Goal: Task Accomplishment & Management: Use online tool/utility

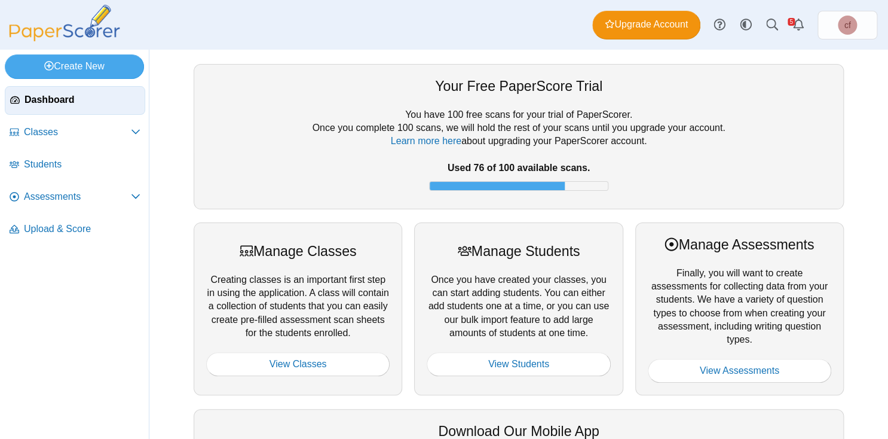
scroll to position [280, 0]
click at [47, 158] on span "Students" at bounding box center [82, 164] width 117 height 13
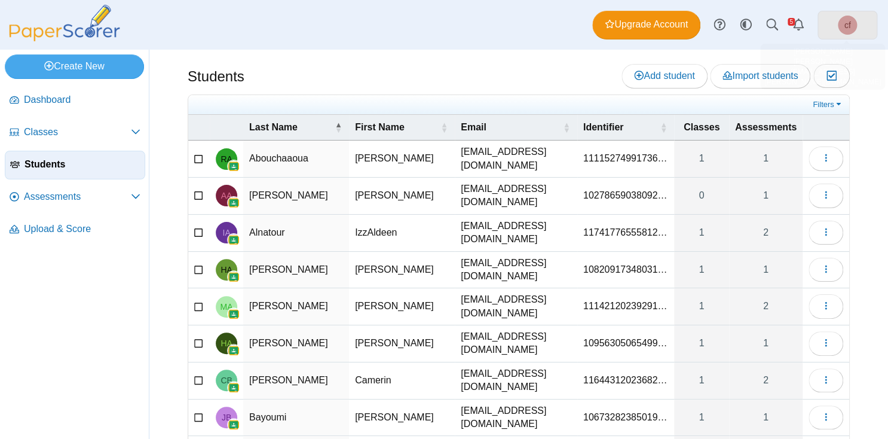
click at [844, 17] on span "cf" at bounding box center [847, 25] width 19 height 19
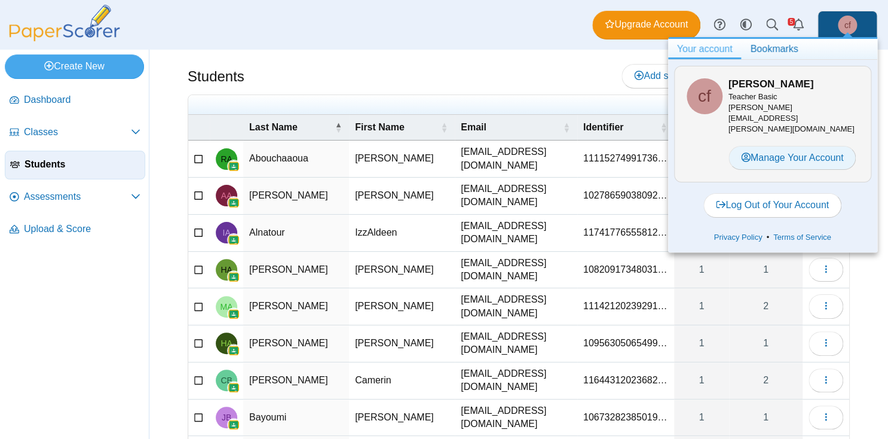
click at [777, 146] on link "Manage Your Account" at bounding box center [793, 158] width 128 height 24
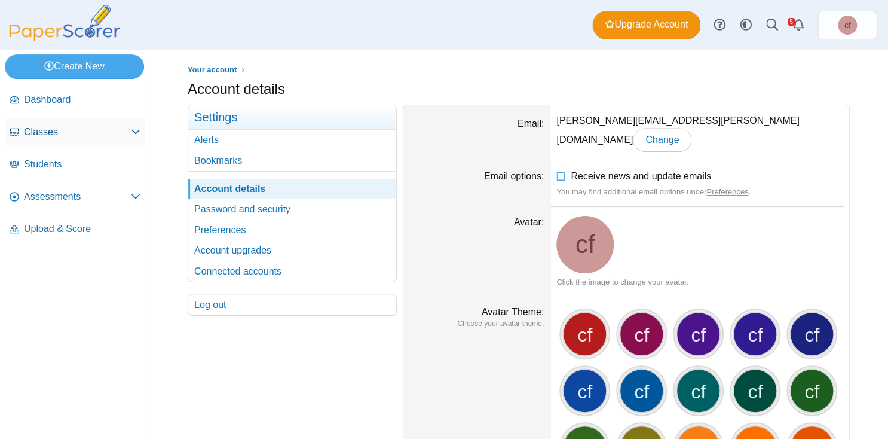
click at [36, 136] on span "Classes" at bounding box center [77, 132] width 107 height 13
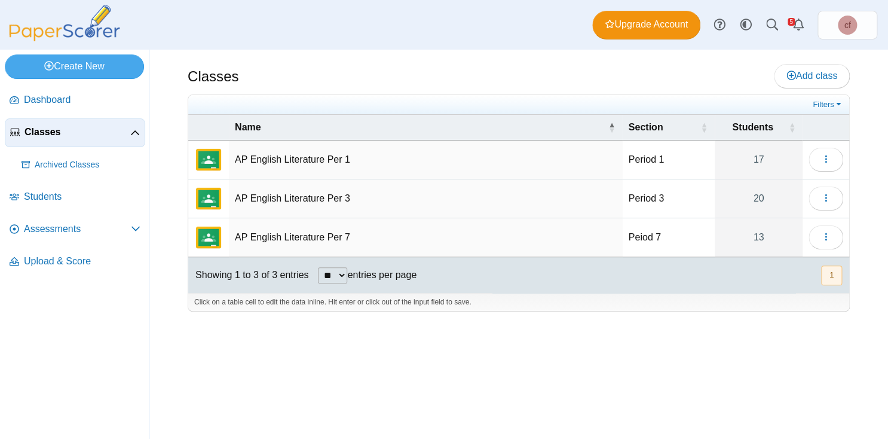
click at [275, 165] on td "AP English Literature Per 1" at bounding box center [426, 159] width 394 height 39
click at [260, 64] on div "Classes Add class" at bounding box center [519, 77] width 662 height 27
click at [47, 93] on span "Dashboard" at bounding box center [82, 99] width 117 height 13
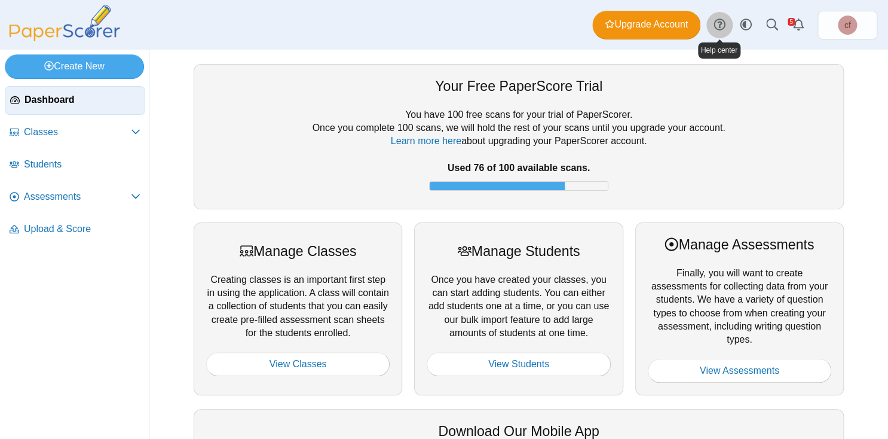
click at [723, 25] on icon at bounding box center [720, 25] width 12 height 12
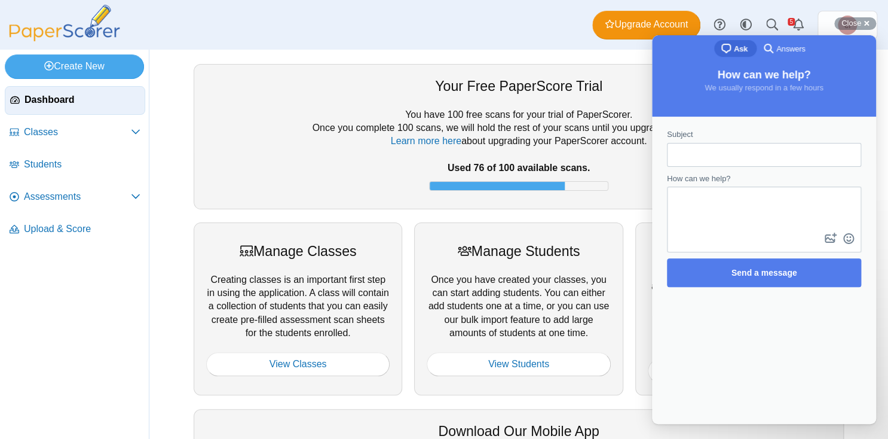
click at [781, 52] on span "Answers" at bounding box center [791, 49] width 29 height 12
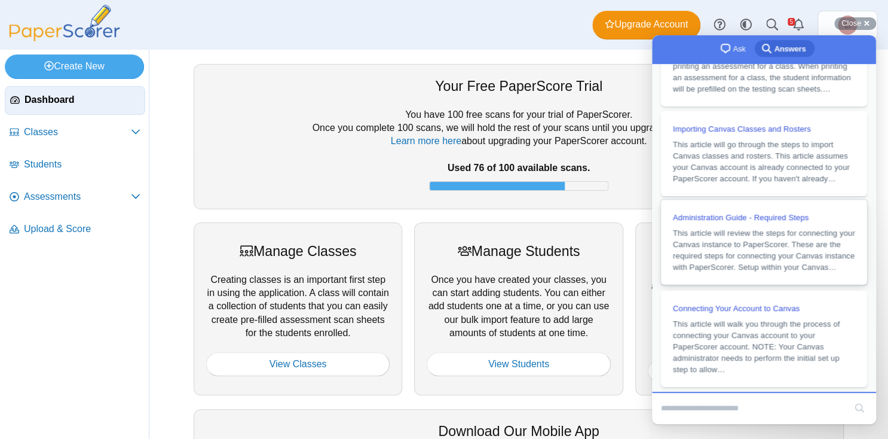
scroll to position [207, 0]
type input "**********"
click button "search" at bounding box center [859, 407] width 19 height 19
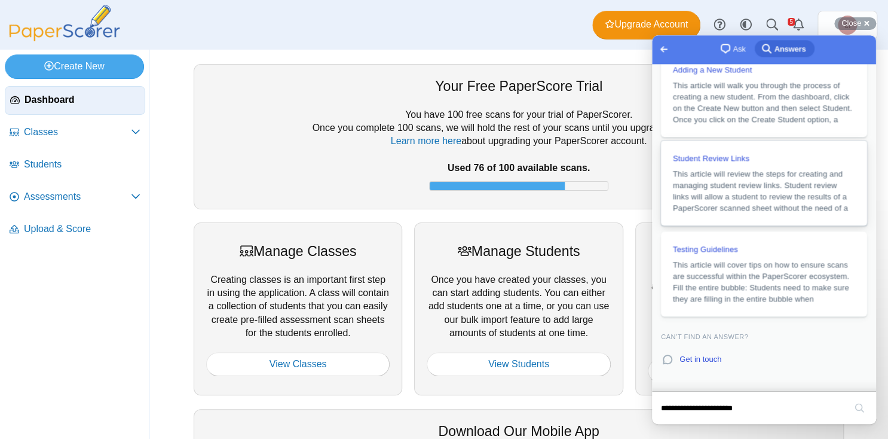
scroll to position [671, 0]
click at [737, 161] on span "Student Review Links" at bounding box center [711, 156] width 77 height 9
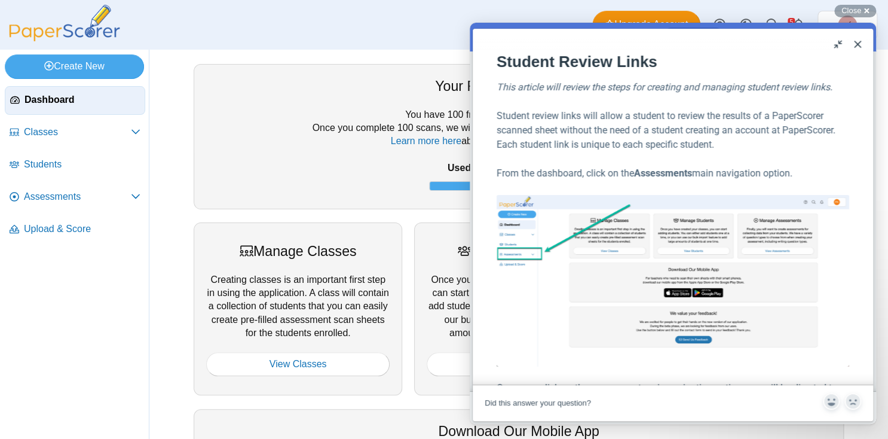
scroll to position [44, 0]
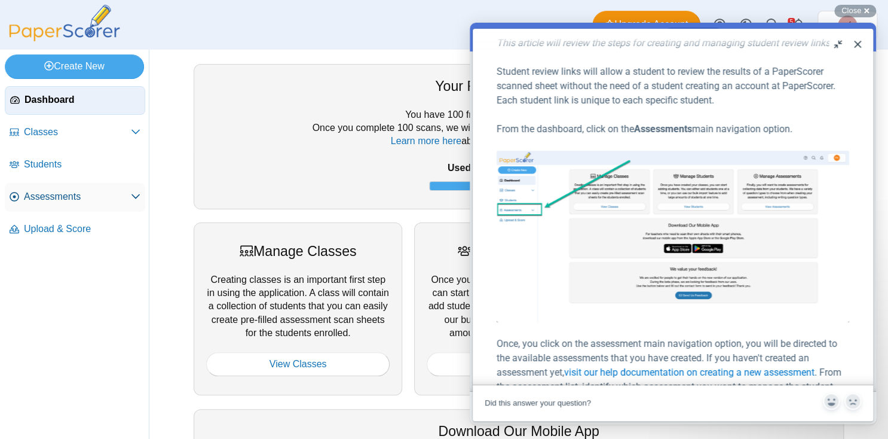
click at [130, 197] on span "Assessments" at bounding box center [77, 196] width 107 height 13
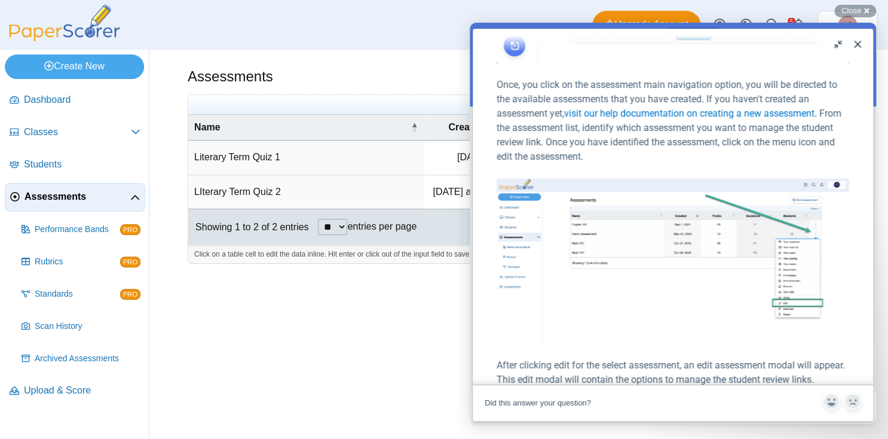
scroll to position [304, 0]
click at [392, 306] on div "Assessments Add assessment 51" at bounding box center [518, 244] width 739 height 389
click at [863, 41] on button "Close" at bounding box center [857, 44] width 19 height 19
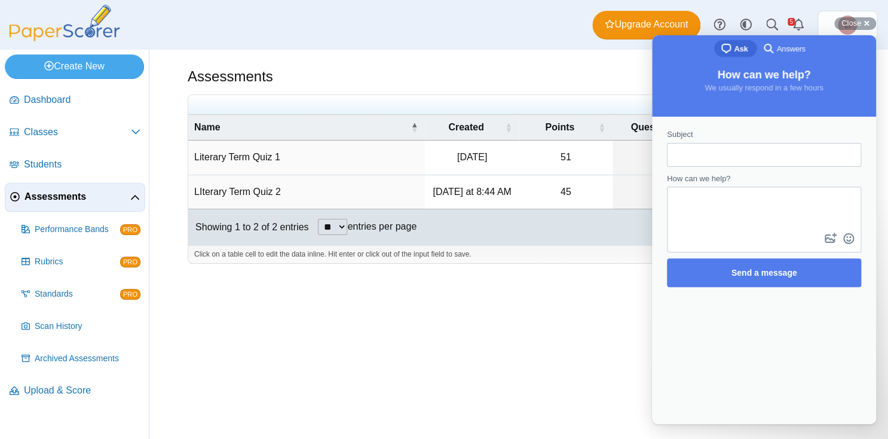
click at [614, 83] on div "Assessments Add assessment" at bounding box center [519, 77] width 662 height 27
drag, startPoint x: 827, startPoint y: 54, endPoint x: 583, endPoint y: 295, distance: 342.4
click at [652, 295] on div "chat-square Ask search-medium Answers How can we help? We usually respond in a …" at bounding box center [764, 229] width 224 height 389
click at [592, 313] on div "Assessments Add assessment 51" at bounding box center [518, 244] width 739 height 389
click at [588, 54] on div "Assessments Add assessment 51" at bounding box center [518, 244] width 739 height 389
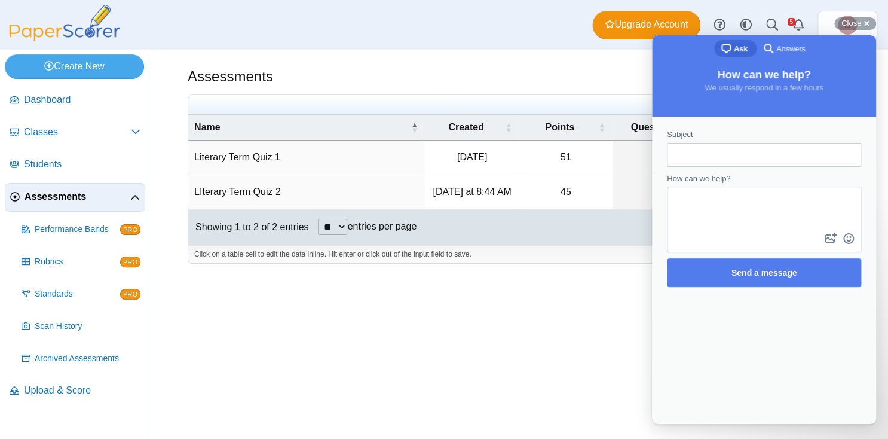
click at [806, 349] on div "Subject How can we help? image-plus emoji cross-large Send a message" at bounding box center [764, 270] width 224 height 307
click at [870, 20] on div "Close cross-small" at bounding box center [856, 23] width 42 height 13
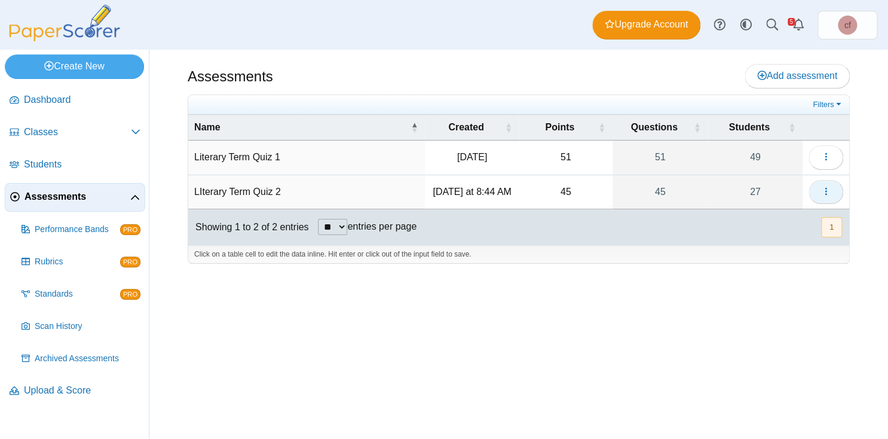
click at [827, 190] on icon "button" at bounding box center [826, 192] width 10 height 10
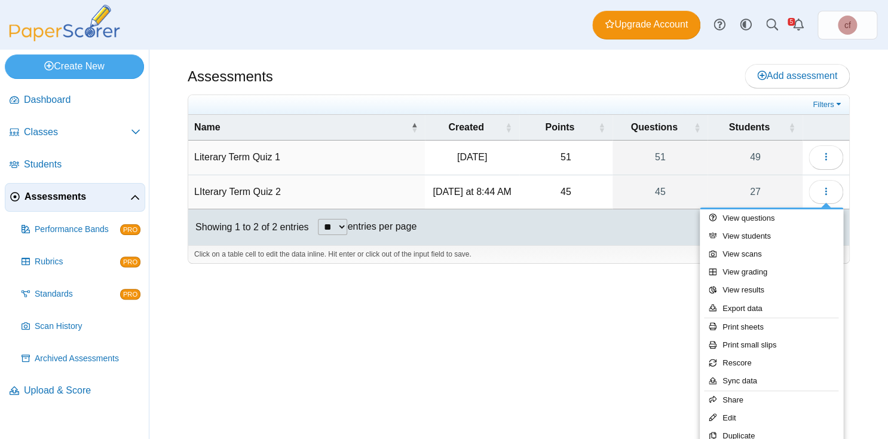
click at [652, 370] on div "Assessments Add assessment 51" at bounding box center [518, 244] width 739 height 389
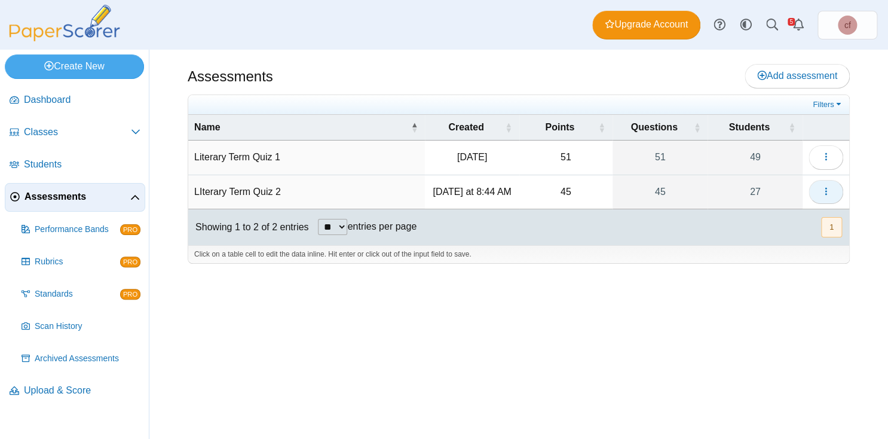
click at [823, 190] on icon "button" at bounding box center [826, 192] width 10 height 10
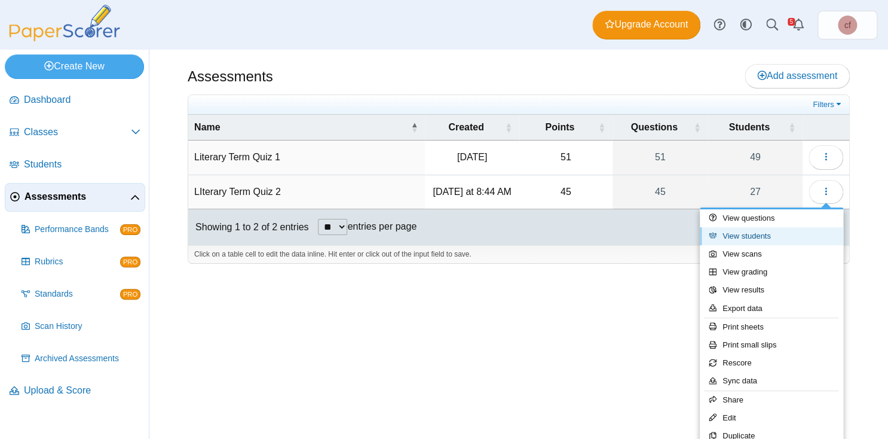
click at [757, 239] on link "View students" at bounding box center [771, 236] width 143 height 18
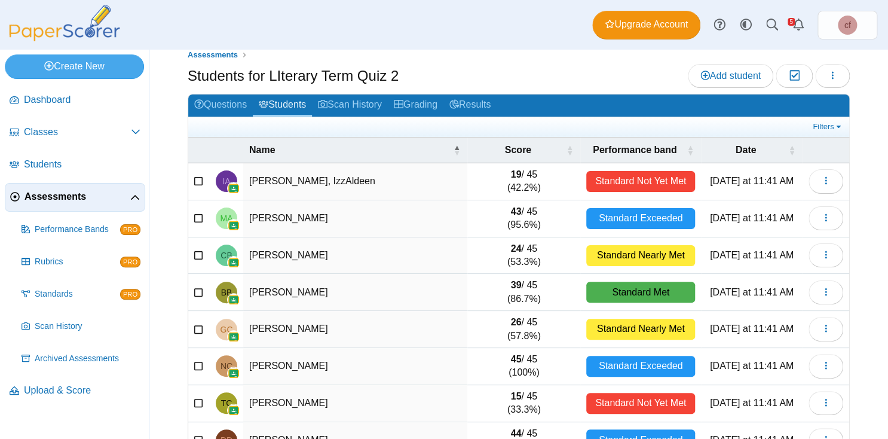
scroll to position [19, 0]
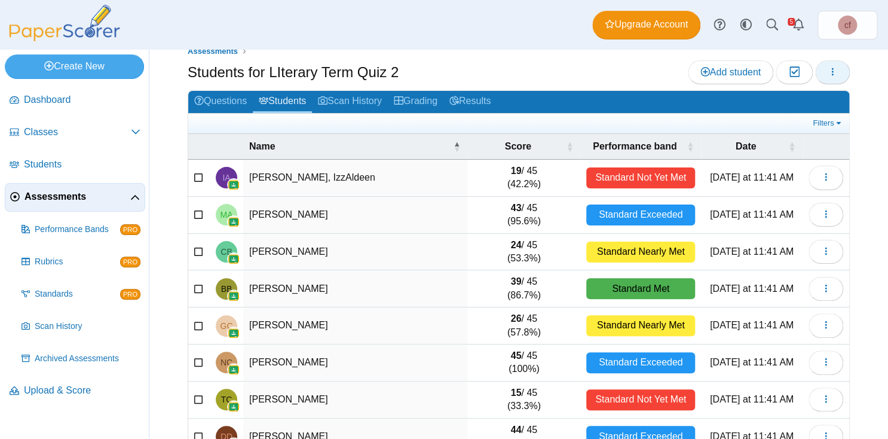
click at [837, 69] on icon "button" at bounding box center [833, 72] width 10 height 10
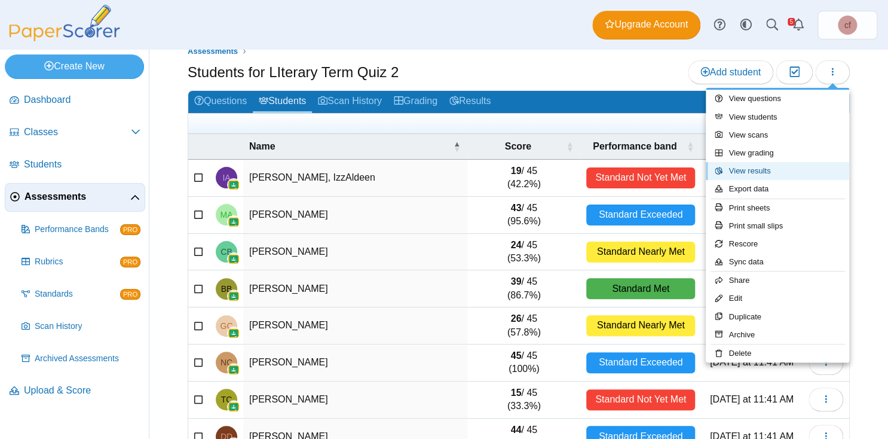
click at [775, 167] on link "View results" at bounding box center [777, 171] width 143 height 18
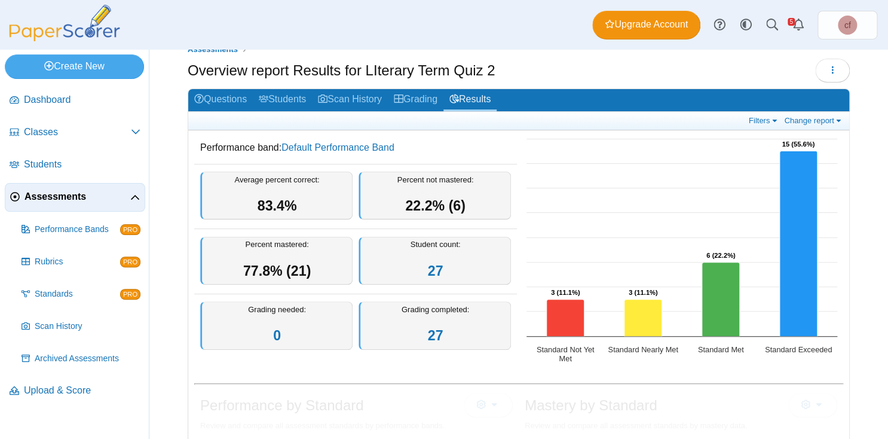
scroll to position [22, 0]
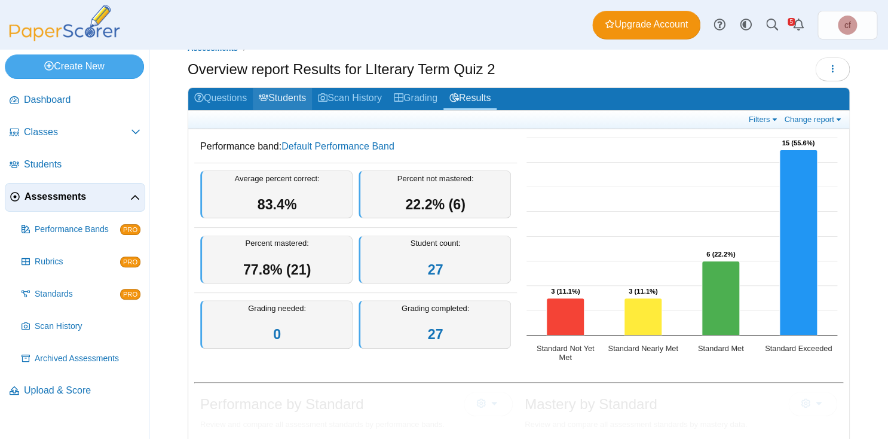
click at [279, 93] on link "Students" at bounding box center [282, 99] width 59 height 22
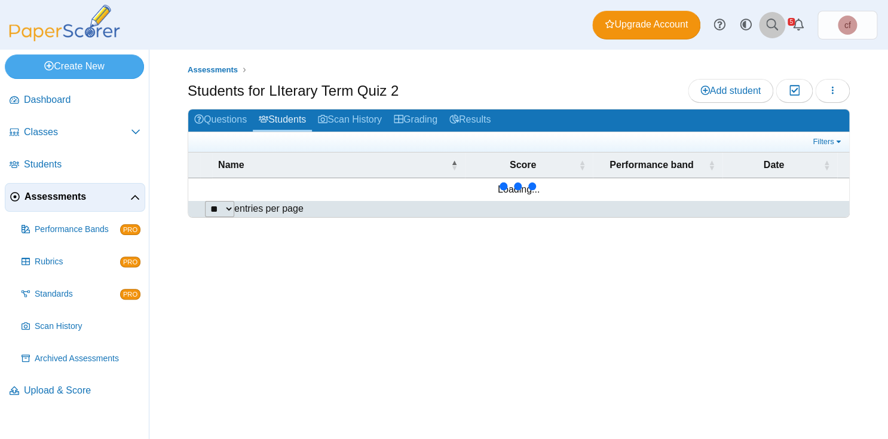
click at [769, 21] on icon at bounding box center [772, 25] width 12 height 12
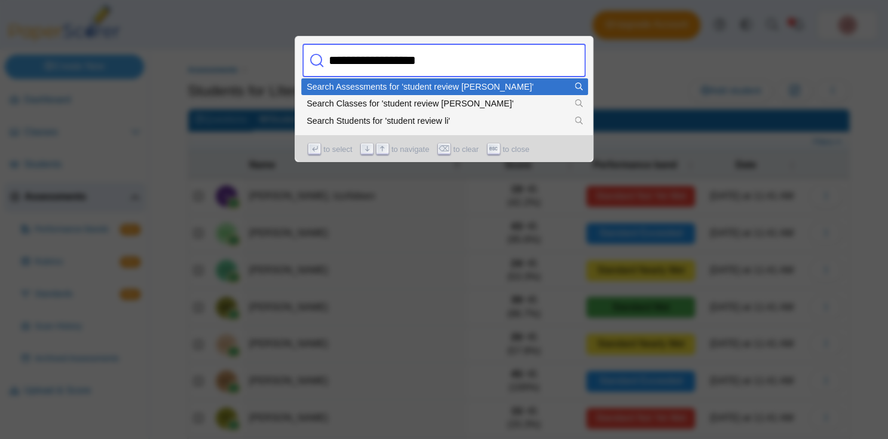
type input "**********"
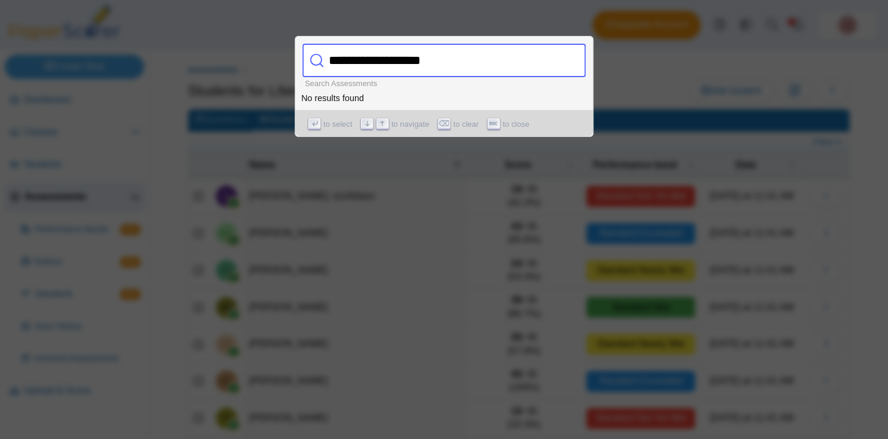
drag, startPoint x: 459, startPoint y: 62, endPoint x: 316, endPoint y: 62, distance: 142.9
click at [324, 62] on input "**********" at bounding box center [431, 60] width 215 height 33
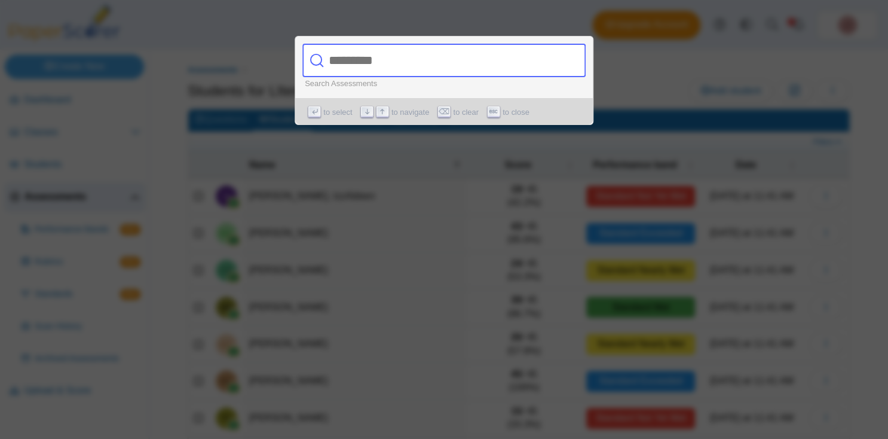
click at [619, 68] on div at bounding box center [444, 219] width 888 height 439
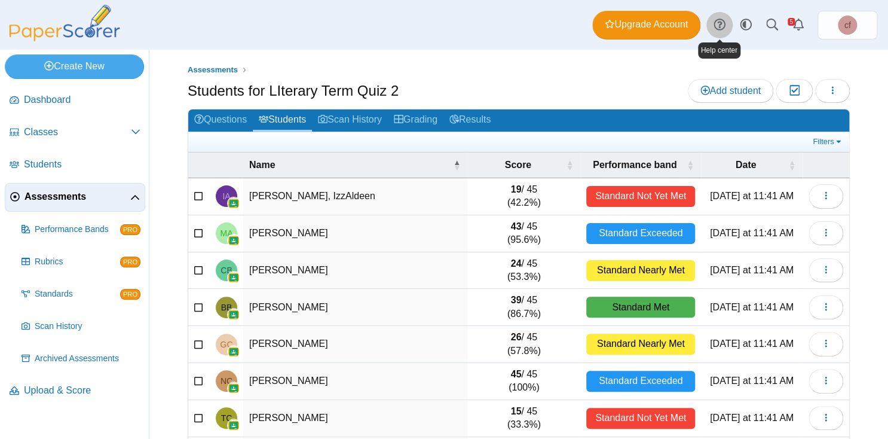
click at [721, 24] on use at bounding box center [719, 24] width 11 height 11
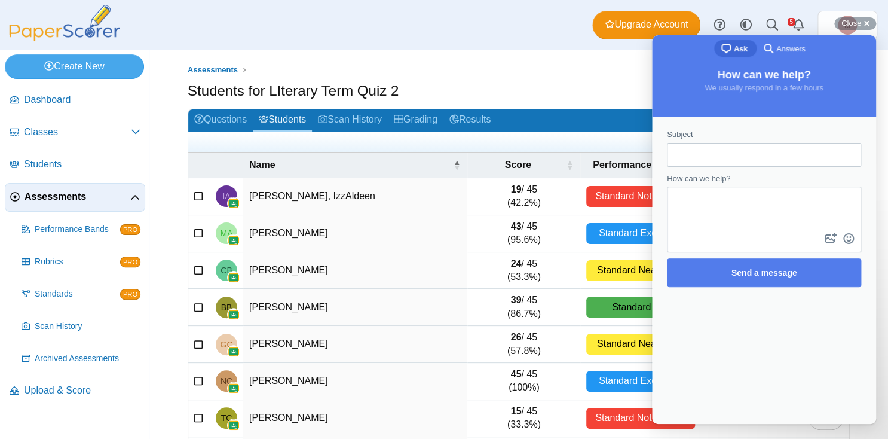
click at [777, 47] on span "Answers" at bounding box center [791, 49] width 29 height 12
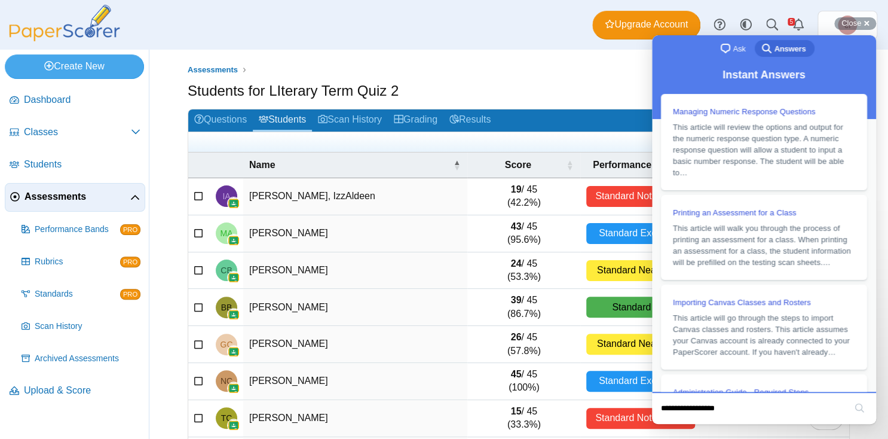
type input "**********"
click button "search" at bounding box center [859, 407] width 19 height 19
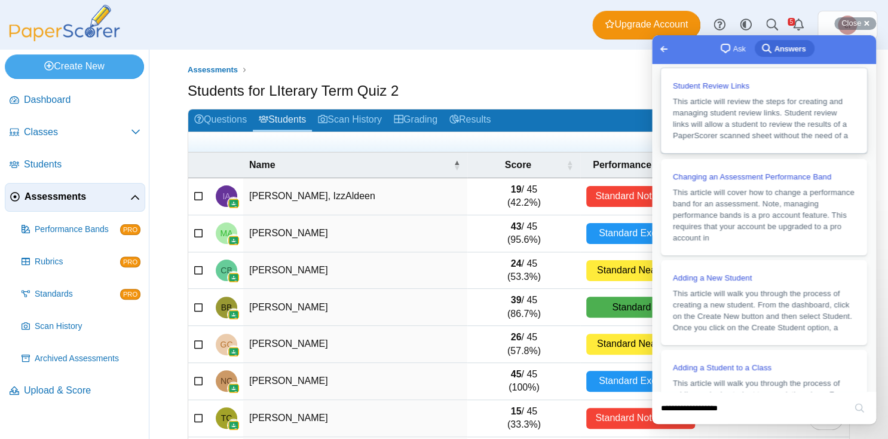
click at [721, 87] on span "Student Review Links" at bounding box center [711, 85] width 77 height 9
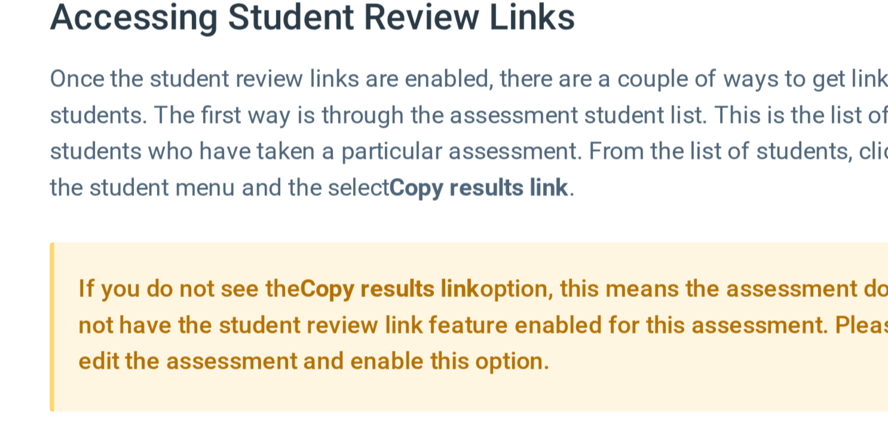
scroll to position [1003, 0]
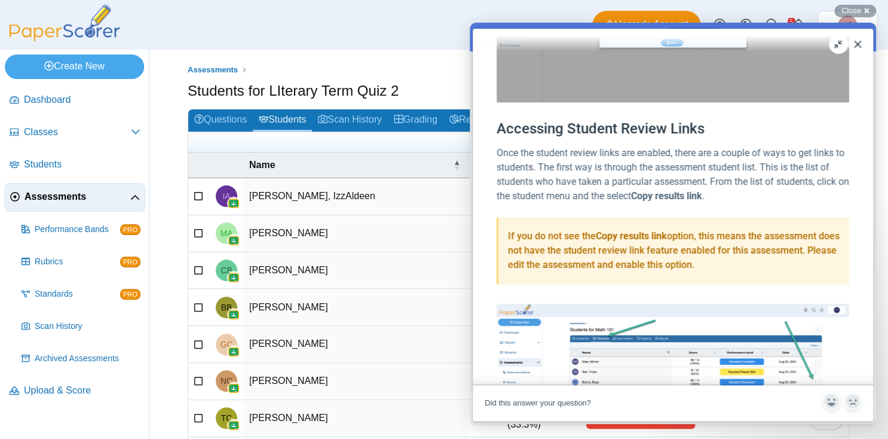
click at [860, 45] on button "Close" at bounding box center [857, 44] width 19 height 19
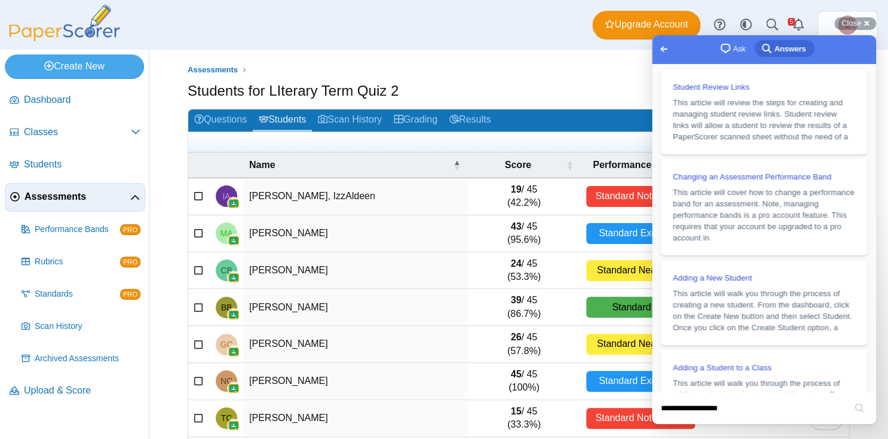
click at [84, 192] on span "Assessments" at bounding box center [78, 196] width 106 height 13
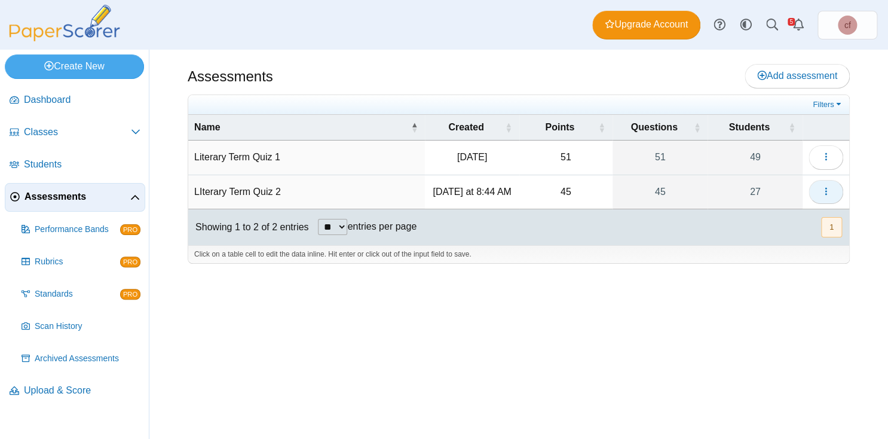
click at [829, 180] on button "button" at bounding box center [826, 192] width 35 height 24
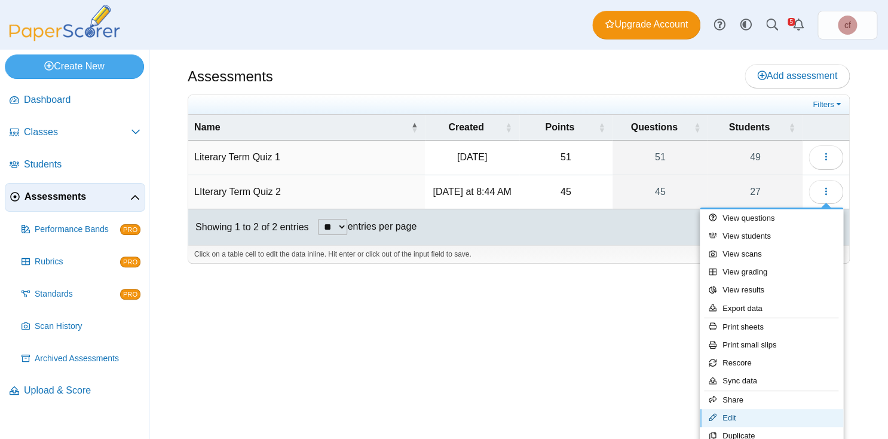
click at [726, 418] on link "Edit" at bounding box center [771, 418] width 143 height 18
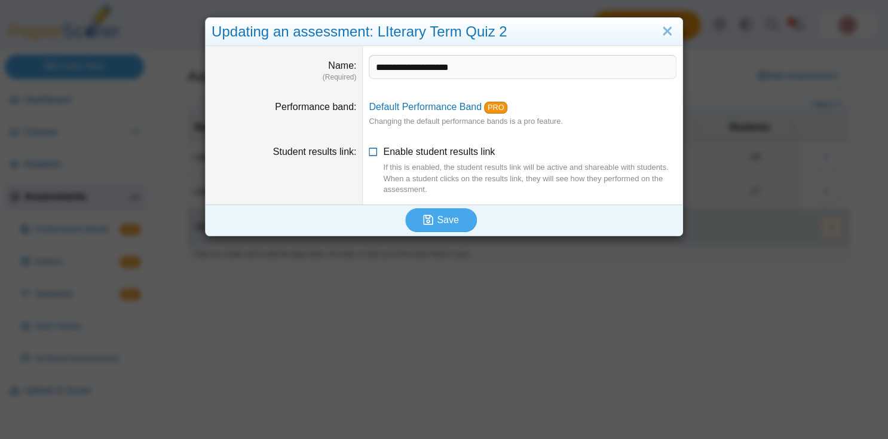
click at [374, 151] on icon at bounding box center [374, 149] width 10 height 8
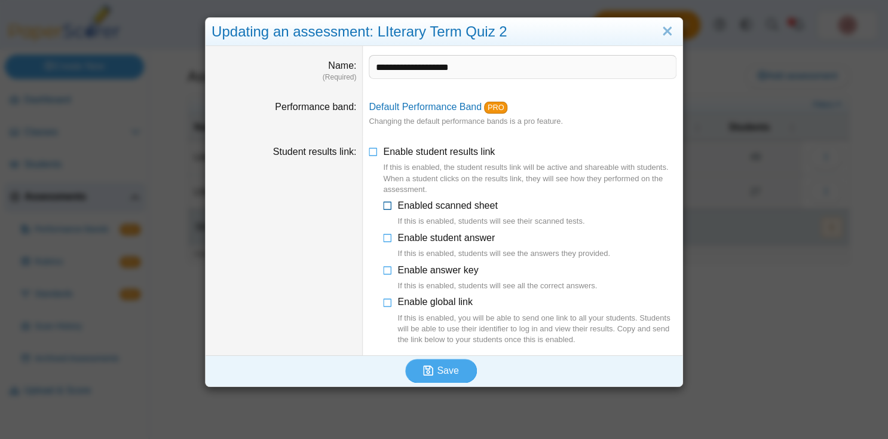
click at [387, 204] on icon at bounding box center [388, 203] width 10 height 8
click at [387, 237] on icon at bounding box center [388, 235] width 10 height 8
click at [390, 302] on icon at bounding box center [388, 299] width 10 height 8
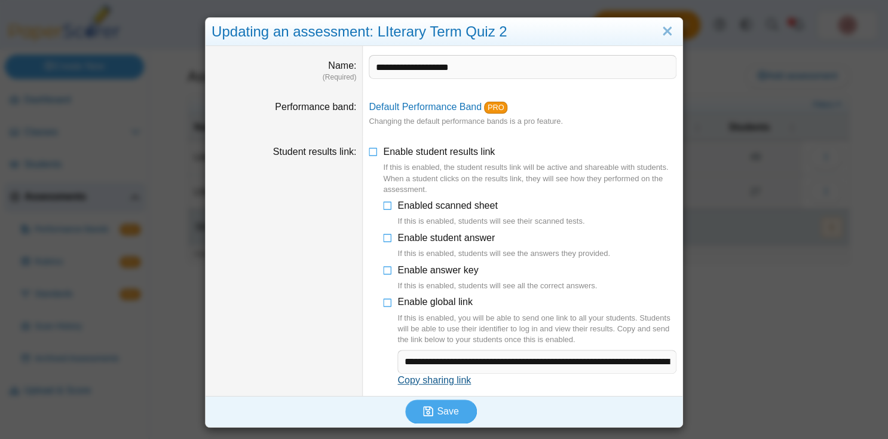
click at [422, 380] on link "Copy sharing link" at bounding box center [435, 380] width 74 height 10
type textarea "**********"
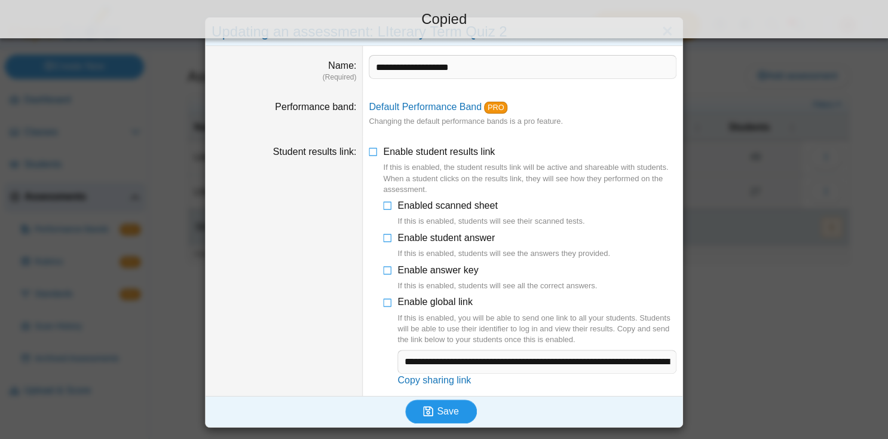
click at [439, 410] on span "Save" at bounding box center [448, 411] width 22 height 10
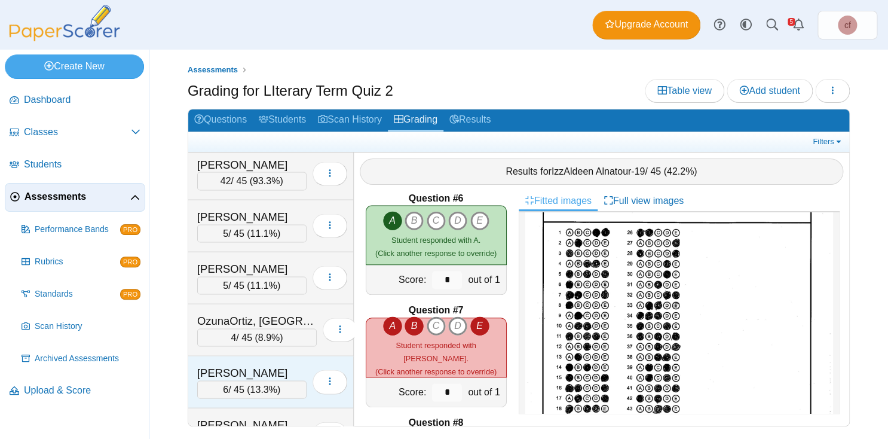
scroll to position [1111, 0]
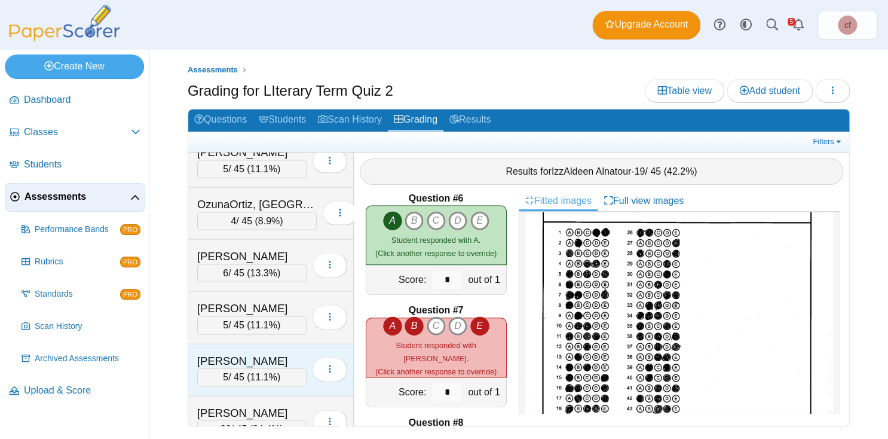
click at [239, 353] on div "[PERSON_NAME]" at bounding box center [251, 361] width 109 height 16
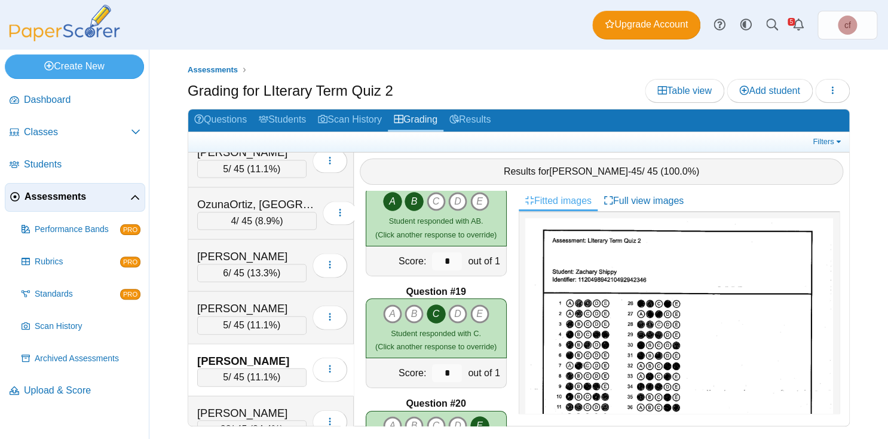
scroll to position [1949, 0]
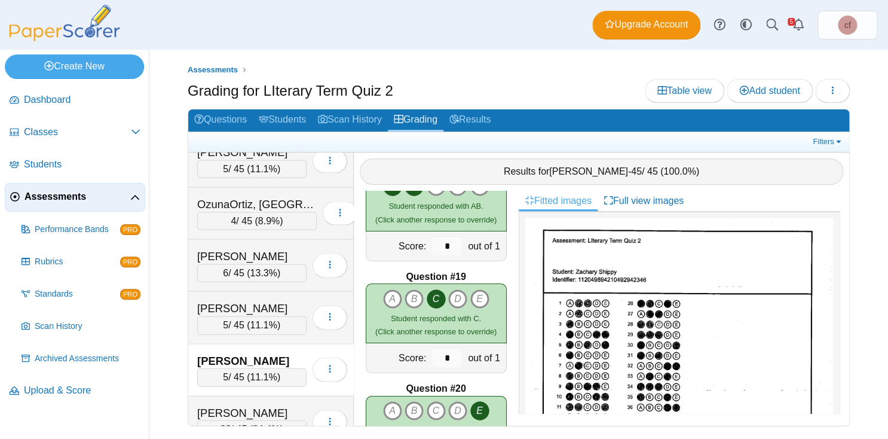
click at [210, 353] on div "[PERSON_NAME]" at bounding box center [251, 361] width 109 height 16
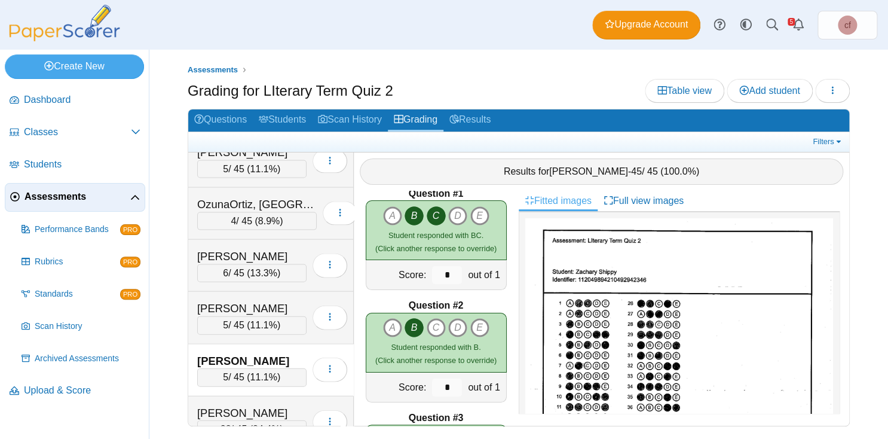
scroll to position [0, 0]
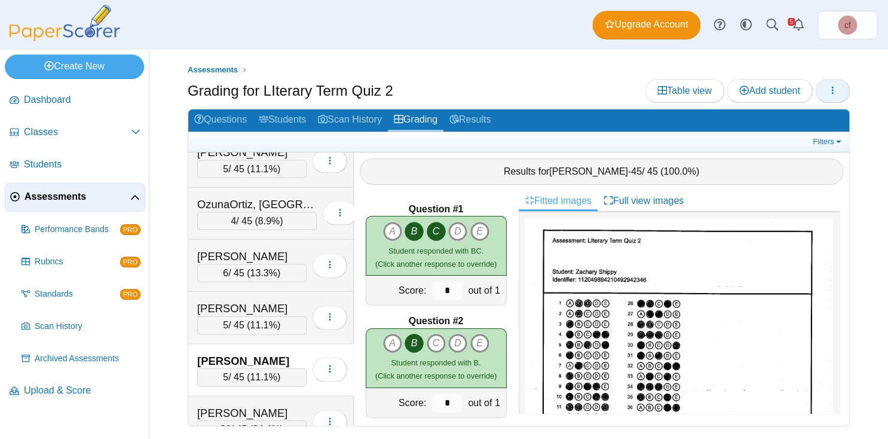
click at [835, 91] on icon "button" at bounding box center [833, 90] width 10 height 10
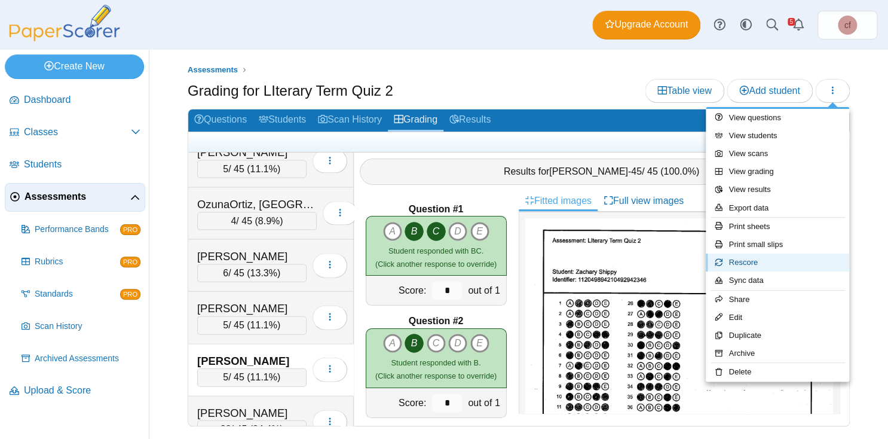
click at [747, 256] on link "Rescore" at bounding box center [777, 262] width 143 height 18
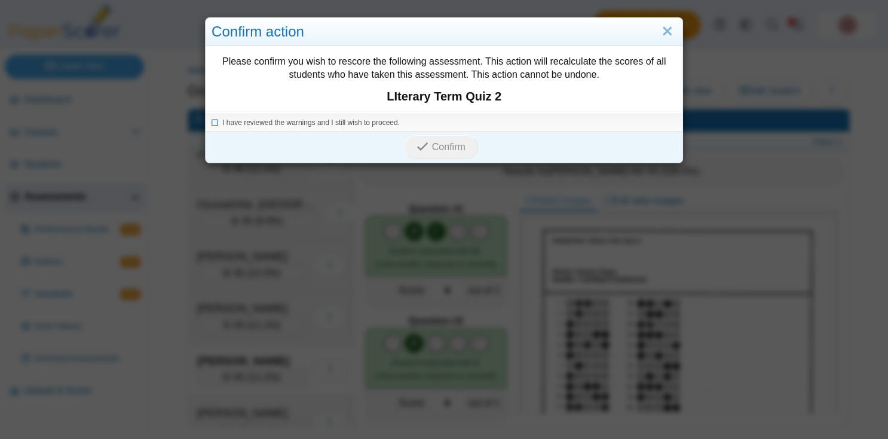
click at [215, 121] on icon at bounding box center [215, 121] width 7 height 7
click at [426, 149] on icon "submit" at bounding box center [422, 145] width 11 height 11
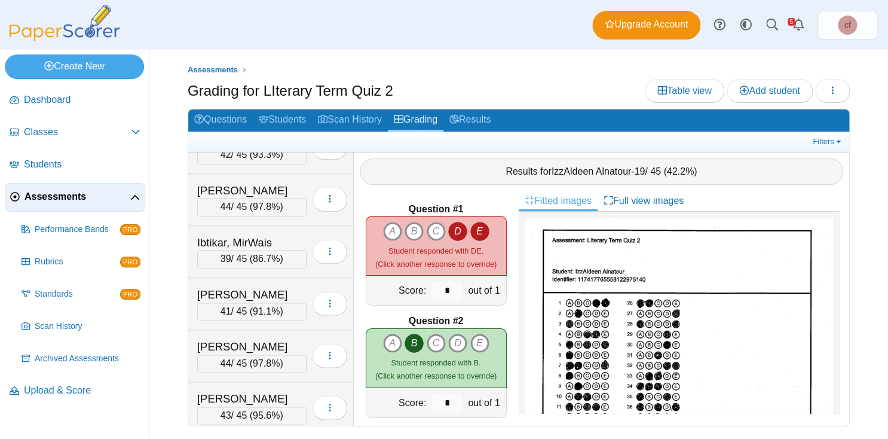
scroll to position [607, 0]
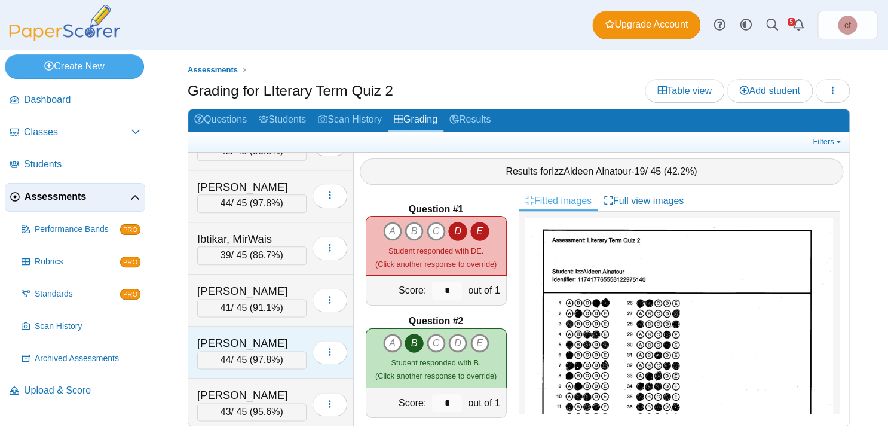
click at [251, 335] on div "[PERSON_NAME]" at bounding box center [251, 343] width 109 height 16
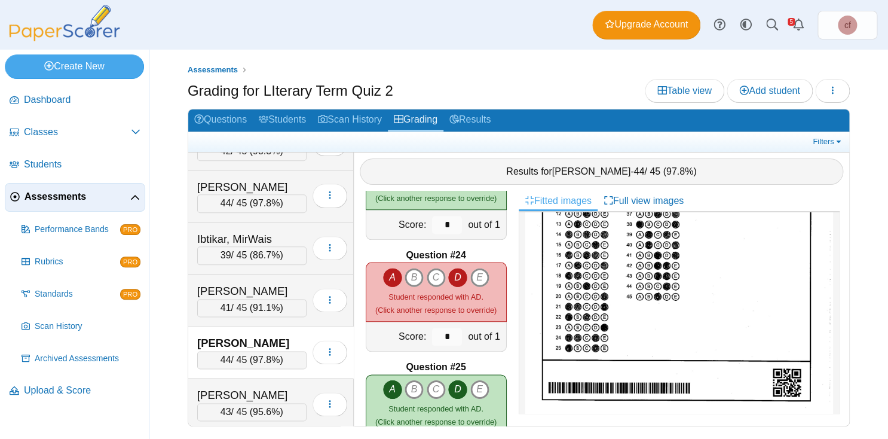
scroll to position [212, 0]
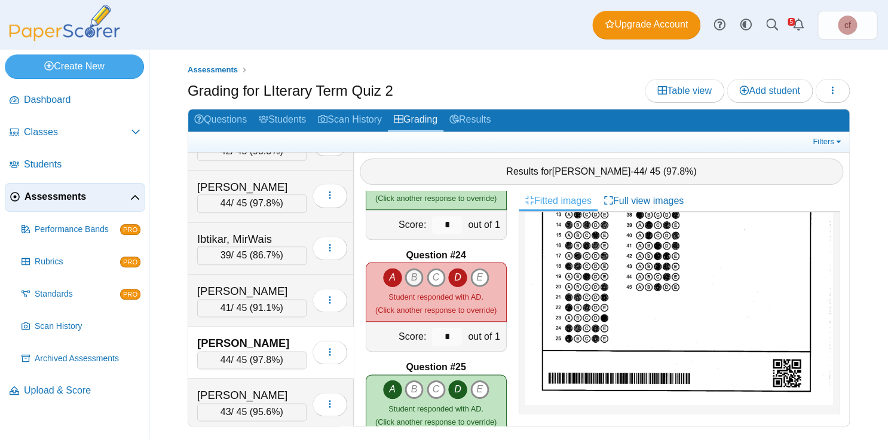
click at [411, 274] on icon "B" at bounding box center [414, 277] width 19 height 19
type input "*"
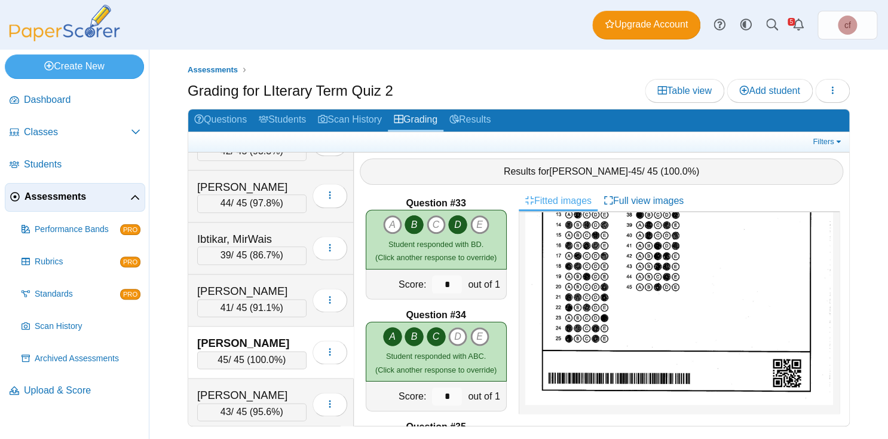
scroll to position [3593, 0]
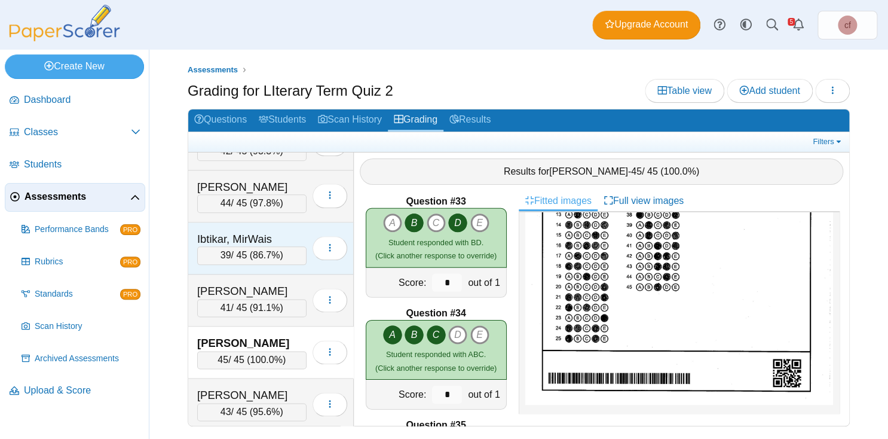
click at [251, 231] on div "Ibtikar, MirWais" at bounding box center [251, 239] width 109 height 16
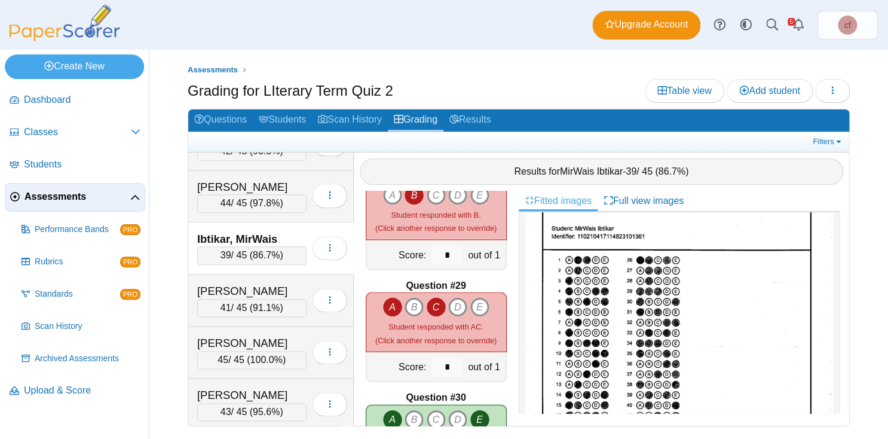
scroll to position [44, 0]
click at [416, 307] on icon "B" at bounding box center [414, 306] width 19 height 19
type input "*"
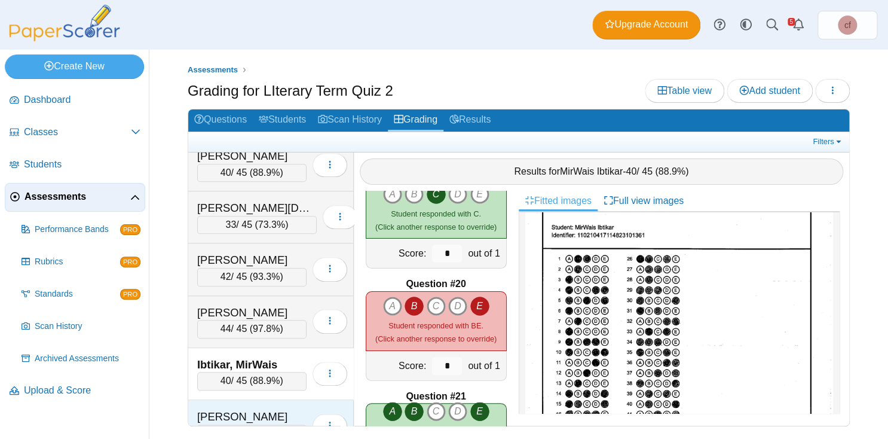
scroll to position [467, 0]
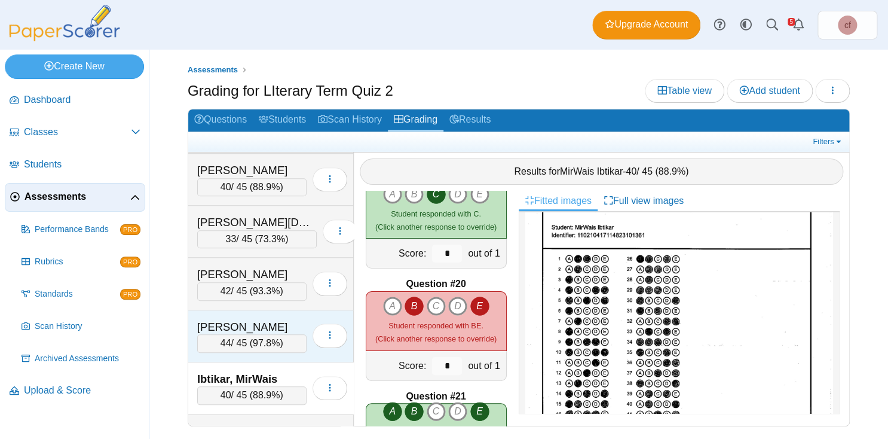
click at [245, 321] on div "[PERSON_NAME]" at bounding box center [251, 327] width 109 height 16
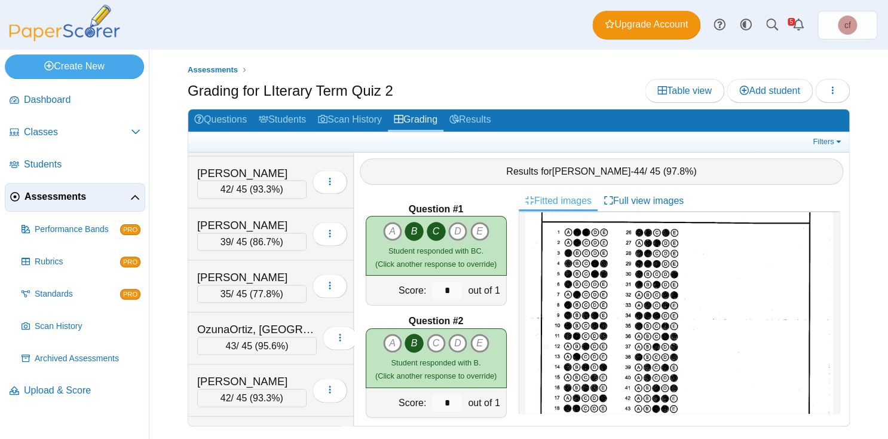
scroll to position [1022, 0]
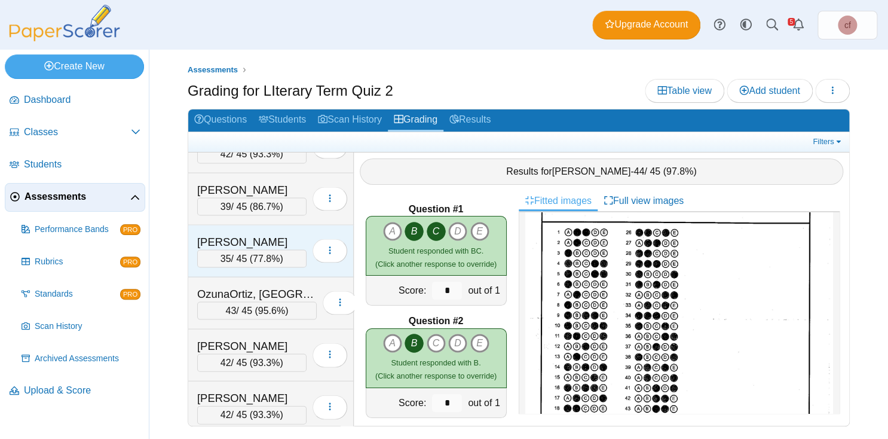
click at [255, 234] on div "[PERSON_NAME]" at bounding box center [251, 242] width 109 height 16
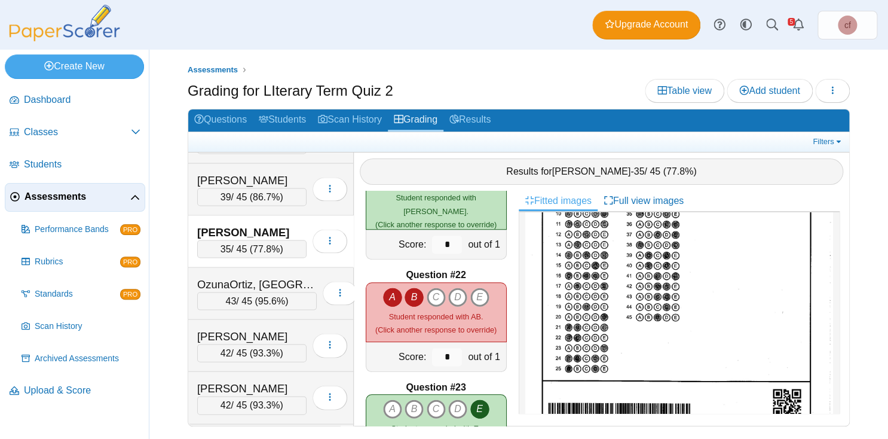
scroll to position [1035, 0]
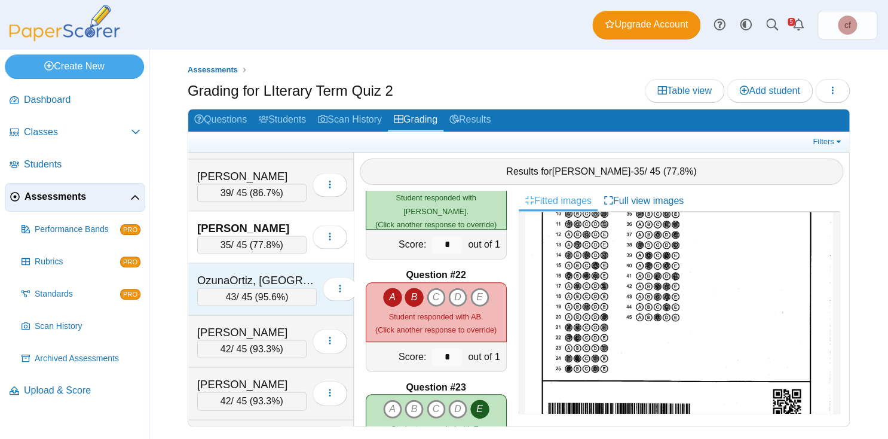
click at [252, 272] on div "OzunaOrtiz, [GEOGRAPHIC_DATA]" at bounding box center [257, 280] width 120 height 16
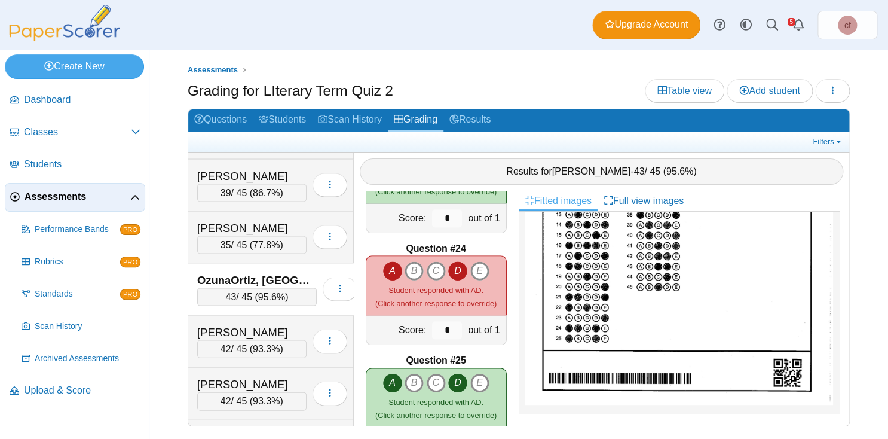
scroll to position [200, 0]
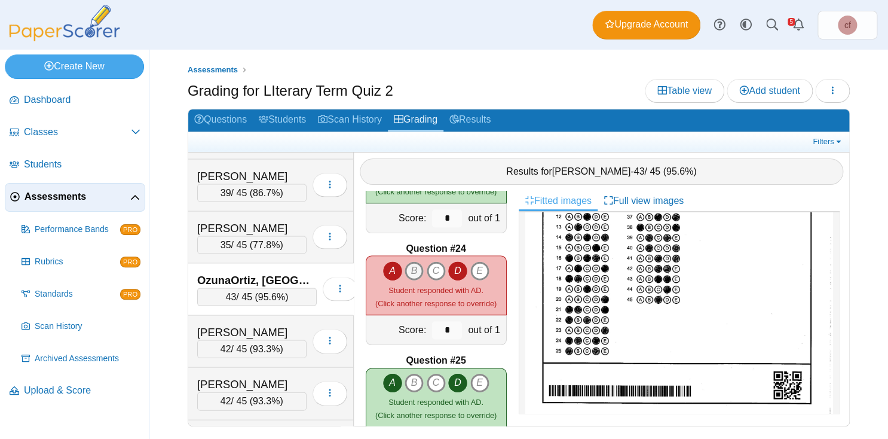
click at [411, 272] on icon "B" at bounding box center [414, 270] width 19 height 19
type input "*"
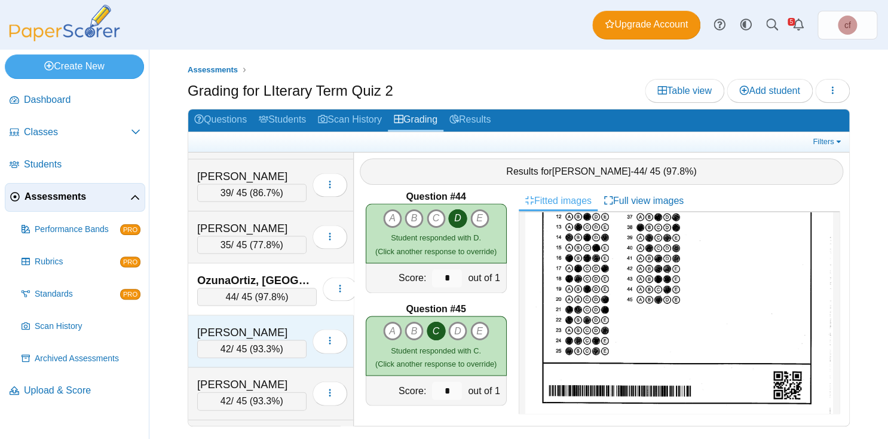
scroll to position [1047, 0]
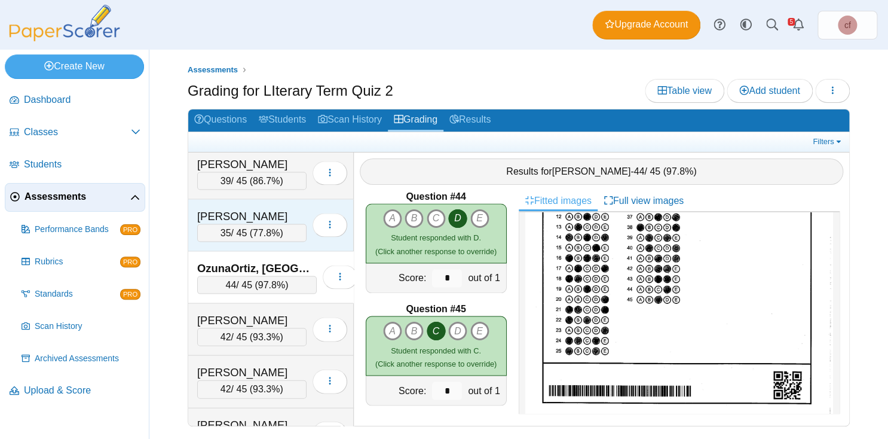
click at [235, 208] on div "[PERSON_NAME]" at bounding box center [251, 216] width 109 height 16
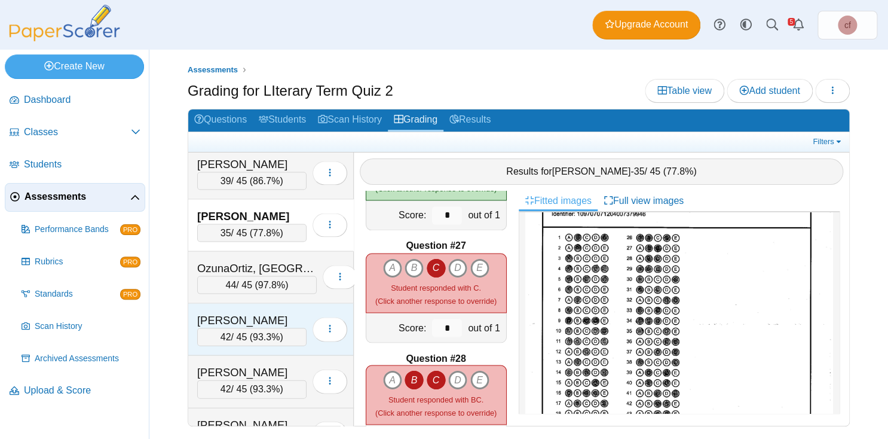
scroll to position [1111, 0]
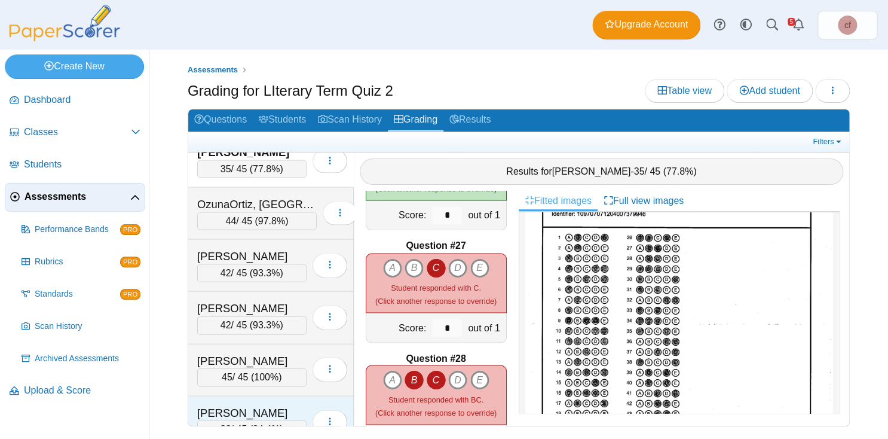
click at [219, 405] on div "[PERSON_NAME]" at bounding box center [251, 413] width 109 height 16
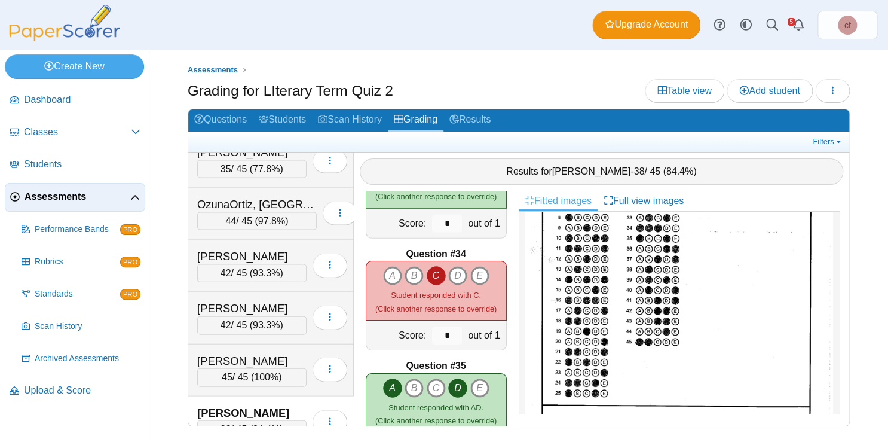
scroll to position [143, 0]
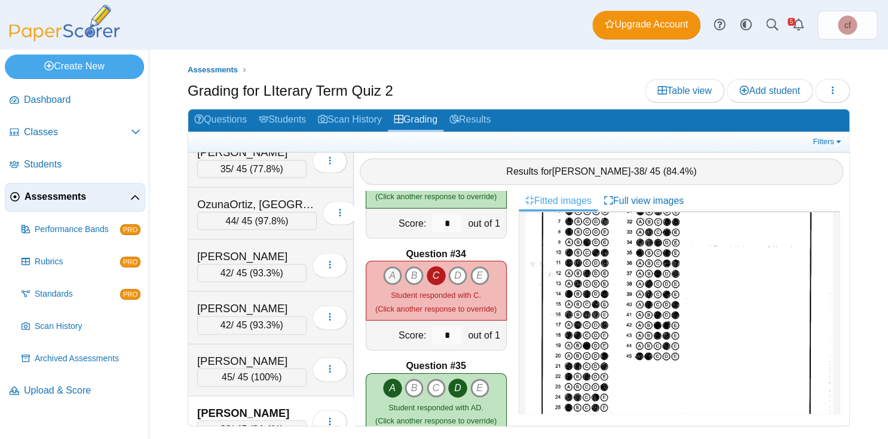
click at [389, 274] on icon "A" at bounding box center [392, 275] width 19 height 19
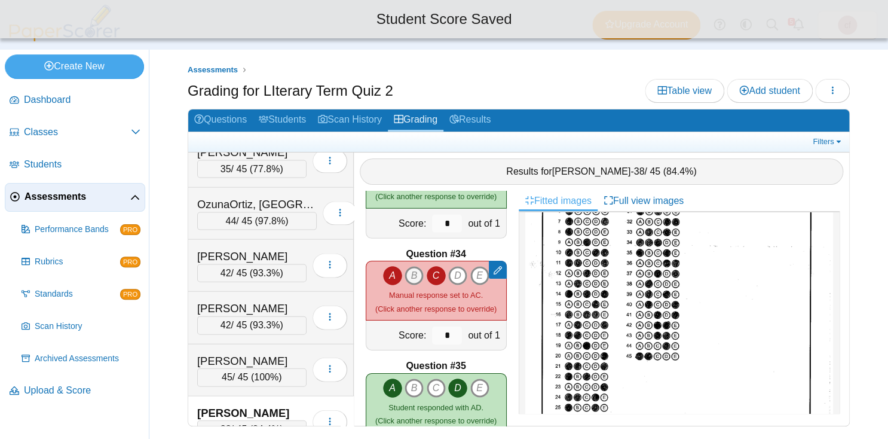
click at [421, 271] on icon "B" at bounding box center [414, 275] width 19 height 19
type input "*"
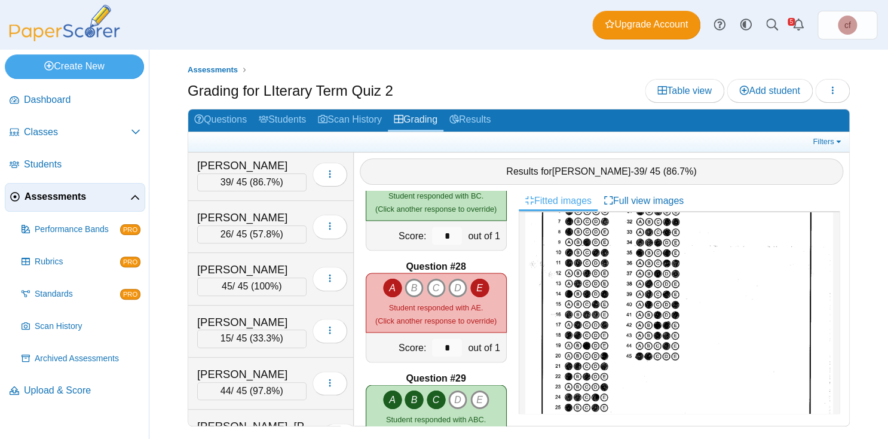
scroll to position [169, 0]
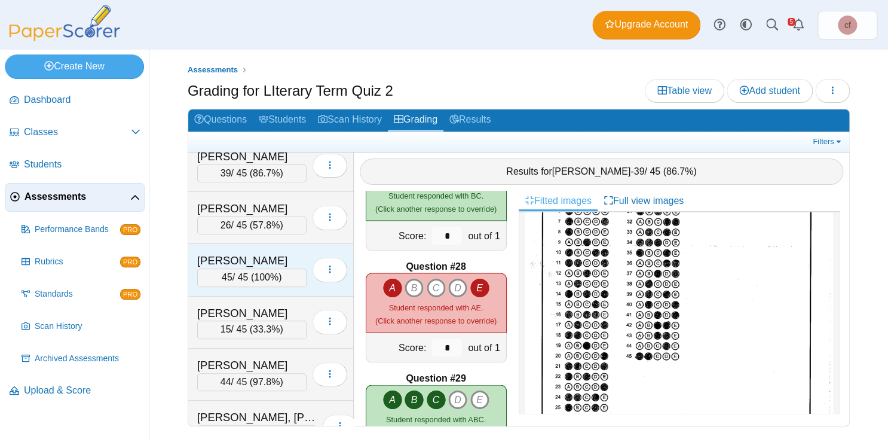
click at [237, 255] on div "Charron, Nathan" at bounding box center [251, 261] width 109 height 16
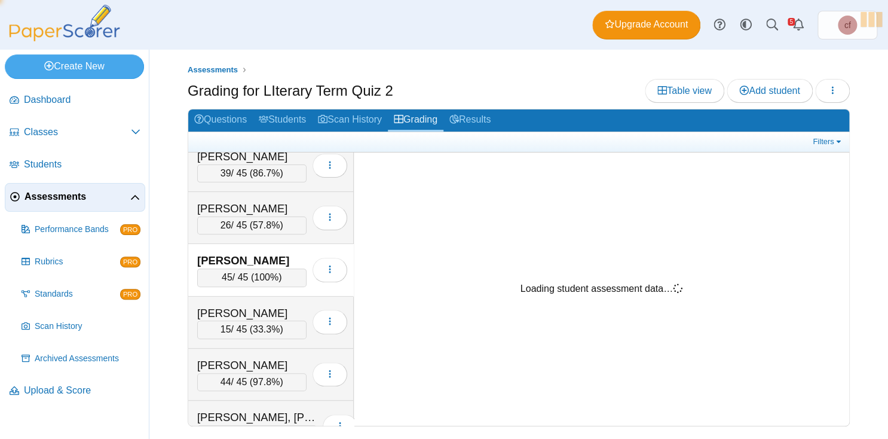
scroll to position [2968, 0]
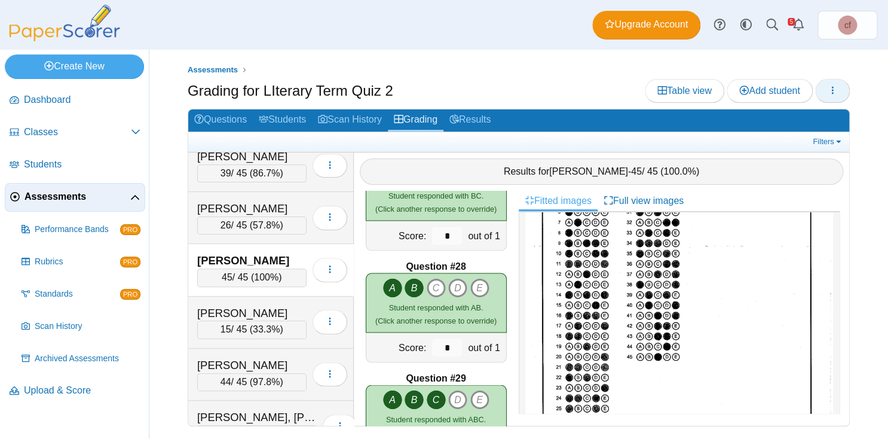
click at [833, 93] on icon "button" at bounding box center [833, 90] width 10 height 10
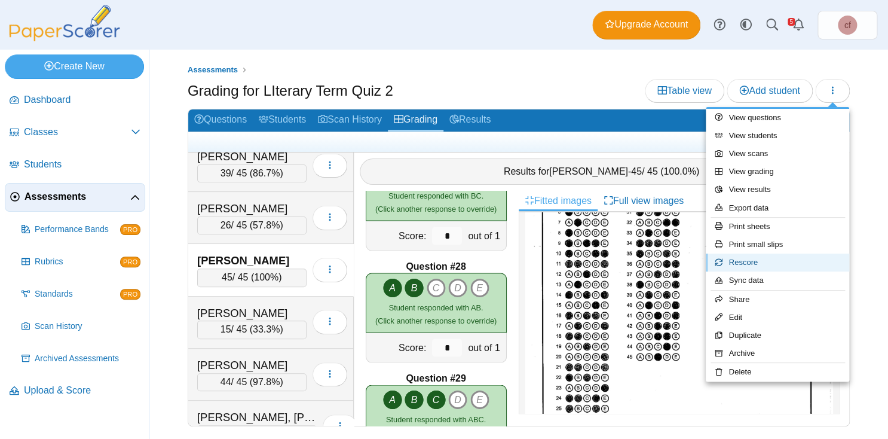
click at [752, 262] on link "Rescore" at bounding box center [777, 262] width 143 height 18
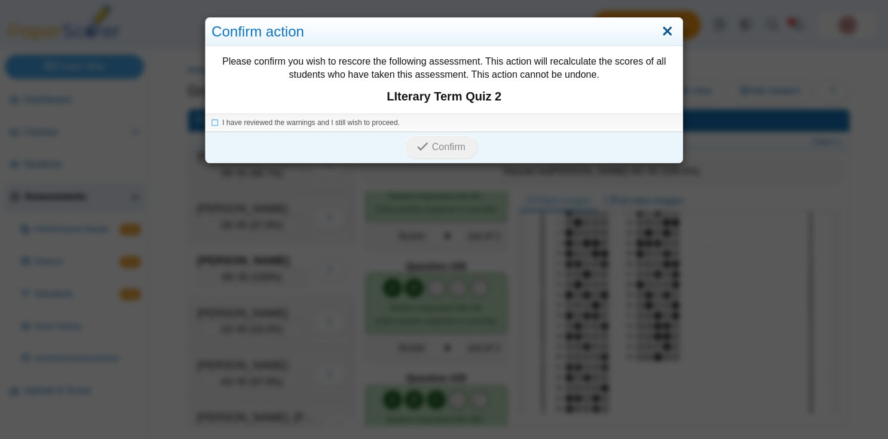
click at [669, 36] on link "Close" at bounding box center [667, 32] width 19 height 20
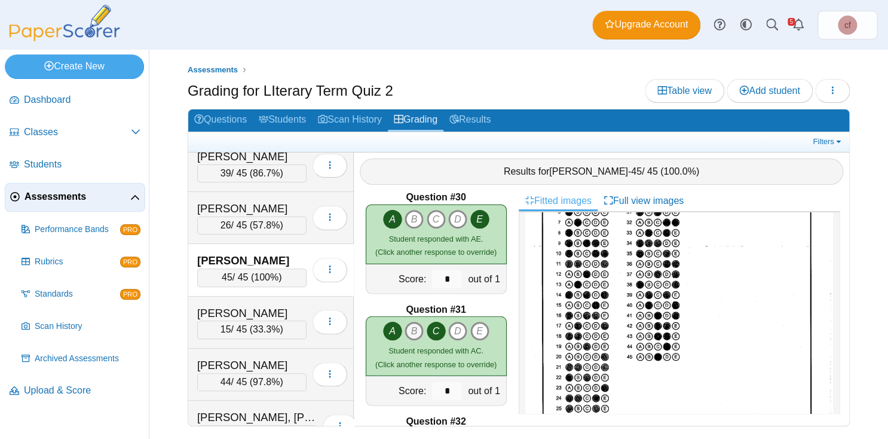
scroll to position [3262, 0]
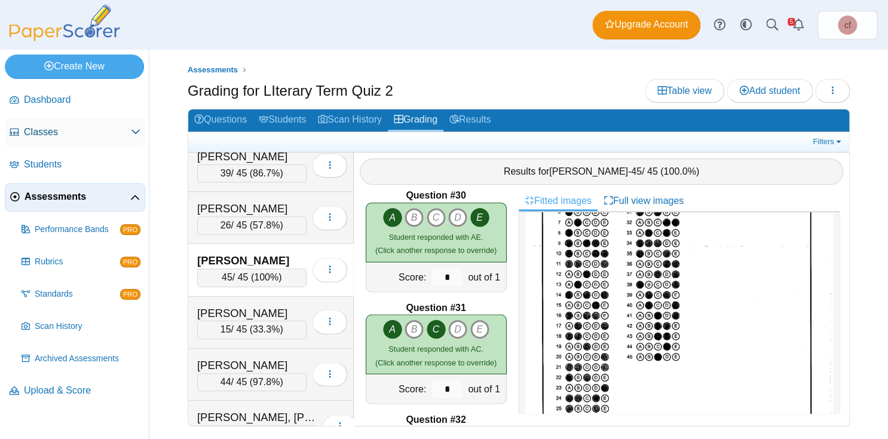
click at [68, 135] on span "Classes" at bounding box center [77, 132] width 107 height 13
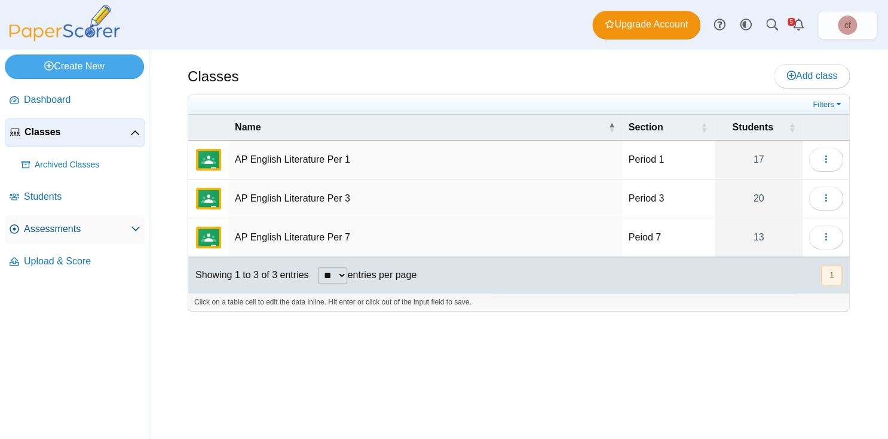
click at [26, 218] on link "Assessments" at bounding box center [75, 229] width 140 height 29
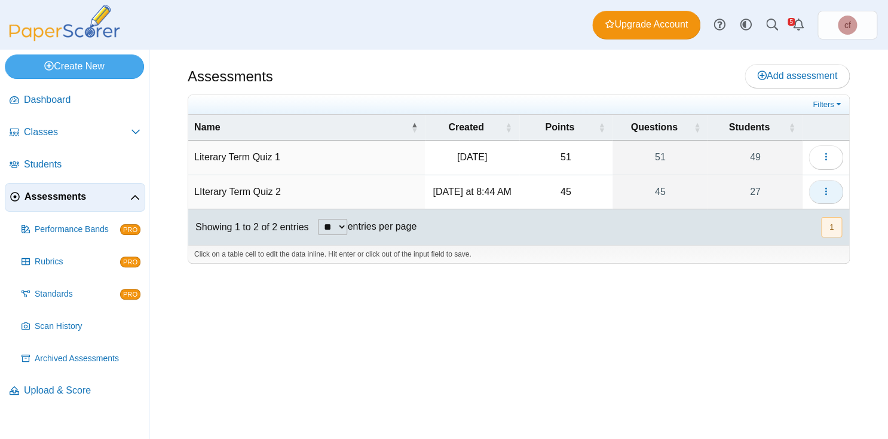
click at [826, 188] on icon "button" at bounding box center [826, 192] width 10 height 10
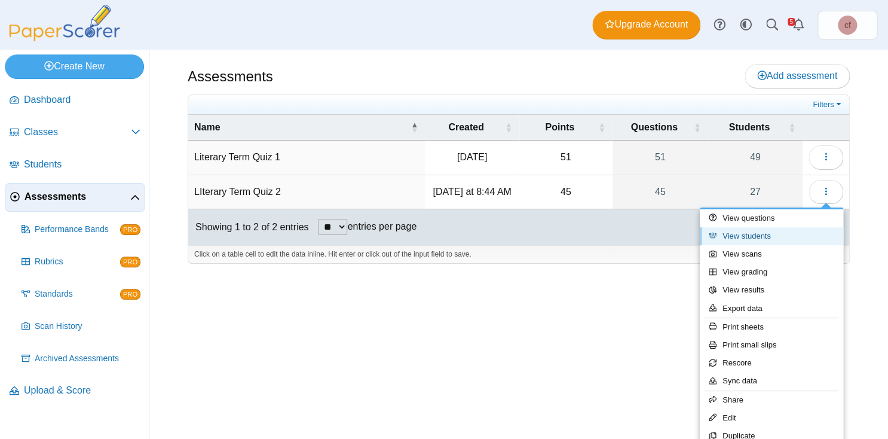
click at [757, 237] on link "View students" at bounding box center [771, 236] width 143 height 18
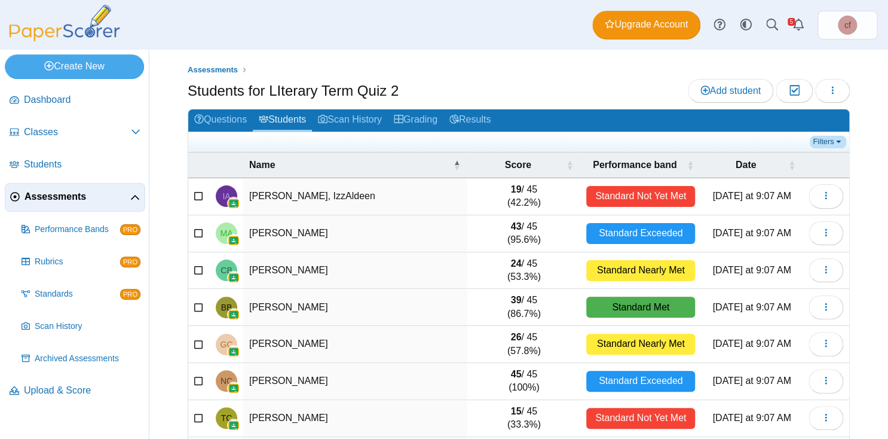
click at [830, 145] on link "Filters" at bounding box center [828, 142] width 36 height 12
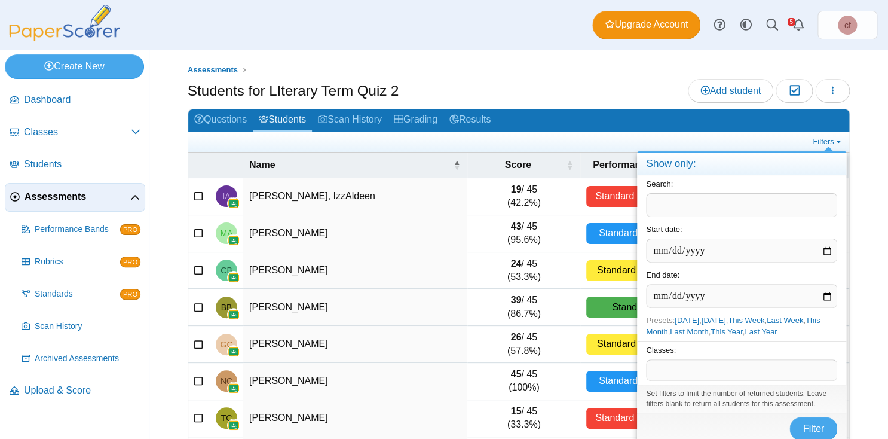
click at [606, 84] on div "Students for LIterary Term Quiz 2 Add student Moderation 0 Loading…" at bounding box center [519, 92] width 662 height 27
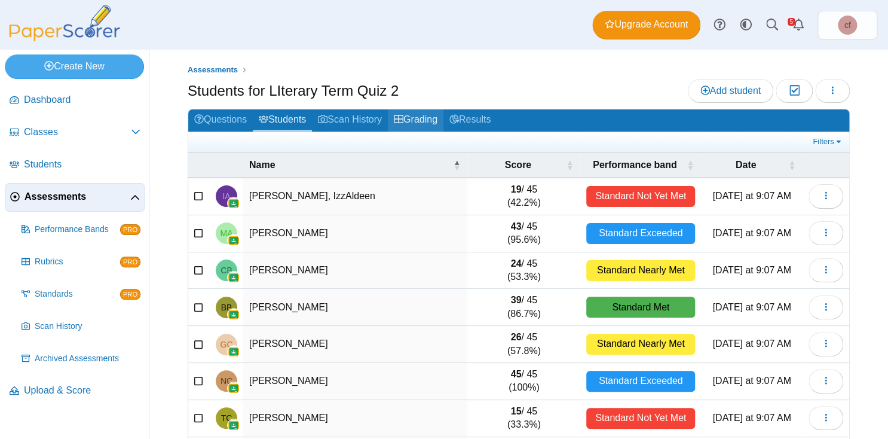
click at [417, 120] on link "Grading" at bounding box center [416, 120] width 56 height 22
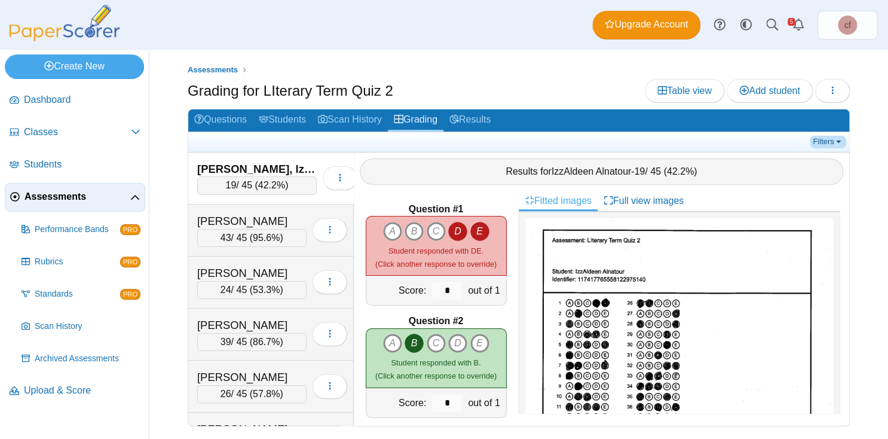
click at [831, 145] on link "Filters" at bounding box center [828, 142] width 36 height 12
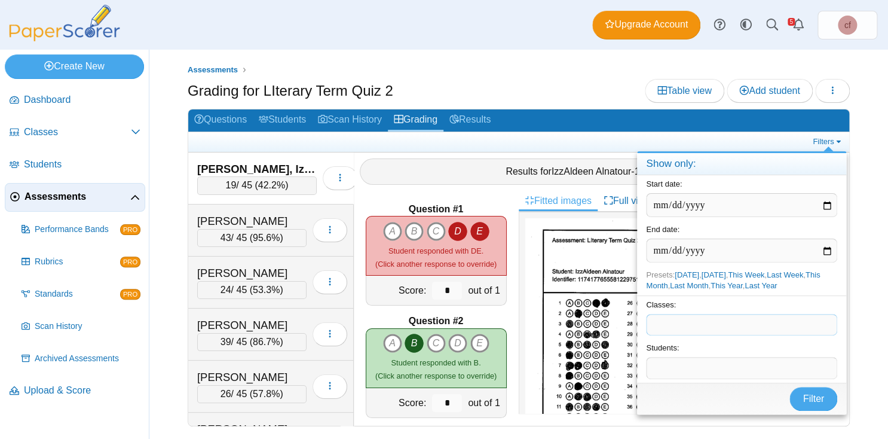
click at [665, 333] on span at bounding box center [742, 324] width 190 height 20
click at [670, 321] on span at bounding box center [742, 324] width 190 height 20
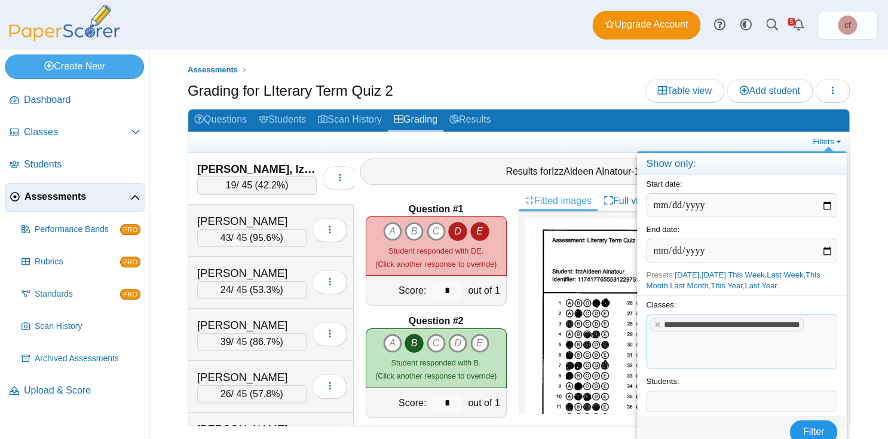
click at [818, 426] on span "Filter" at bounding box center [814, 431] width 22 height 10
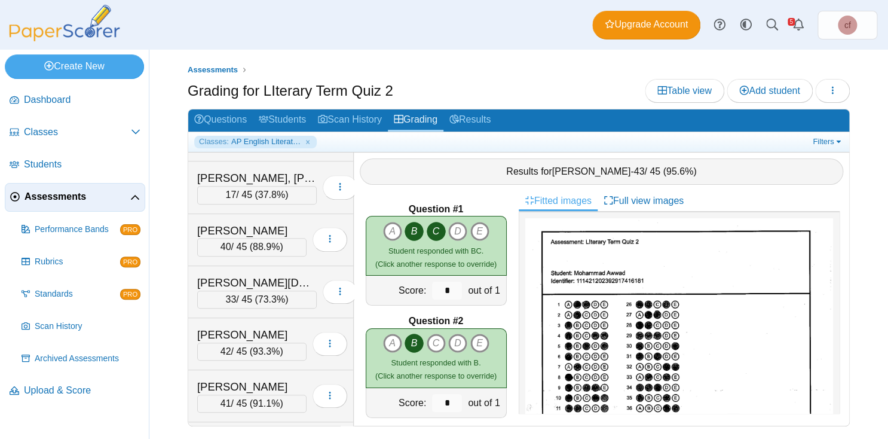
scroll to position [547, 0]
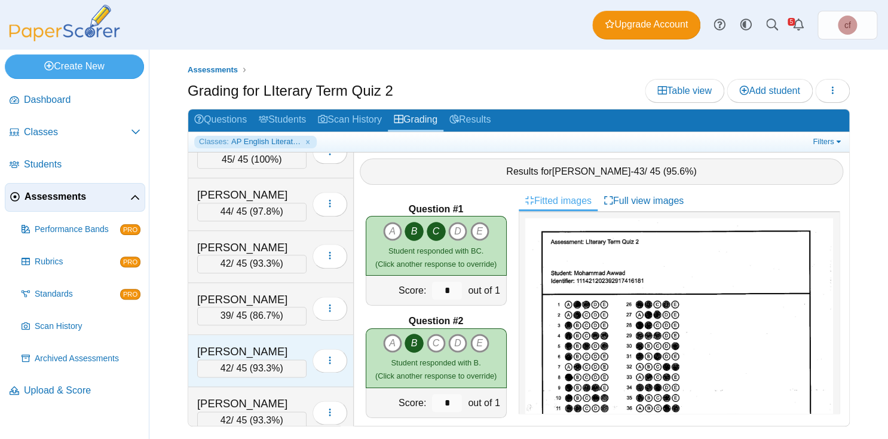
click at [207, 344] on div "Paulemon, Lauren" at bounding box center [251, 352] width 109 height 16
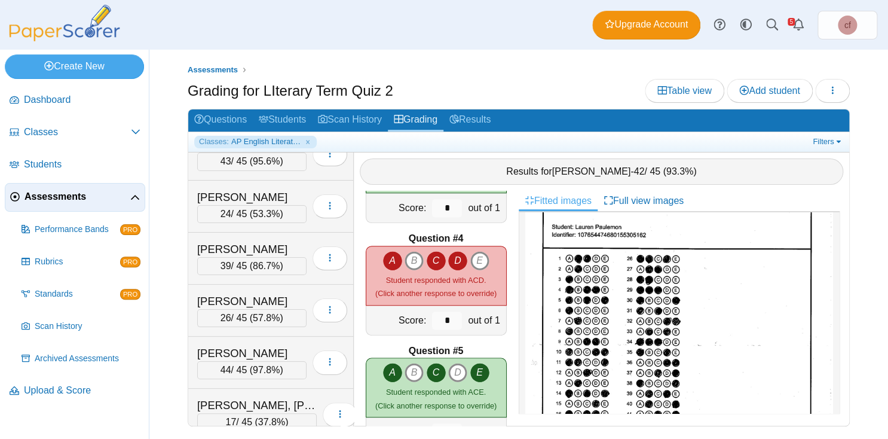
scroll to position [0, 0]
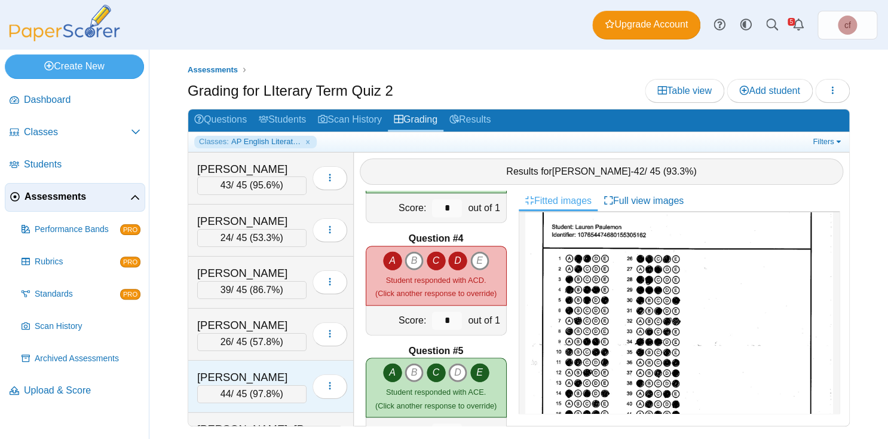
click at [236, 370] on div "[PERSON_NAME]" at bounding box center [251, 377] width 109 height 16
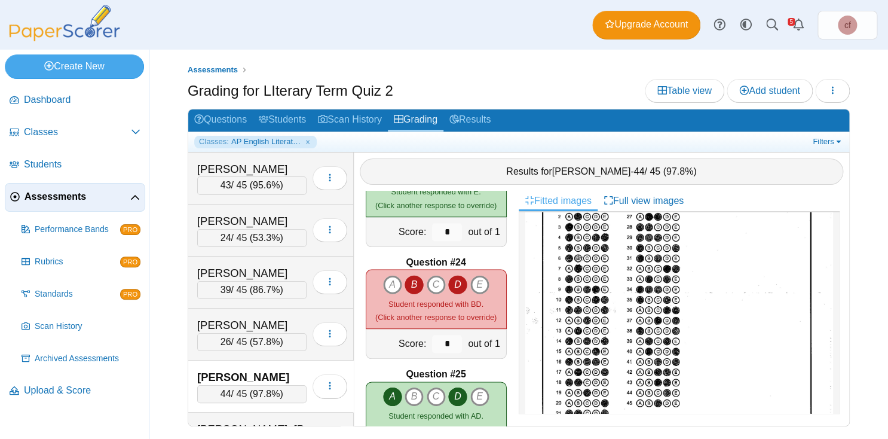
scroll to position [212, 0]
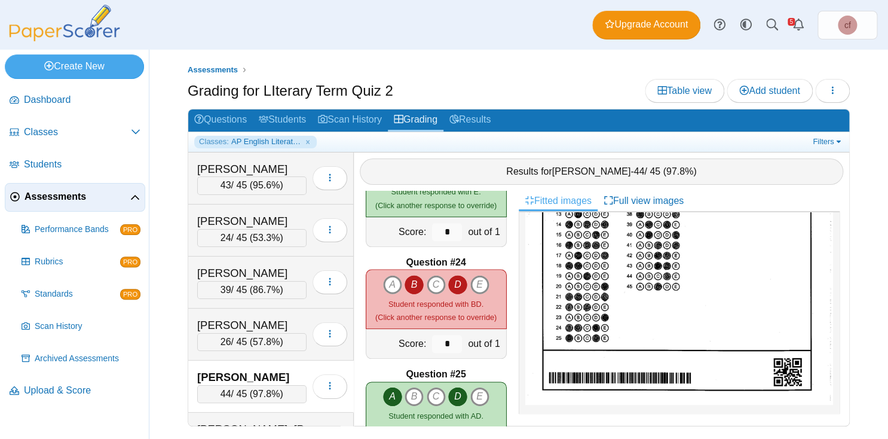
click at [382, 283] on div "A B C D E" at bounding box center [435, 299] width 121 height 49
click at [393, 282] on icon "A" at bounding box center [392, 284] width 19 height 19
type input "*"
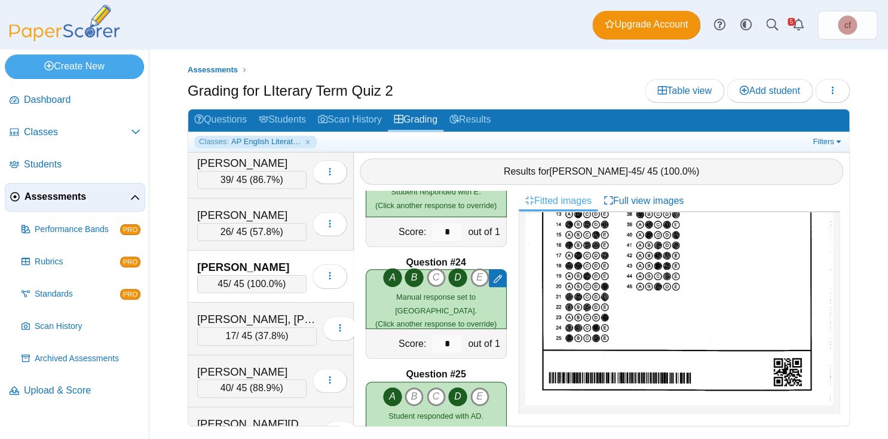
scroll to position [125, 0]
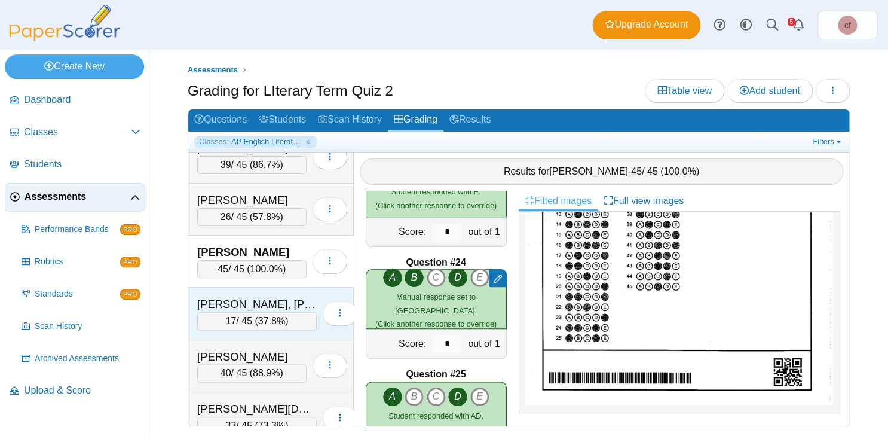
click at [285, 297] on div "DeLeon-Mercedes, Josmailyn" at bounding box center [257, 305] width 120 height 16
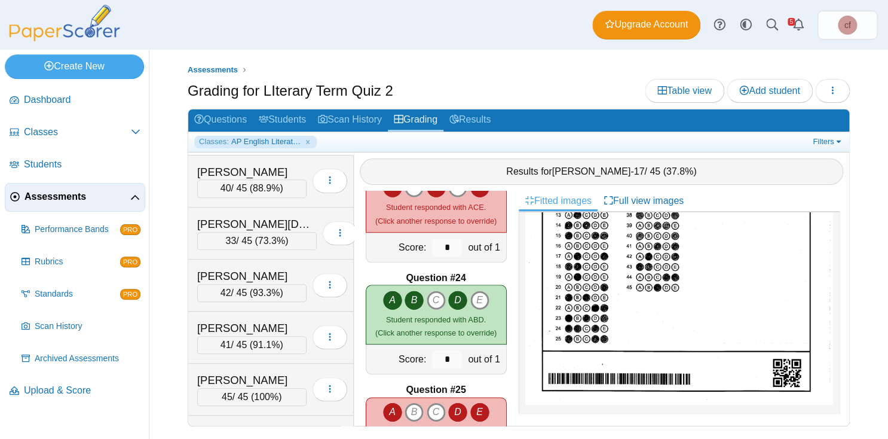
scroll to position [311, 0]
click at [260, 267] on div "Hernandez-Tlamintzi, Josue" at bounding box center [251, 275] width 109 height 16
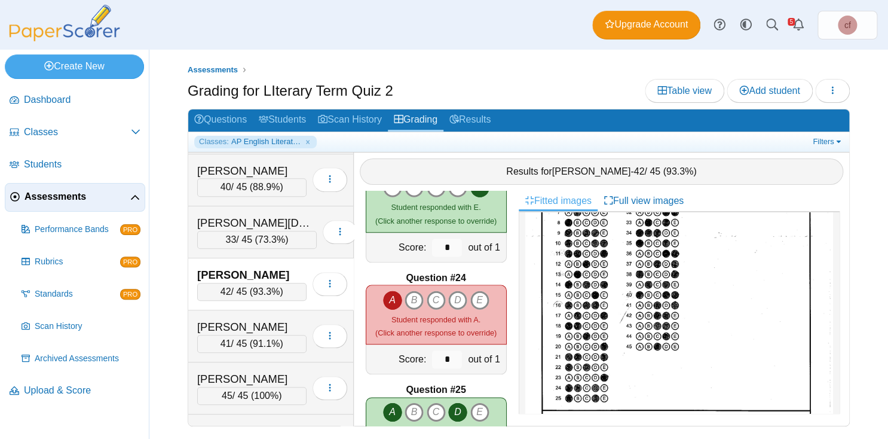
scroll to position [212, 0]
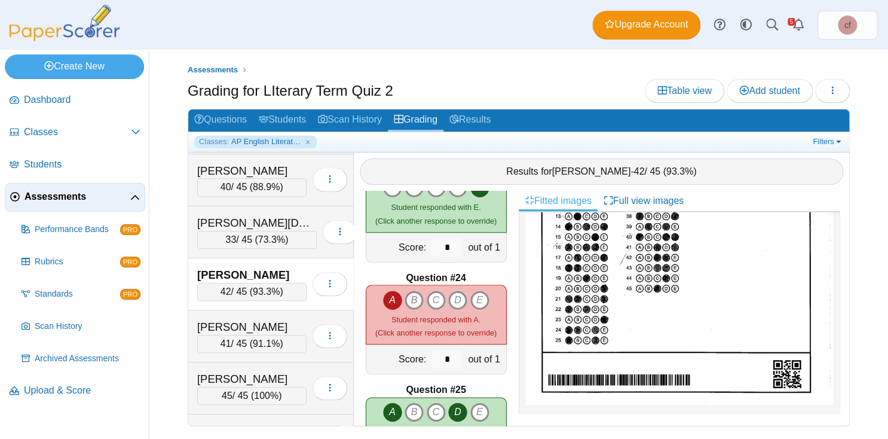
click at [414, 297] on icon "B" at bounding box center [414, 300] width 19 height 19
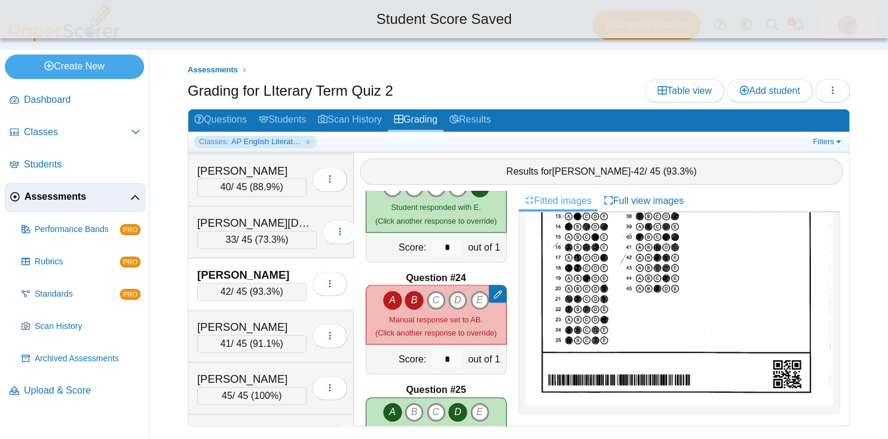
click at [457, 296] on icon "D" at bounding box center [457, 300] width 19 height 19
type input "*"
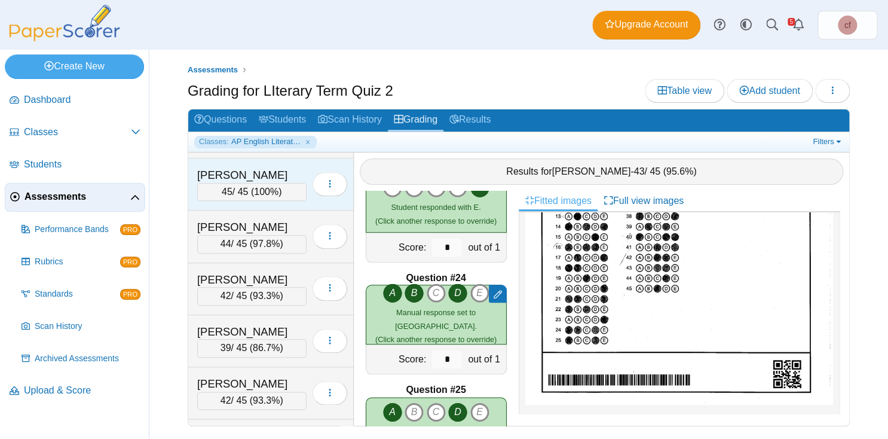
scroll to position [547, 0]
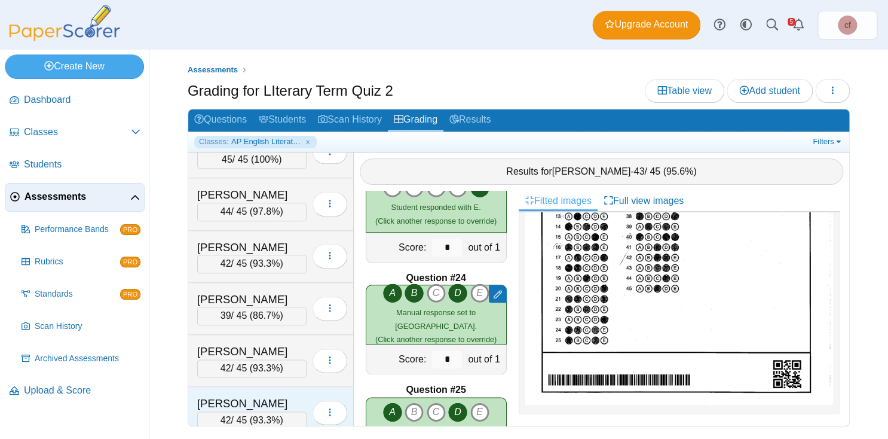
click at [253, 396] on div "Piedrahita, Liliana" at bounding box center [251, 404] width 109 height 16
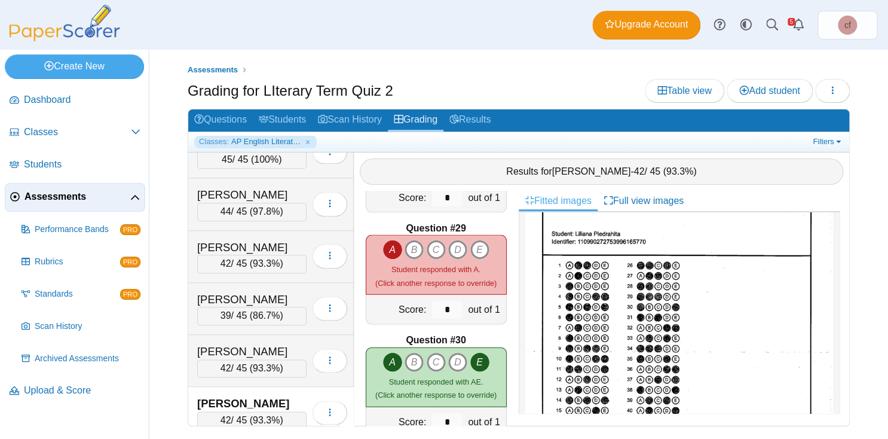
scroll to position [38, 0]
click at [414, 248] on icon "B" at bounding box center [414, 249] width 19 height 19
click at [439, 248] on icon "C" at bounding box center [436, 249] width 19 height 19
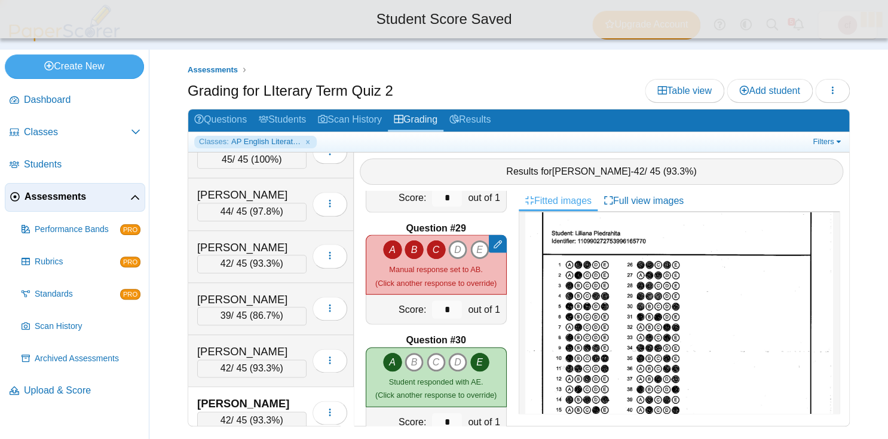
type input "*"
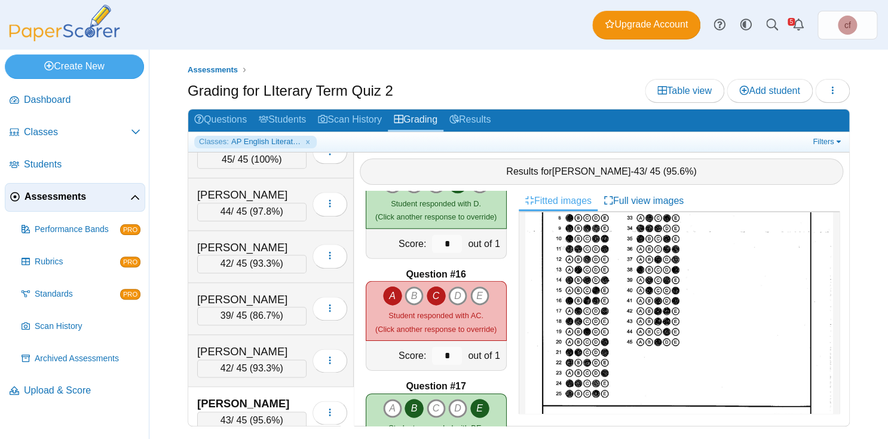
scroll to position [170, 0]
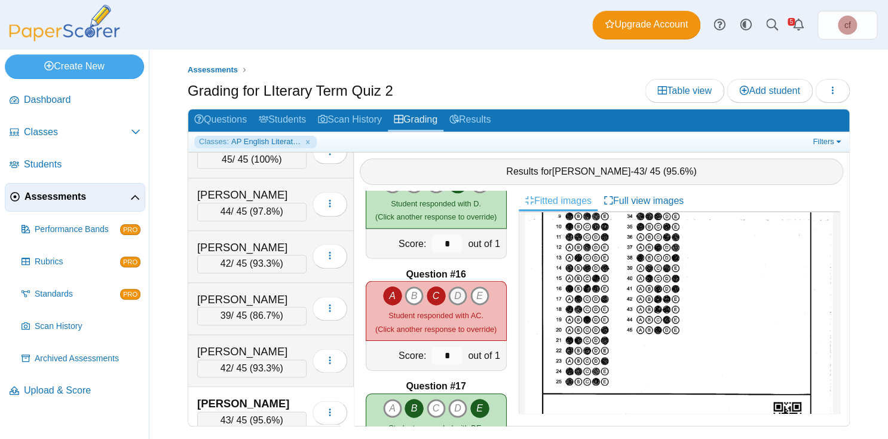
click at [459, 295] on icon "D" at bounding box center [457, 295] width 19 height 19
type input "*"
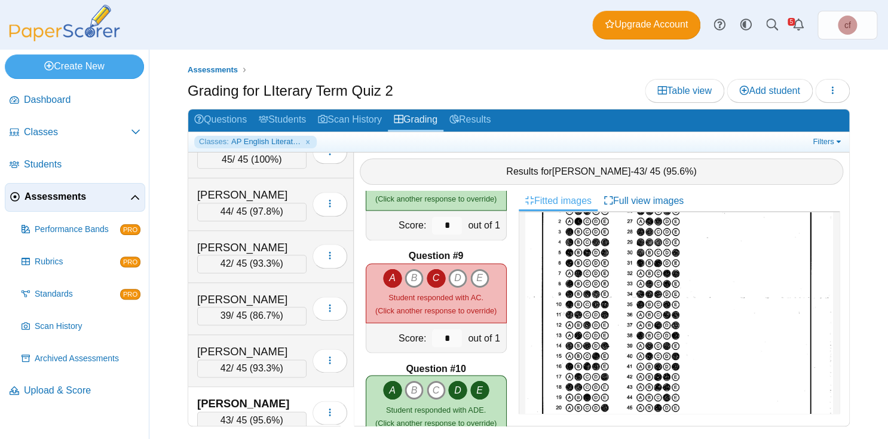
scroll to position [93, 0]
click at [462, 274] on icon "D" at bounding box center [457, 277] width 19 height 19
type input "*"
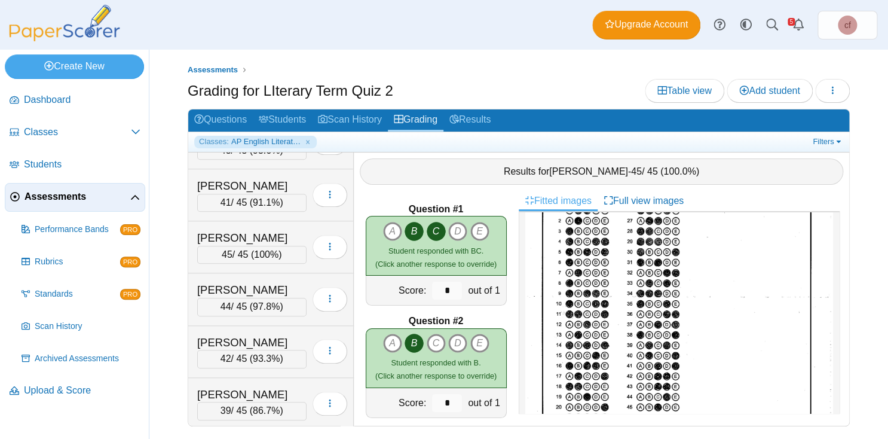
scroll to position [547, 0]
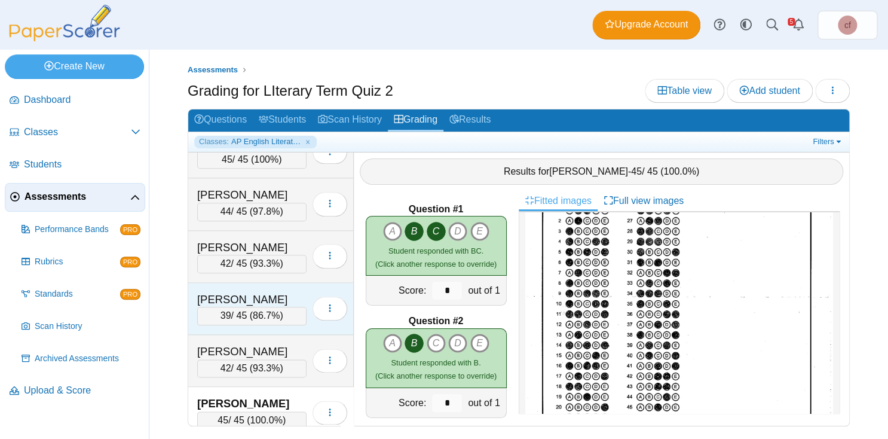
click at [255, 292] on div "Ofori-Ntiamoah, Bryan" at bounding box center [251, 300] width 109 height 16
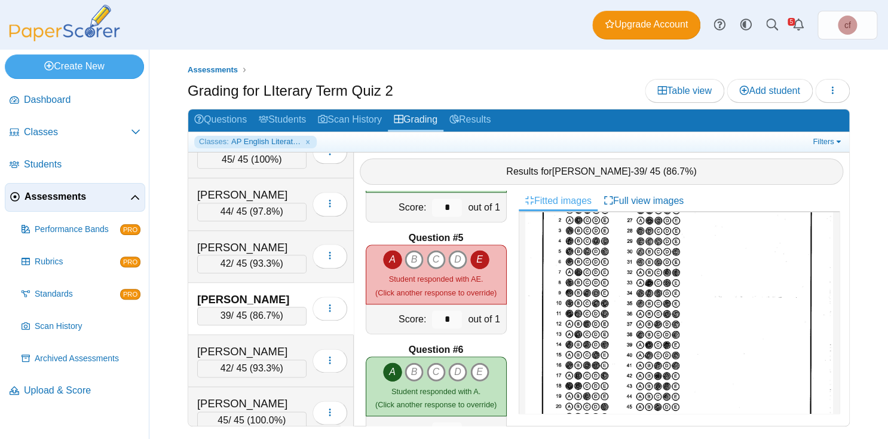
scroll to position [3, 0]
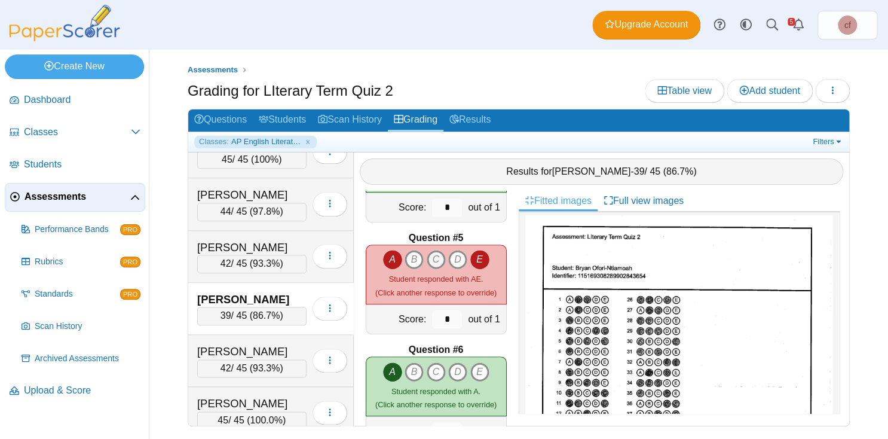
click at [437, 255] on icon "C" at bounding box center [436, 259] width 19 height 19
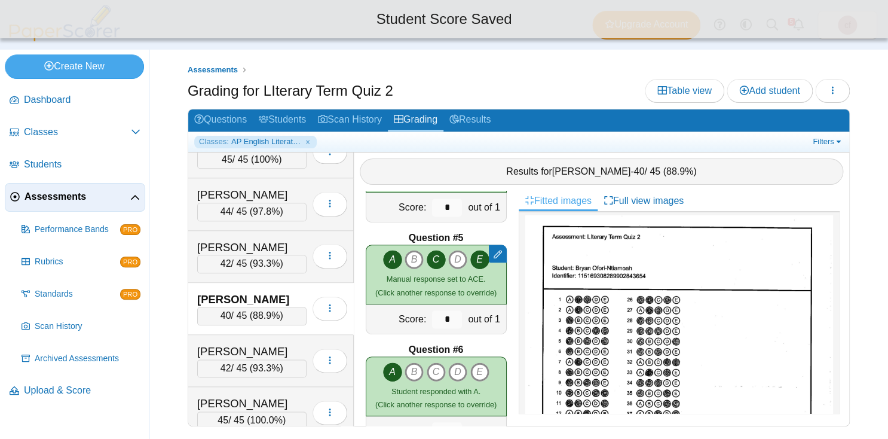
type input "*"
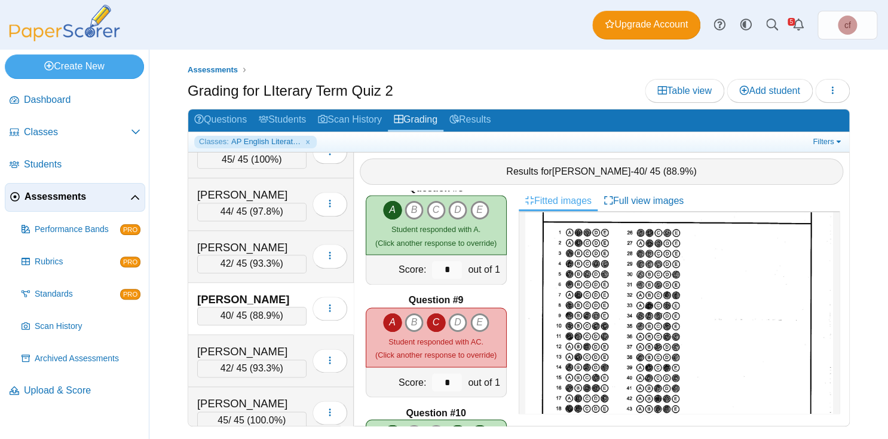
scroll to position [71, 0]
click at [466, 322] on icon "D" at bounding box center [457, 322] width 19 height 19
type input "*"
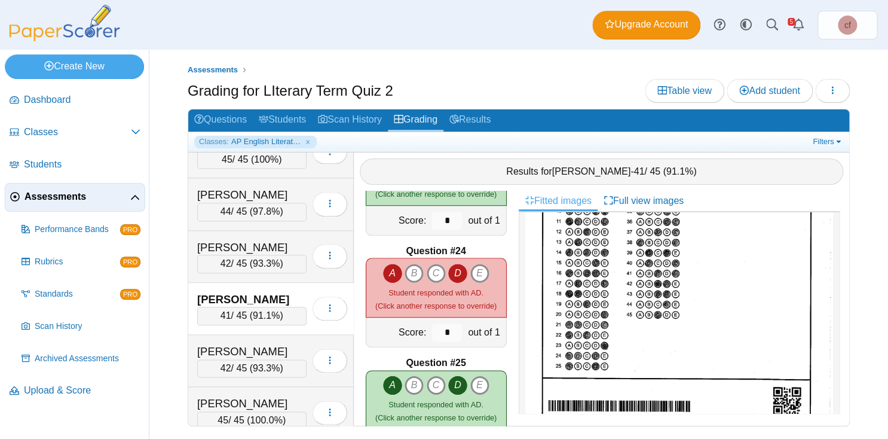
scroll to position [200, 0]
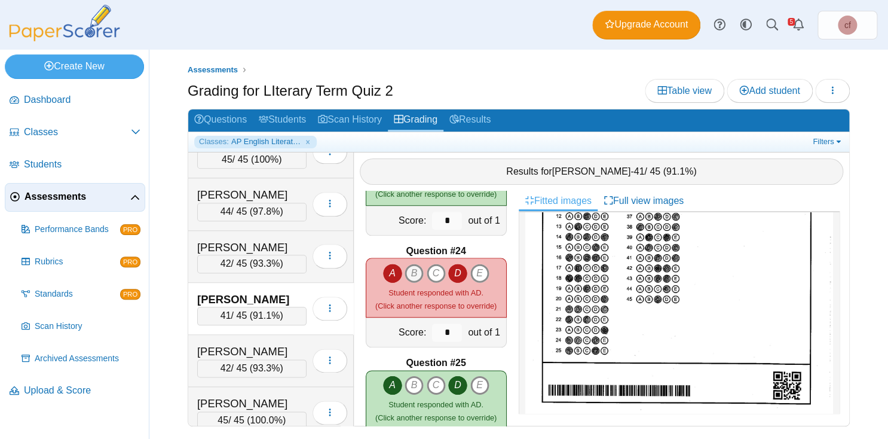
click at [412, 265] on icon "B" at bounding box center [414, 273] width 19 height 19
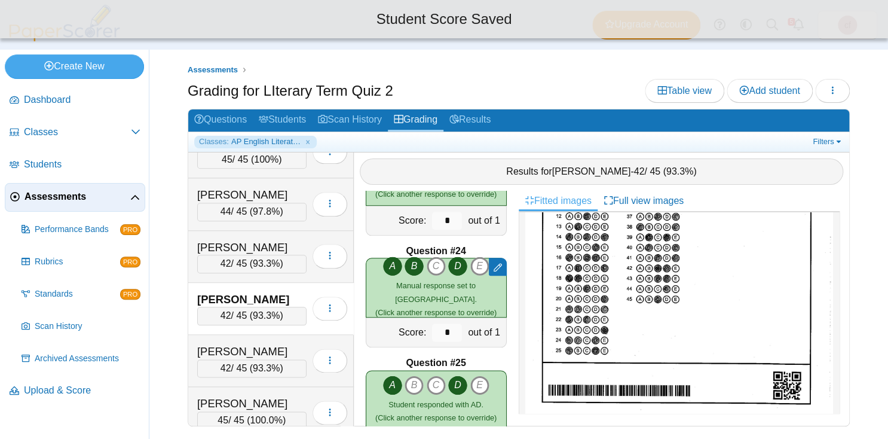
type input "*"
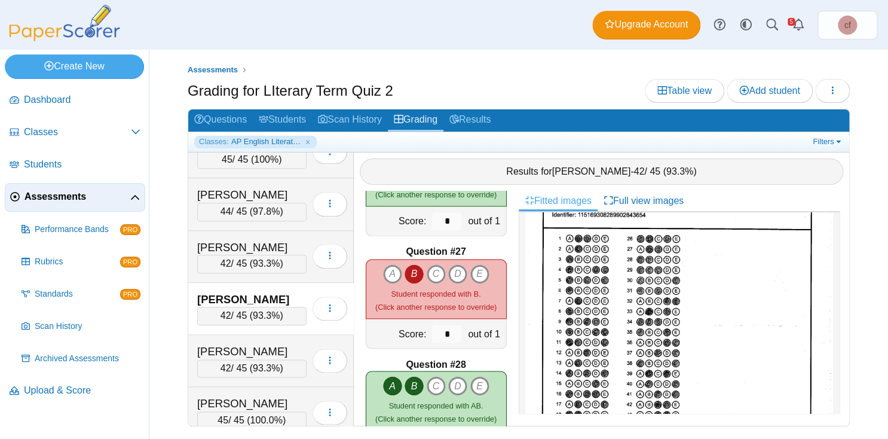
scroll to position [0, 0]
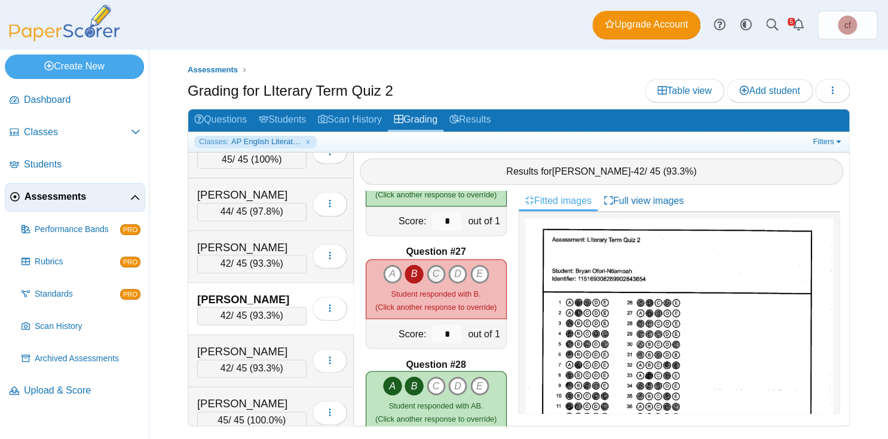
click at [435, 270] on icon "C" at bounding box center [436, 273] width 19 height 19
type input "*"
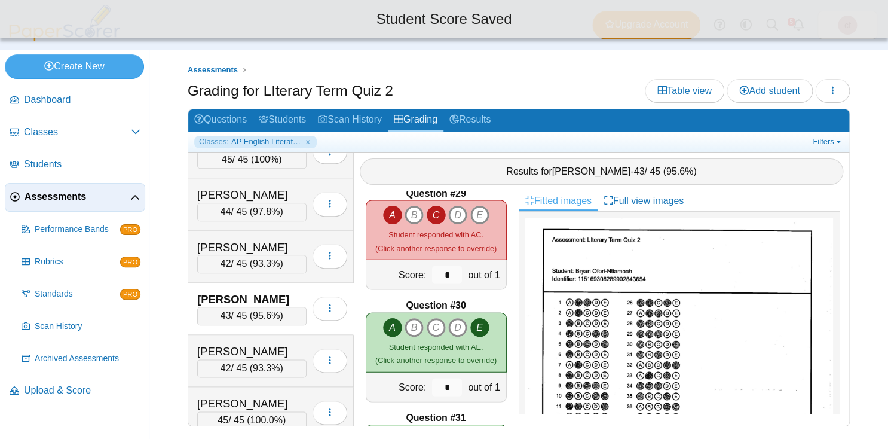
scroll to position [3117, 0]
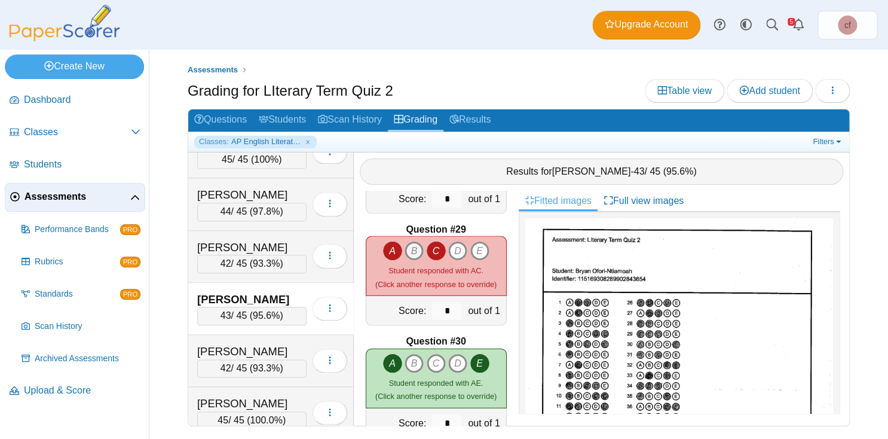
click at [417, 249] on icon "B" at bounding box center [414, 250] width 19 height 19
type input "*"
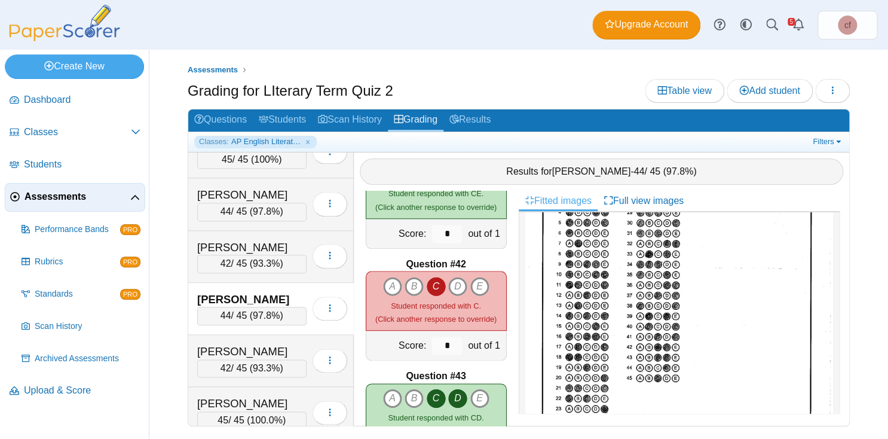
scroll to position [129, 0]
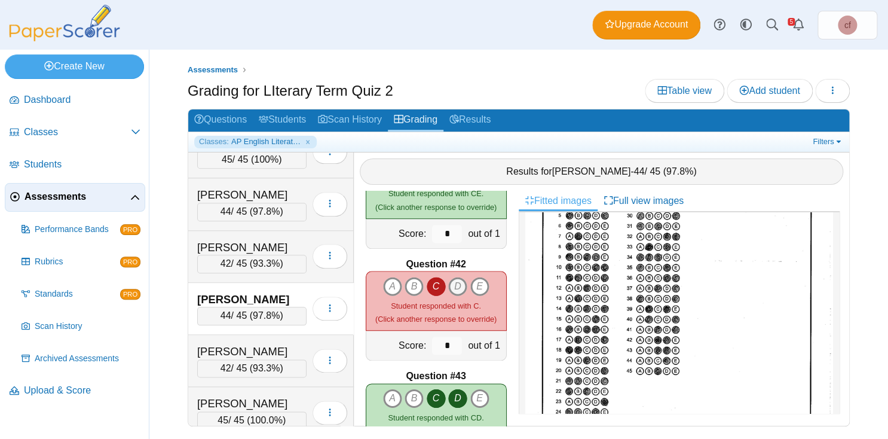
click at [463, 285] on icon "D" at bounding box center [457, 286] width 19 height 19
type input "*"
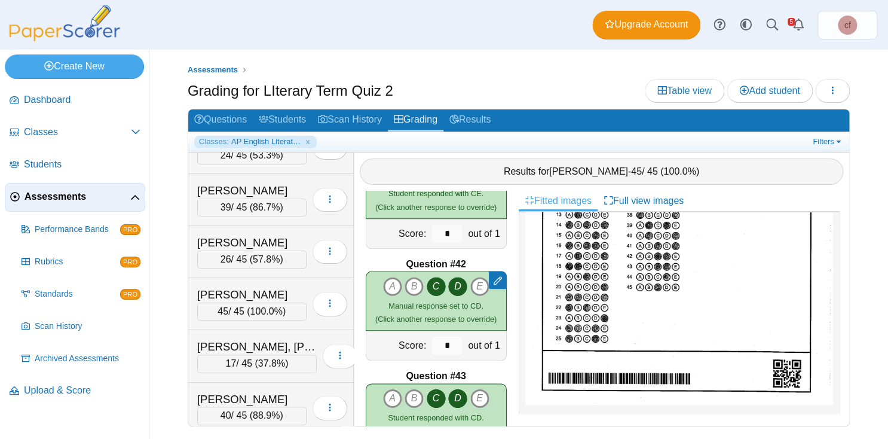
scroll to position [0, 0]
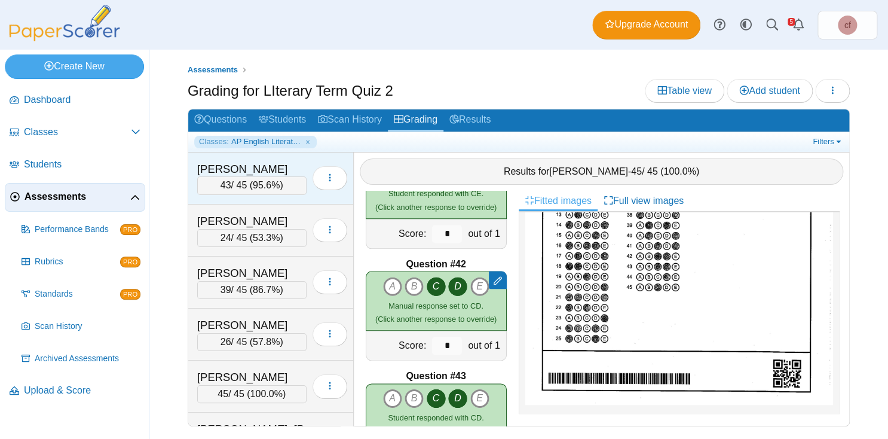
click at [249, 166] on div "Awwad, Mohammad" at bounding box center [251, 169] width 109 height 16
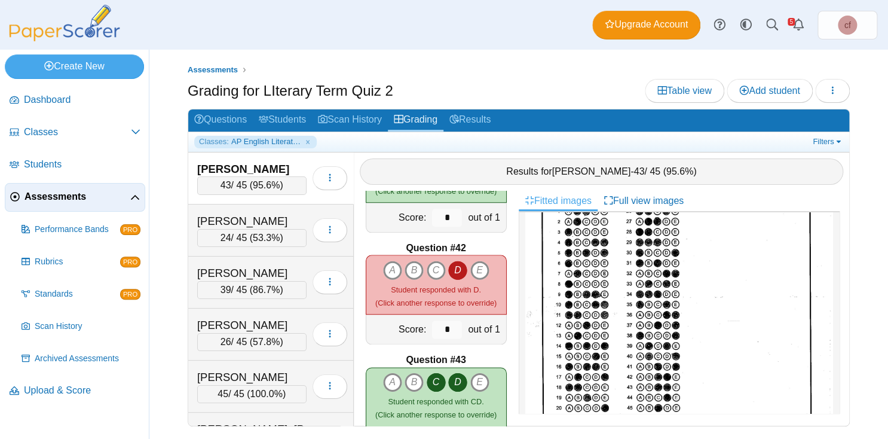
scroll to position [212, 0]
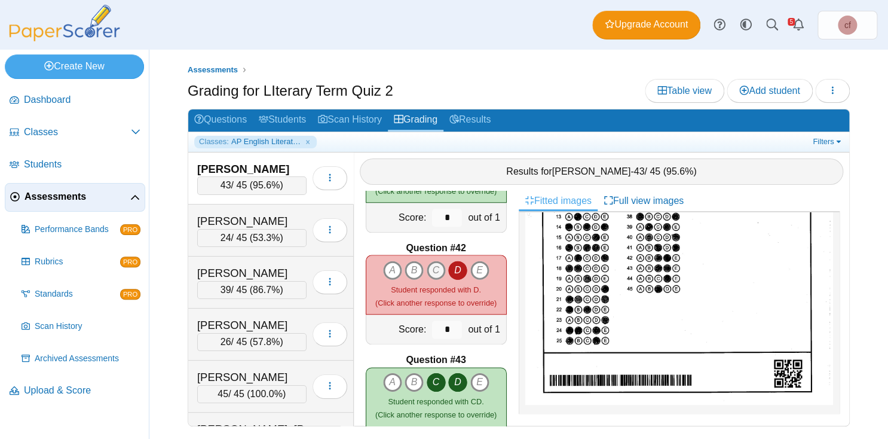
click at [439, 263] on icon "C" at bounding box center [436, 270] width 19 height 19
type input "*"
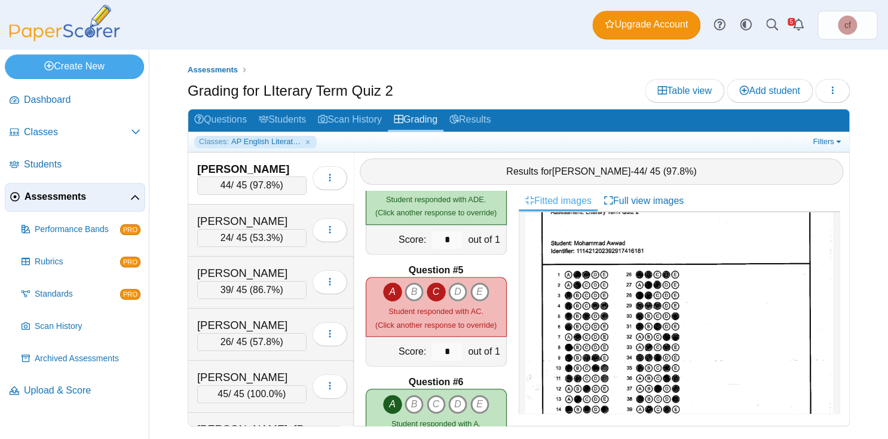
scroll to position [0, 0]
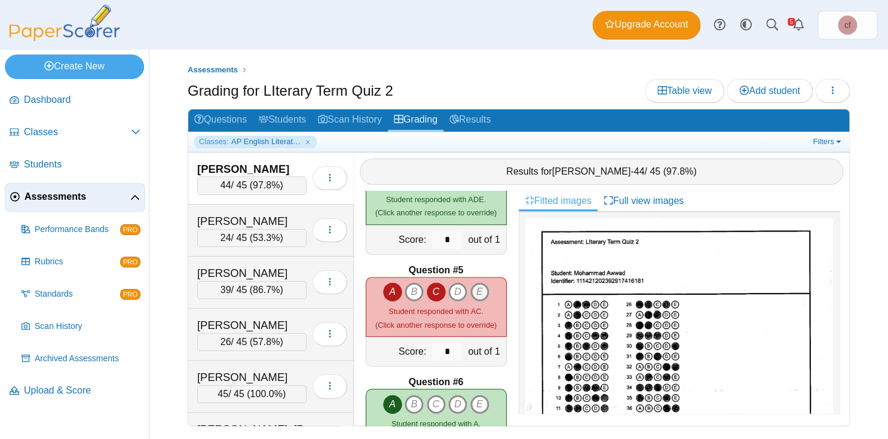
click at [479, 292] on icon "E" at bounding box center [479, 291] width 19 height 19
type input "*"
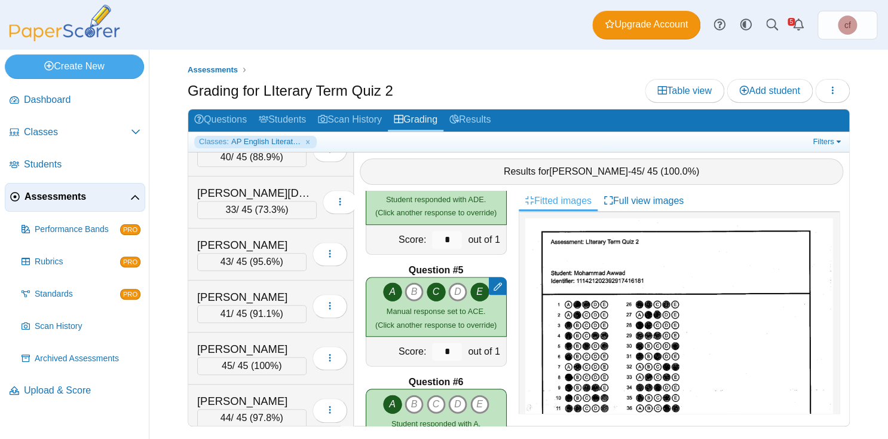
scroll to position [261, 0]
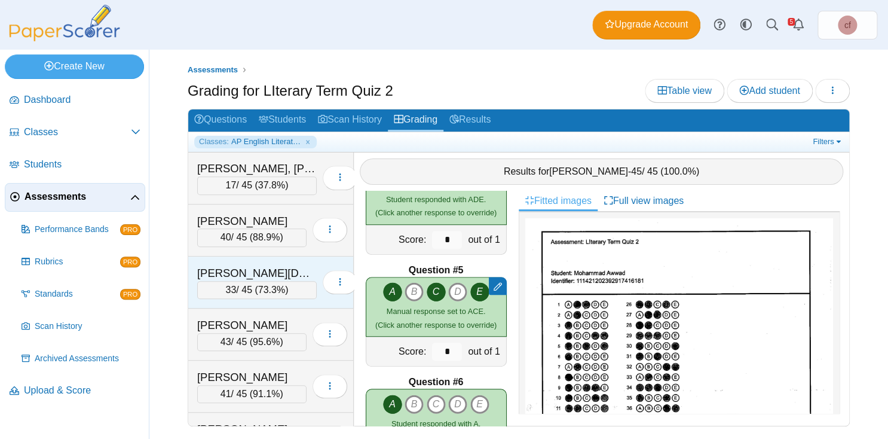
click at [240, 267] on div "Hadi, Ehsanullah" at bounding box center [257, 273] width 120 height 16
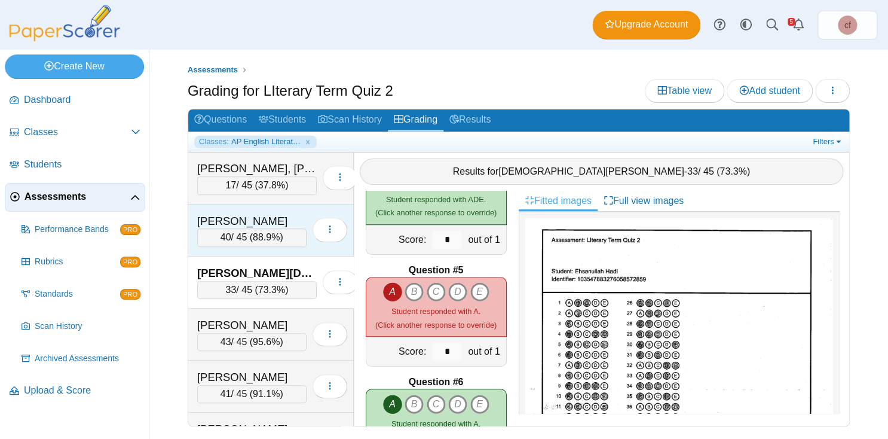
scroll to position [0, 0]
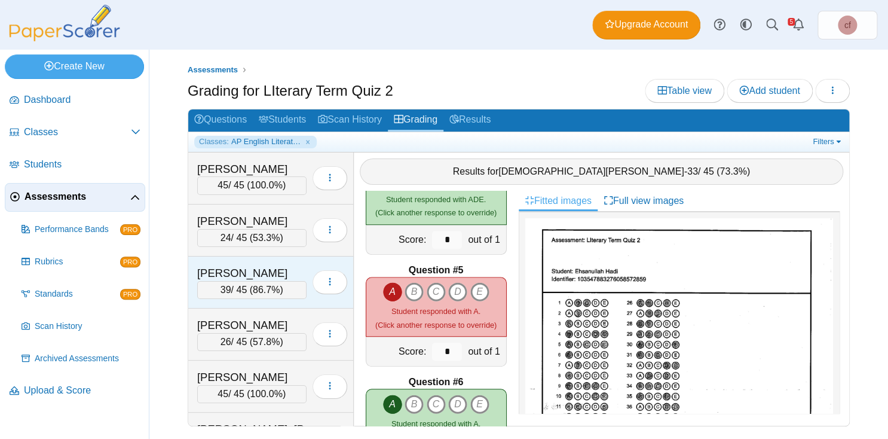
click at [261, 270] on div "Brown, Bryan" at bounding box center [251, 273] width 109 height 16
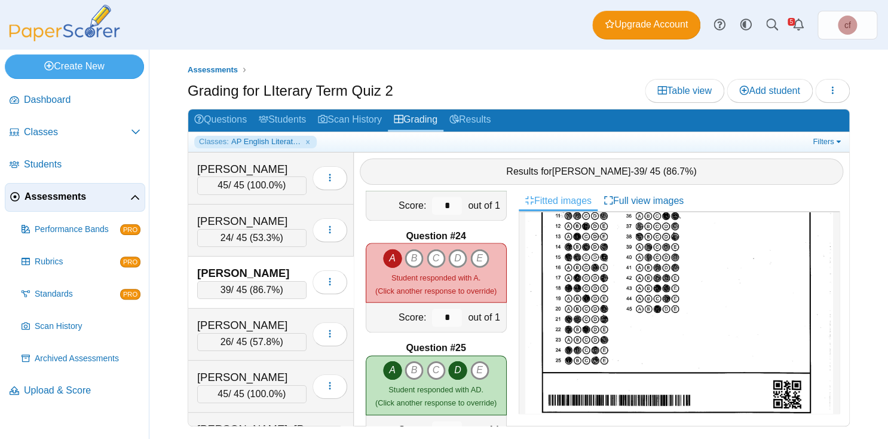
scroll to position [194, 0]
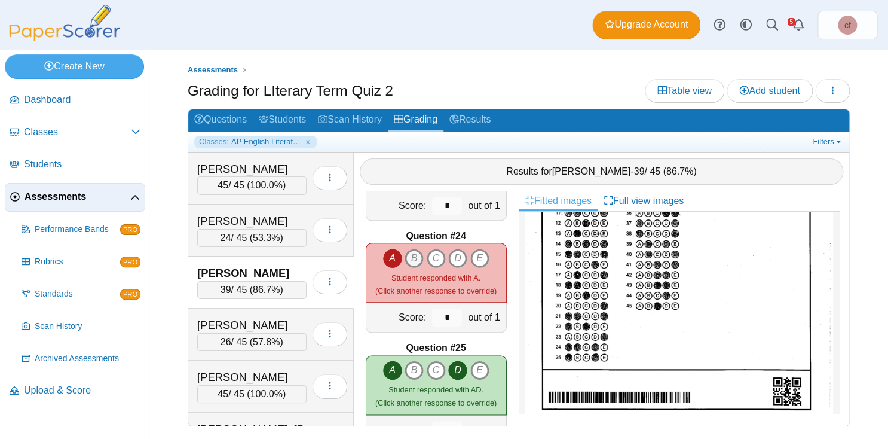
click at [417, 253] on icon "B" at bounding box center [414, 258] width 19 height 19
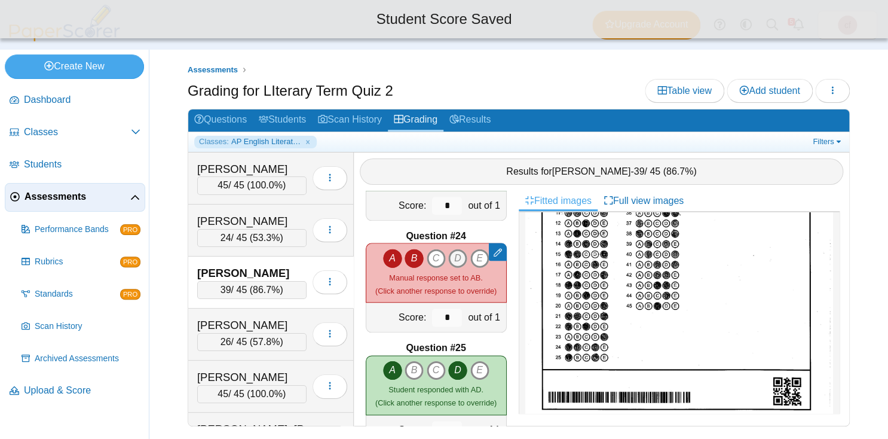
click at [457, 256] on icon "D" at bounding box center [457, 258] width 19 height 19
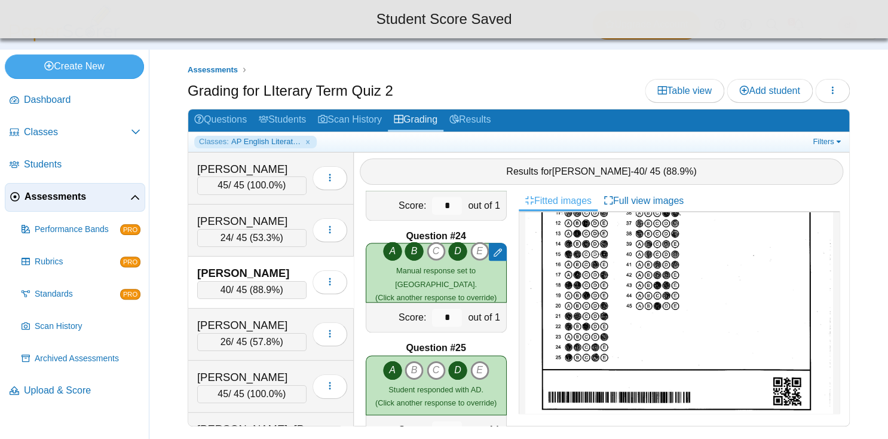
type input "*"
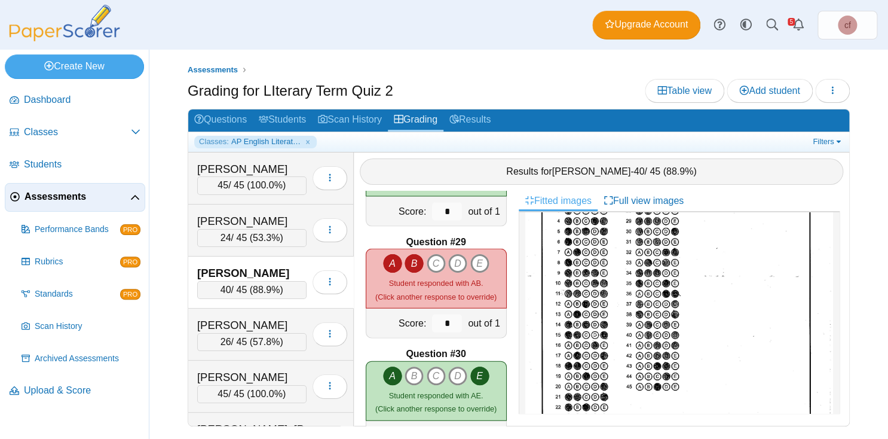
scroll to position [0, 0]
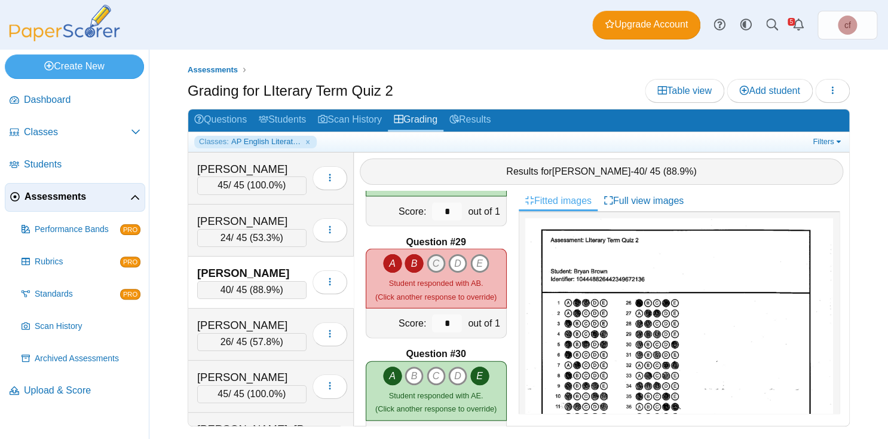
click at [433, 257] on icon "C" at bounding box center [436, 262] width 19 height 19
type input "*"
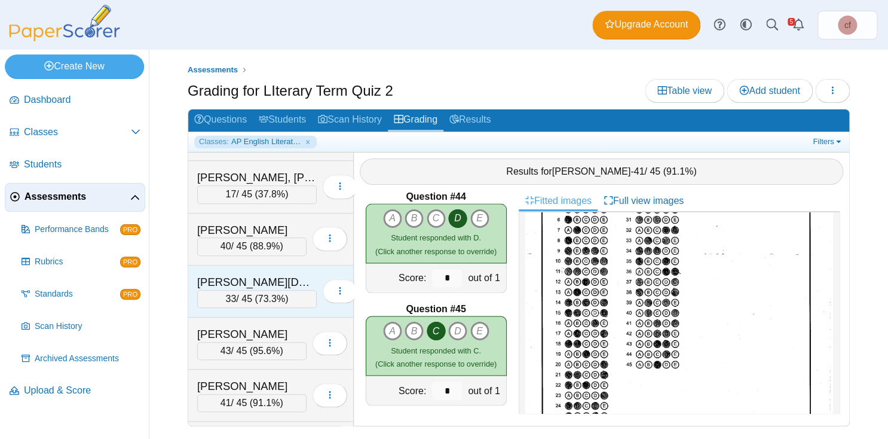
scroll to position [245, 0]
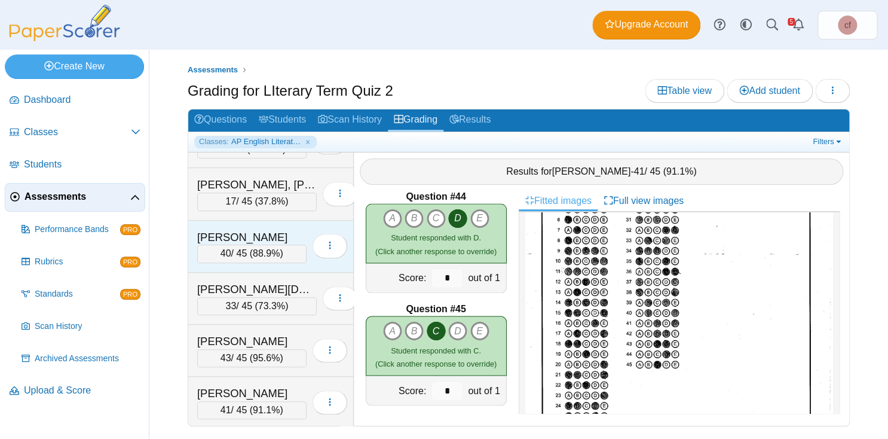
click at [247, 230] on div "Gurdon, Natalya" at bounding box center [251, 238] width 109 height 16
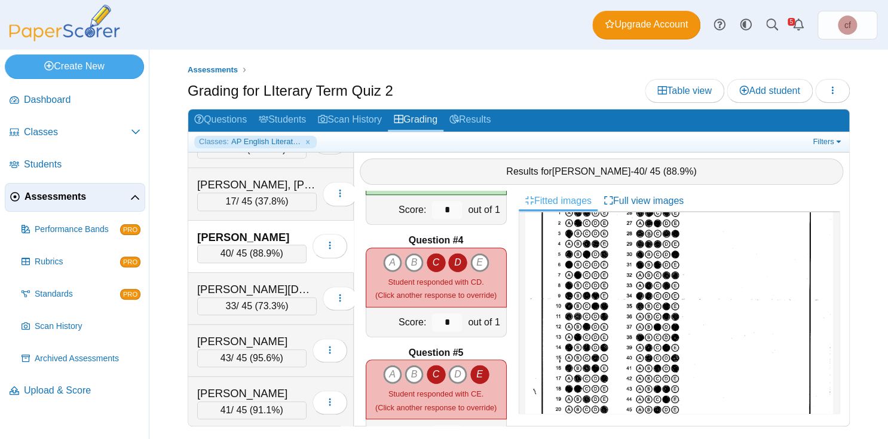
scroll to position [93, 0]
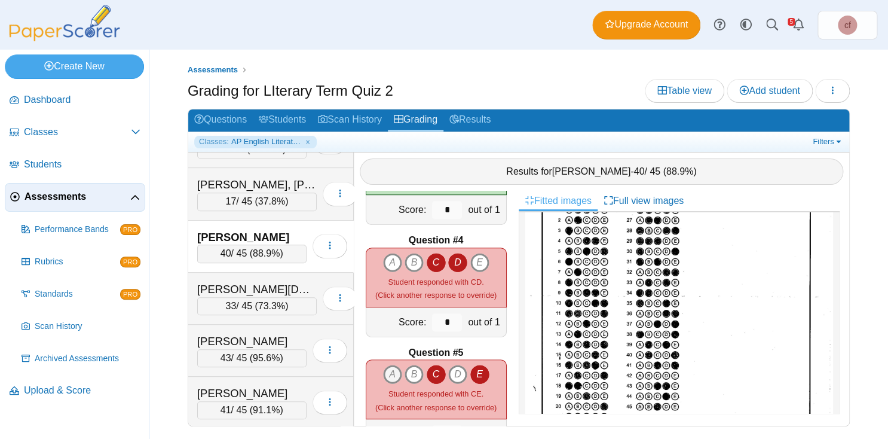
click at [391, 370] on icon "A" at bounding box center [392, 374] width 19 height 19
type input "*"
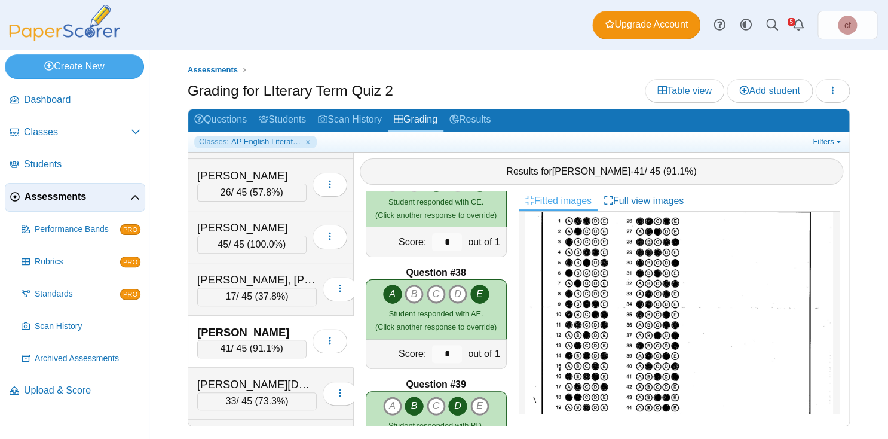
scroll to position [0, 0]
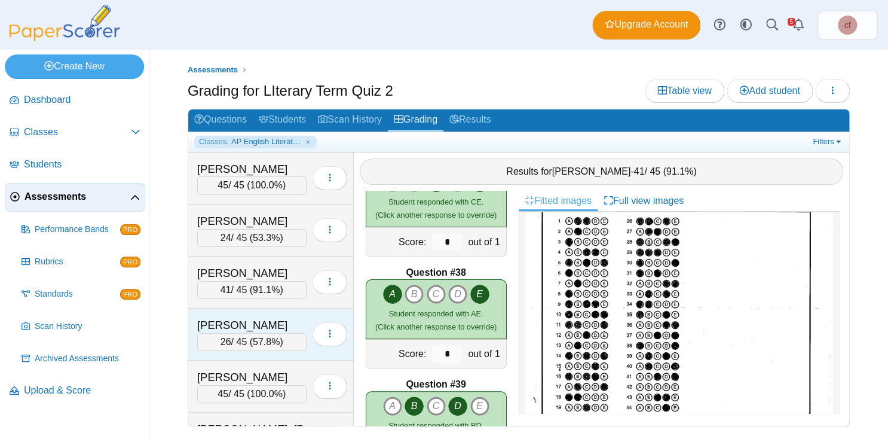
click at [286, 311] on div "Caceres-Garcia, Geovani 26 / 45 ( 57.8% )" at bounding box center [271, 334] width 166 height 52
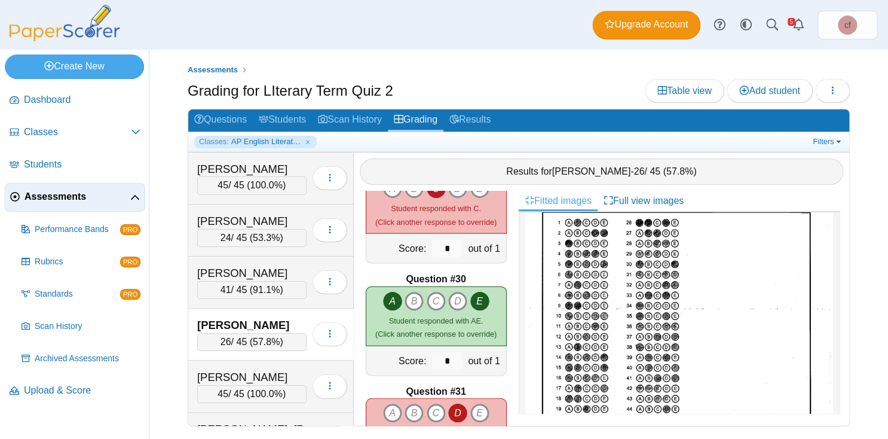
scroll to position [3121, 0]
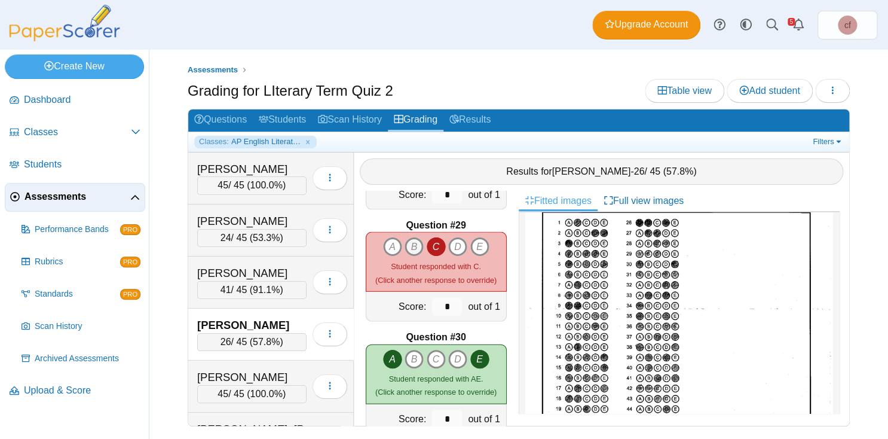
click at [412, 242] on icon "B" at bounding box center [414, 246] width 19 height 19
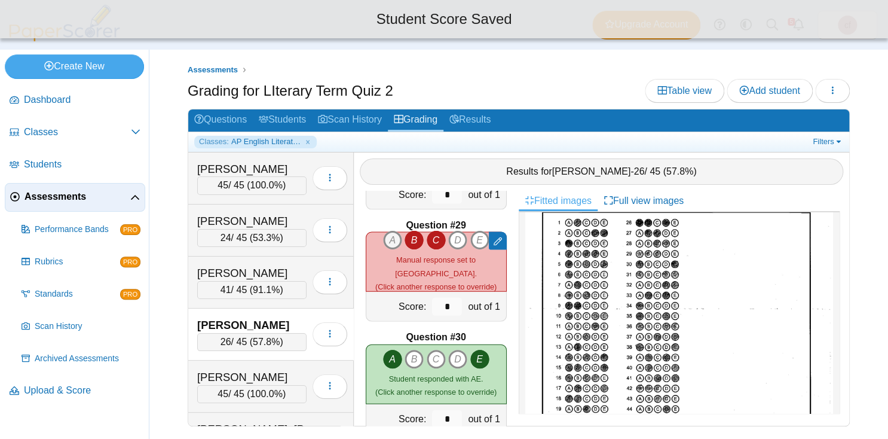
click at [393, 244] on icon "A" at bounding box center [392, 239] width 19 height 19
type input "*"
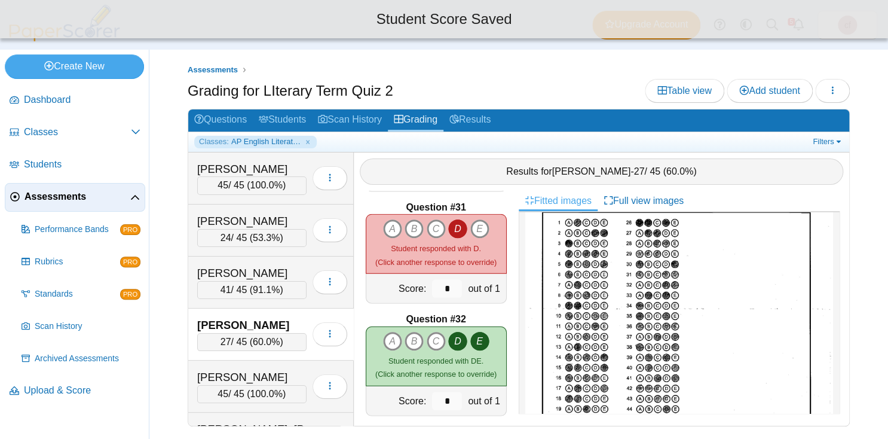
scroll to position [3368, 0]
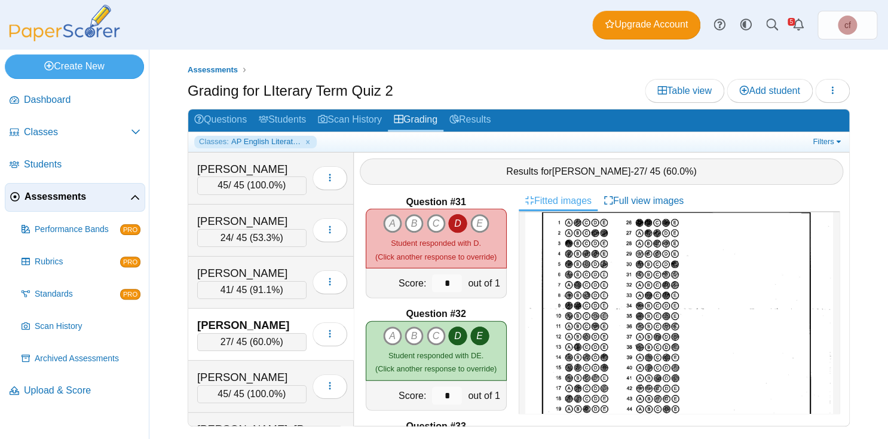
click at [393, 220] on icon "A" at bounding box center [392, 223] width 19 height 19
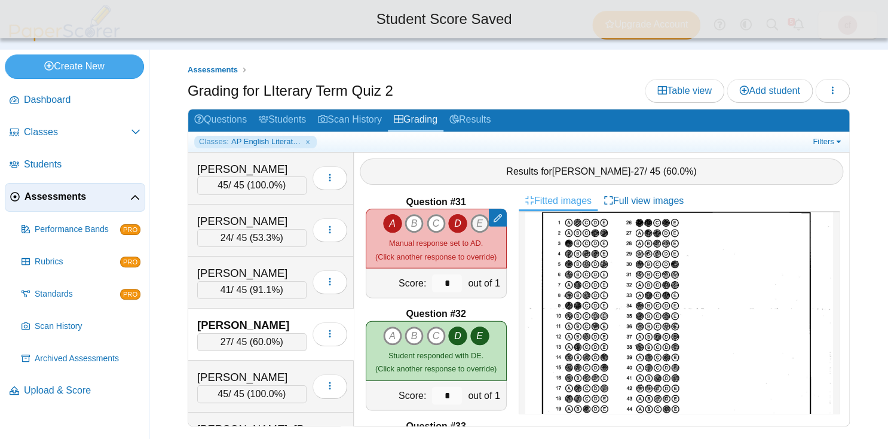
click at [488, 224] on icon "E" at bounding box center [479, 223] width 19 height 19
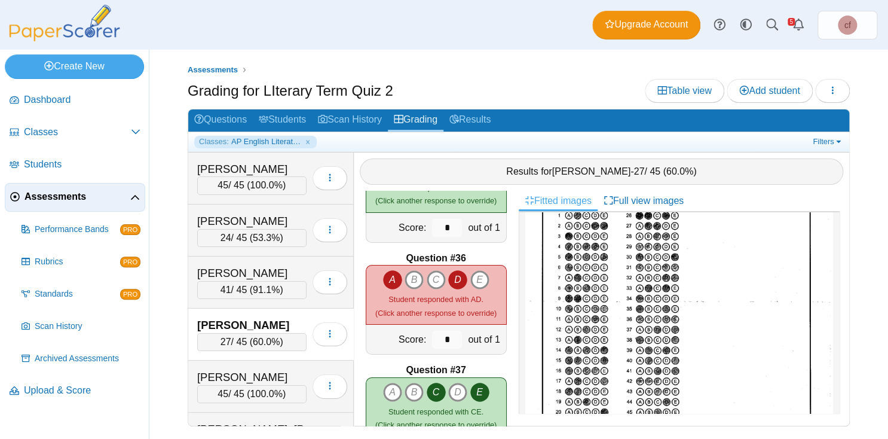
scroll to position [88, 0]
click at [480, 276] on icon "E" at bounding box center [479, 279] width 19 height 19
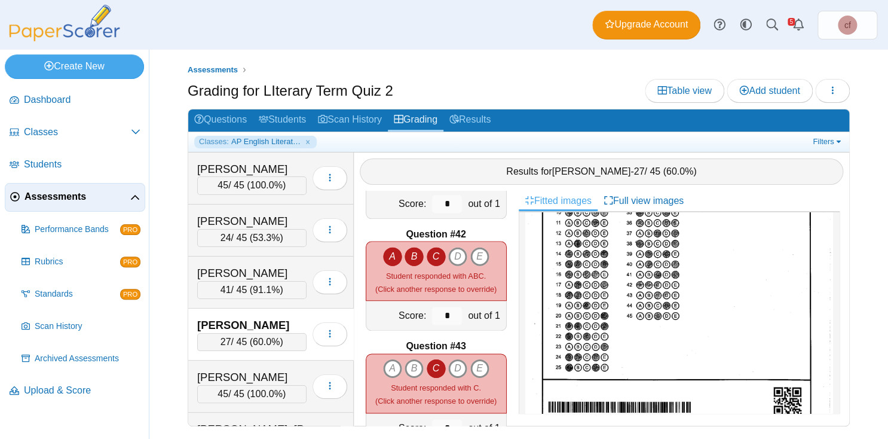
scroll to position [186, 0]
click at [458, 363] on icon "D" at bounding box center [457, 368] width 19 height 19
type input "*"
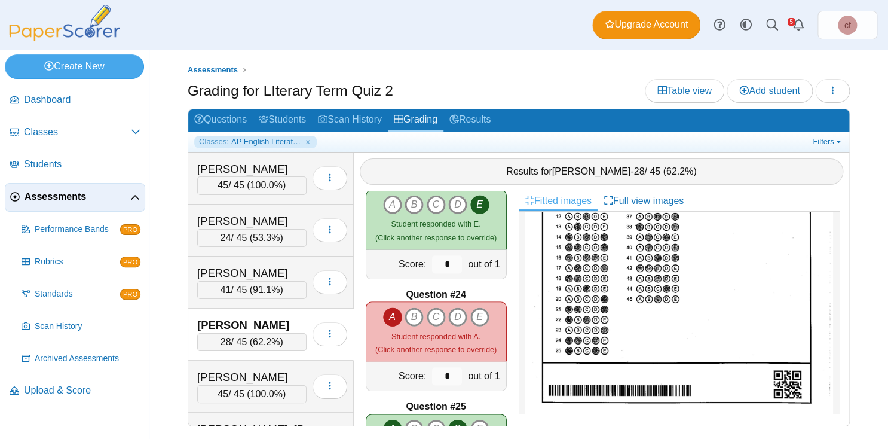
scroll to position [200, 0]
click at [415, 310] on icon "B" at bounding box center [414, 316] width 19 height 19
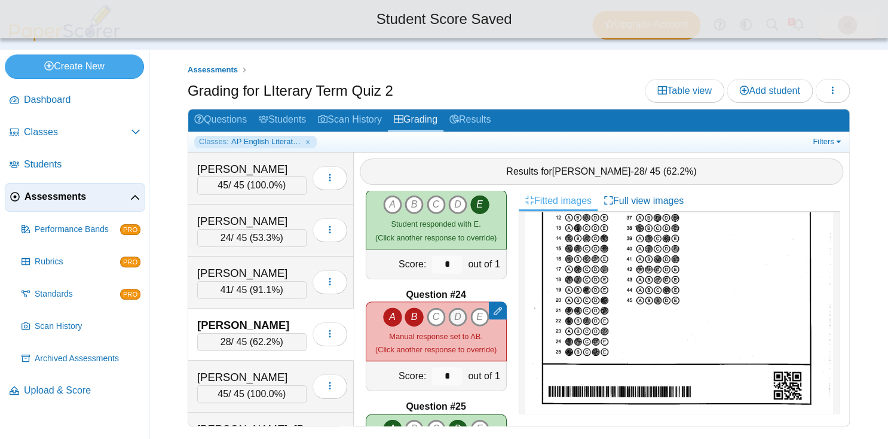
click at [460, 308] on icon "D" at bounding box center [457, 316] width 19 height 19
type input "*"
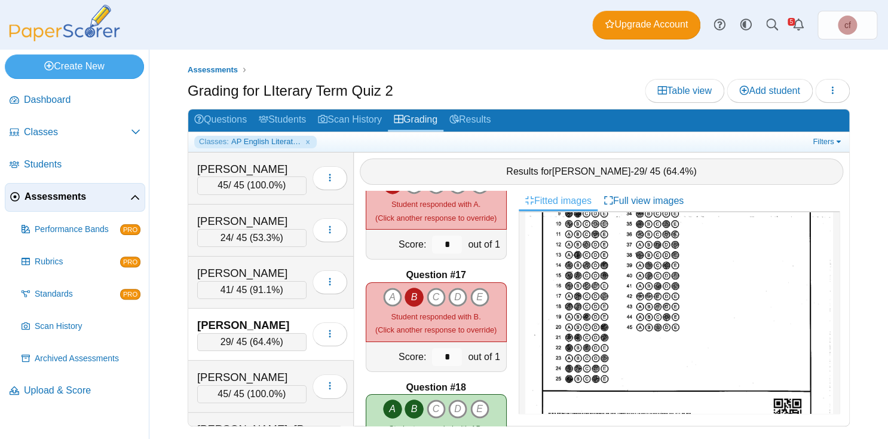
scroll to position [168, 0]
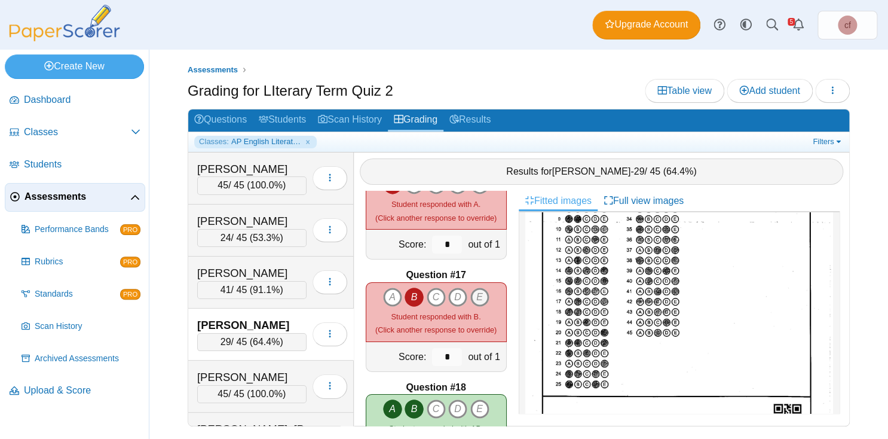
click at [484, 294] on icon "E" at bounding box center [479, 297] width 19 height 19
type input "*"
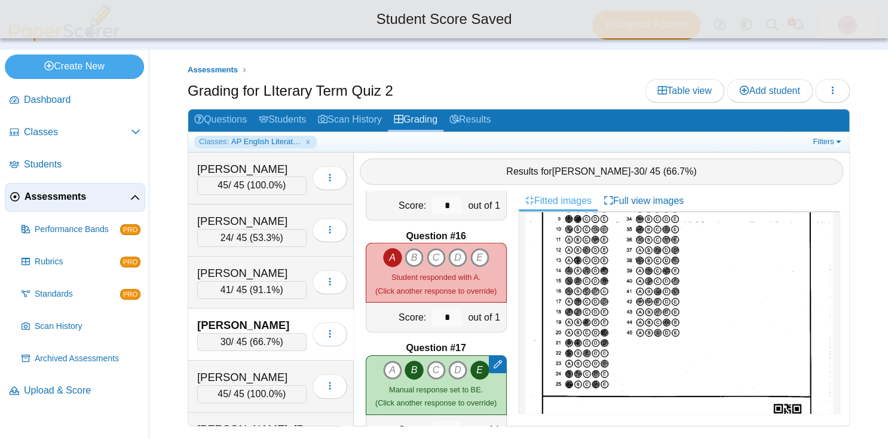
scroll to position [1653, 0]
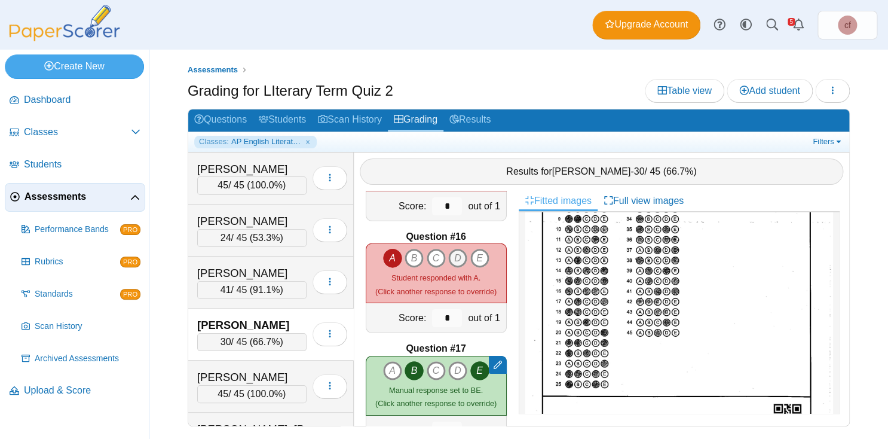
click at [459, 260] on icon "D" at bounding box center [457, 258] width 19 height 19
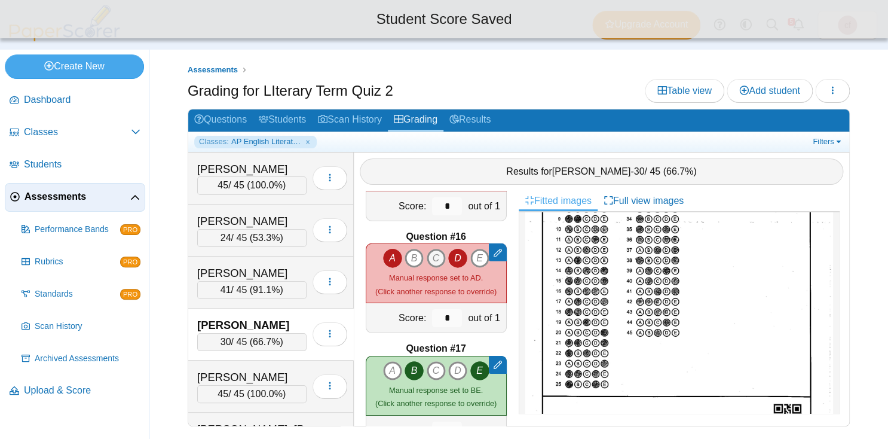
click at [438, 258] on icon "C" at bounding box center [436, 258] width 19 height 19
type input "*"
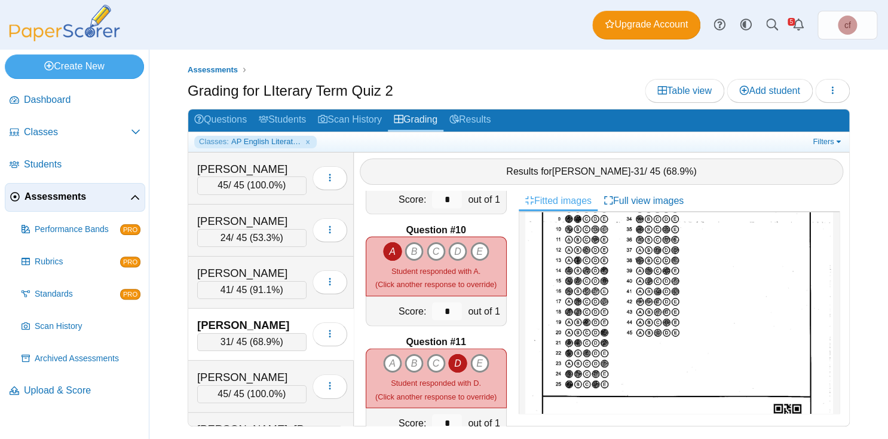
scroll to position [165, 0]
click at [460, 246] on icon "D" at bounding box center [457, 251] width 19 height 19
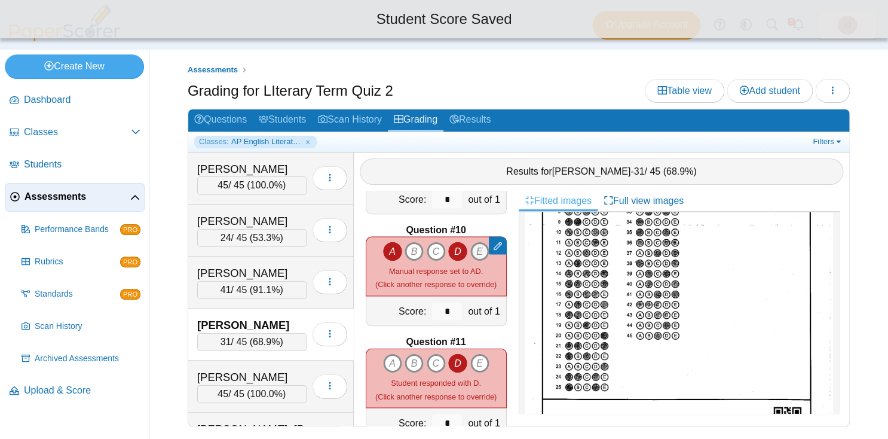
click at [479, 246] on icon "E" at bounding box center [479, 251] width 19 height 19
type input "*"
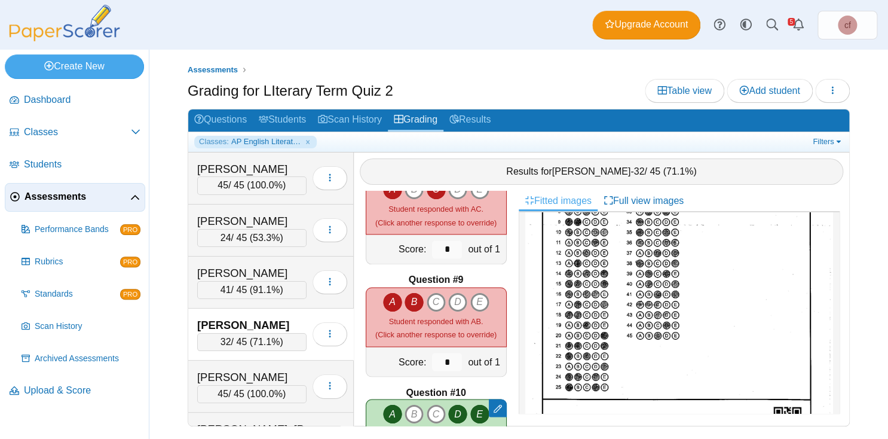
scroll to position [824, 0]
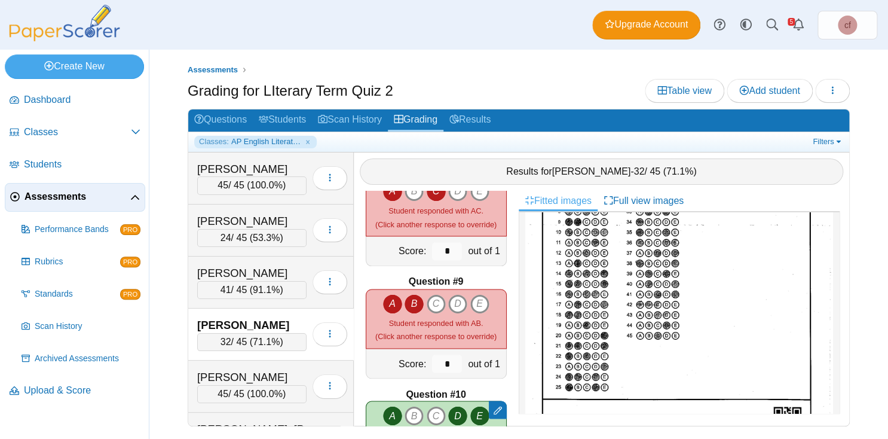
click at [794, 239] on img at bounding box center [679, 252] width 308 height 399
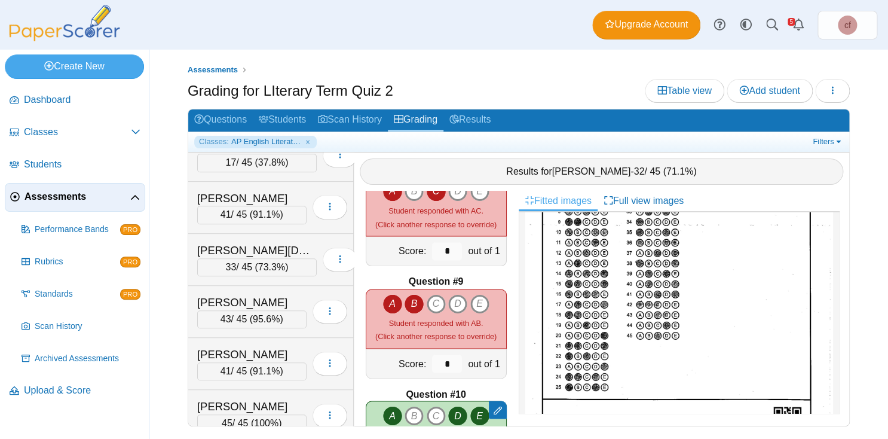
scroll to position [263, 0]
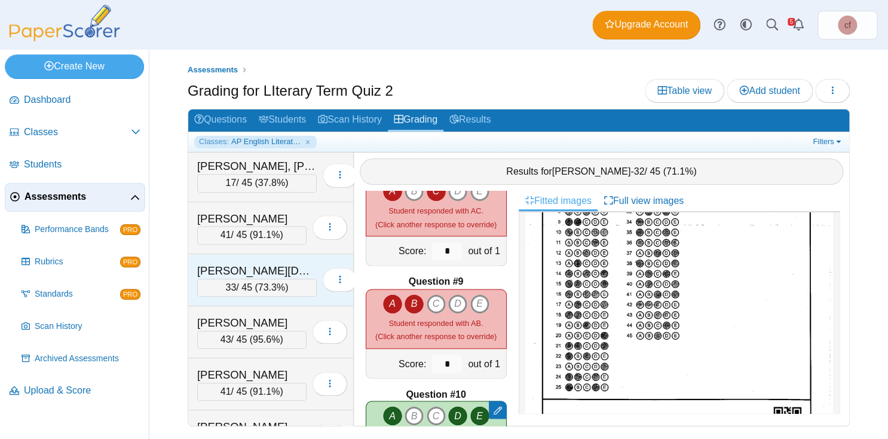
click at [256, 264] on div "Hadi, Ehsanullah" at bounding box center [257, 271] width 120 height 16
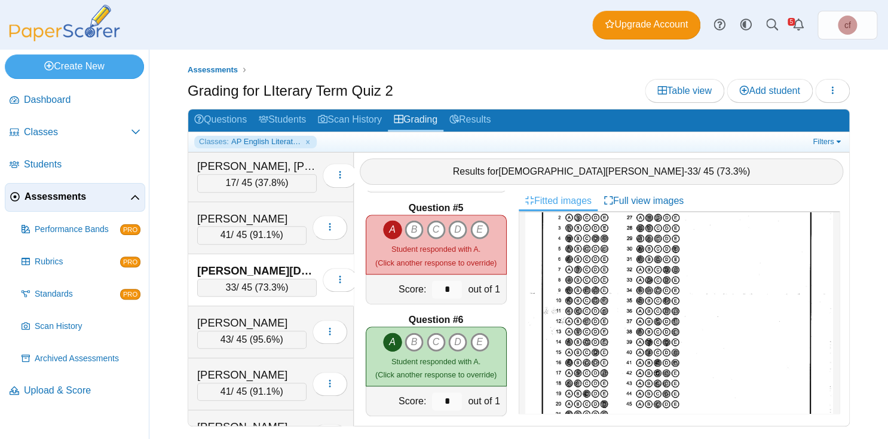
scroll to position [424, 0]
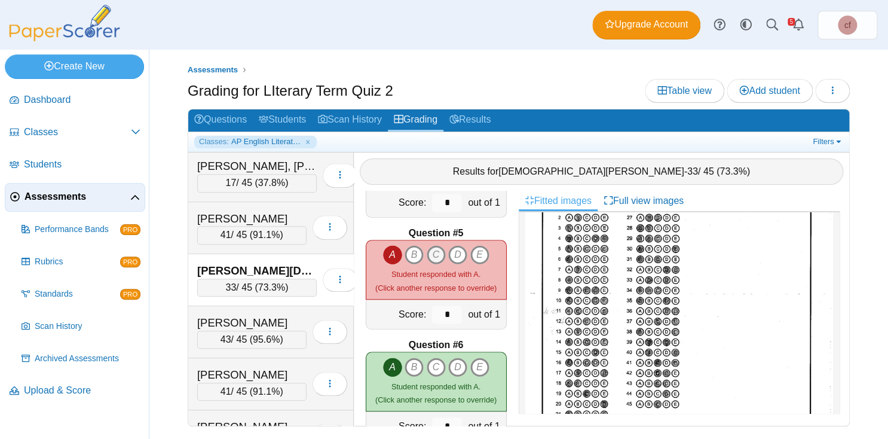
click at [438, 248] on icon "C" at bounding box center [436, 254] width 19 height 19
click at [481, 252] on icon "E" at bounding box center [479, 254] width 19 height 19
type input "*"
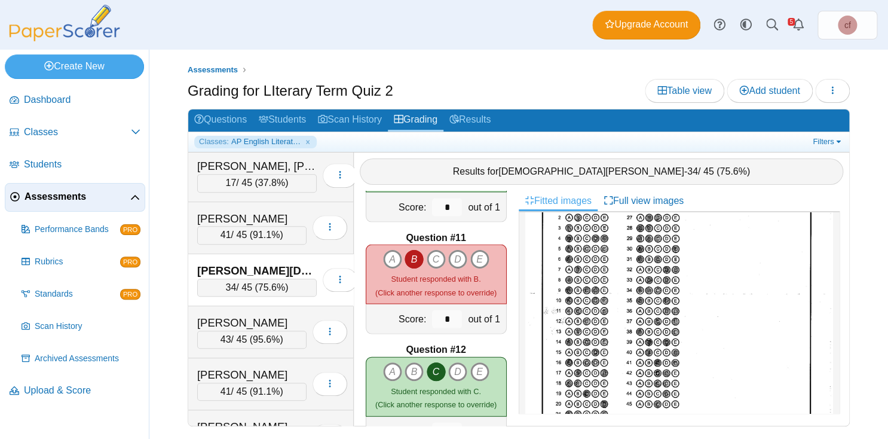
scroll to position [1095, 0]
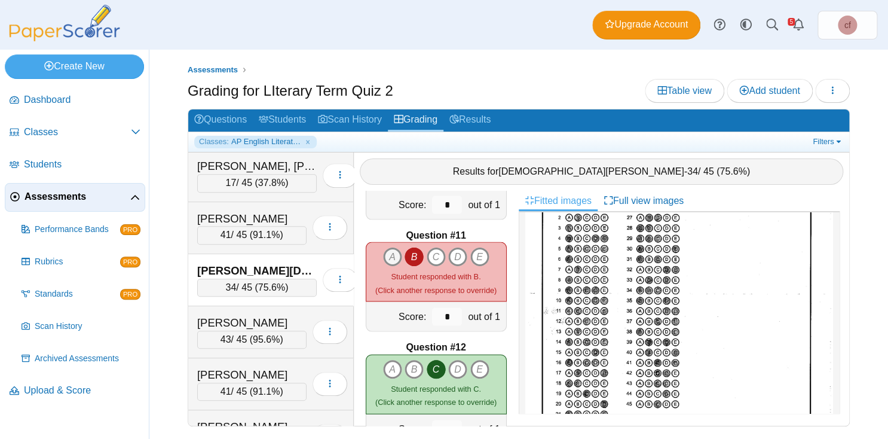
click at [390, 255] on icon "A" at bounding box center [392, 256] width 19 height 19
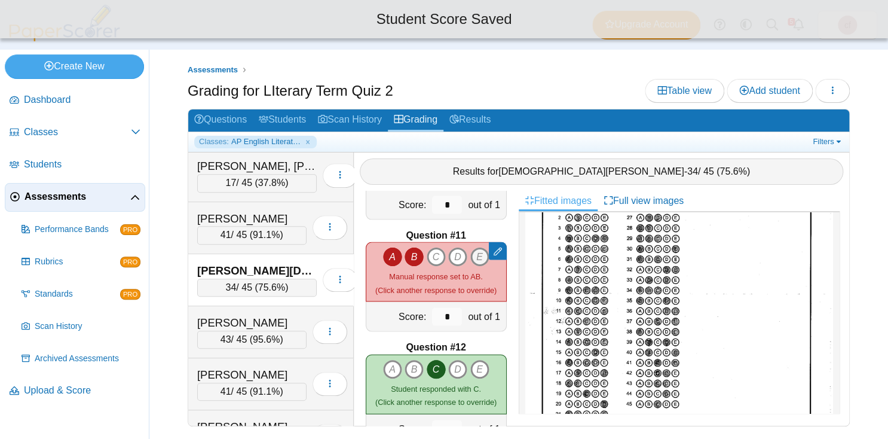
click at [478, 248] on icon "E" at bounding box center [479, 256] width 19 height 19
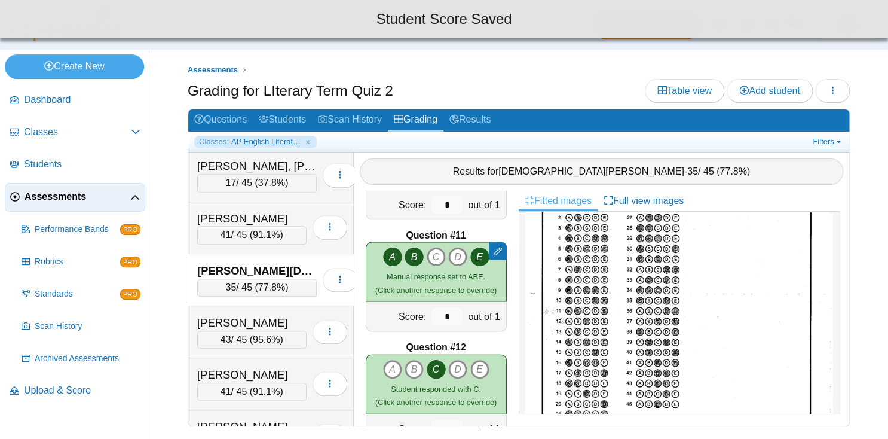
type input "*"
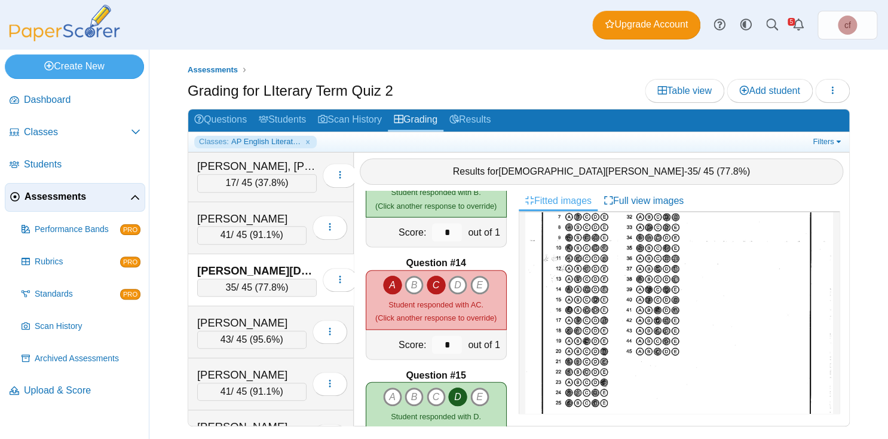
scroll to position [155, 0]
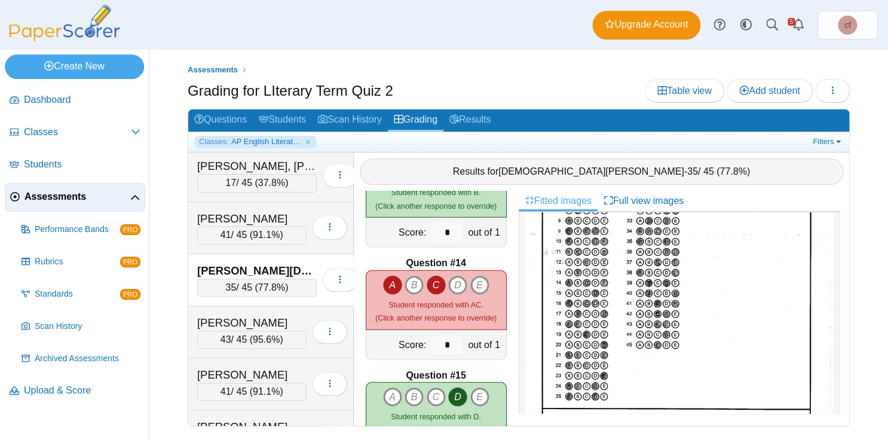
click at [483, 282] on icon "E" at bounding box center [479, 285] width 19 height 19
type input "*"
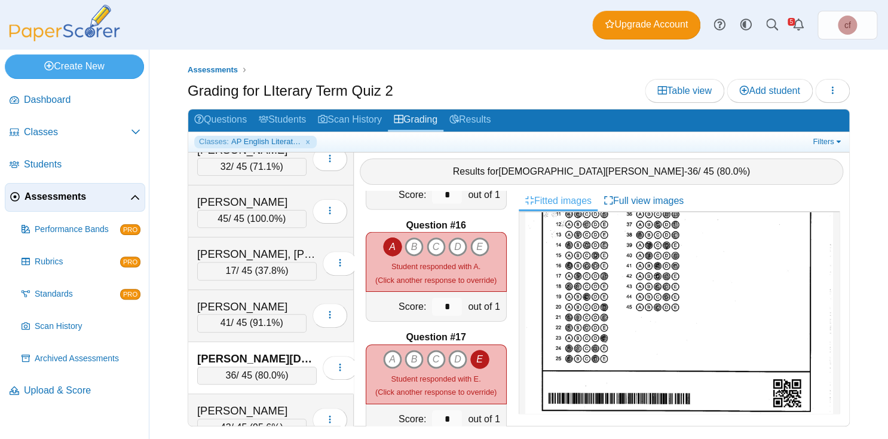
scroll to position [194, 0]
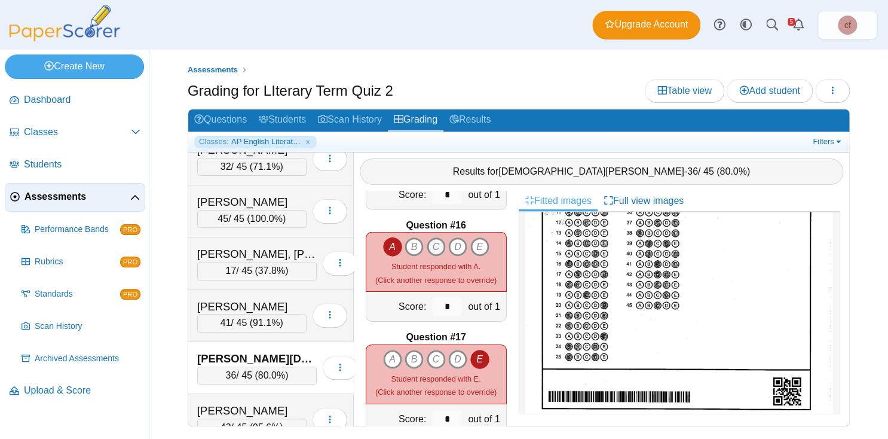
click at [438, 246] on icon "C" at bounding box center [436, 246] width 19 height 19
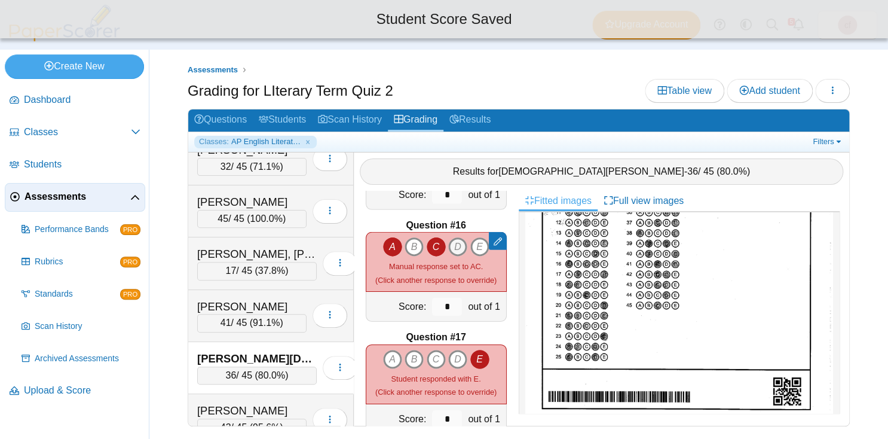
click at [458, 246] on icon "D" at bounding box center [457, 246] width 19 height 19
type input "*"
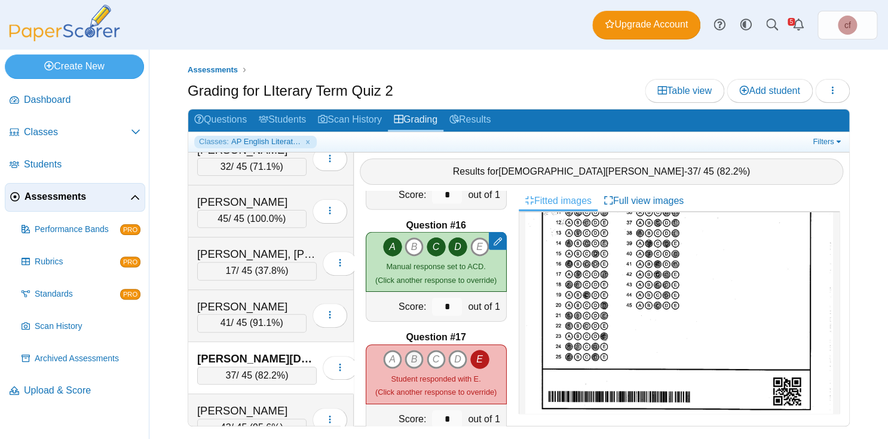
click at [414, 359] on icon "B" at bounding box center [414, 359] width 19 height 19
type input "*"
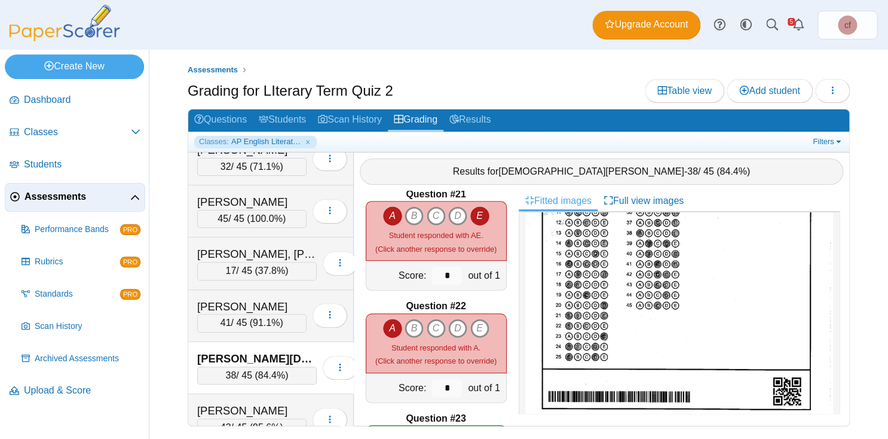
scroll to position [2221, 0]
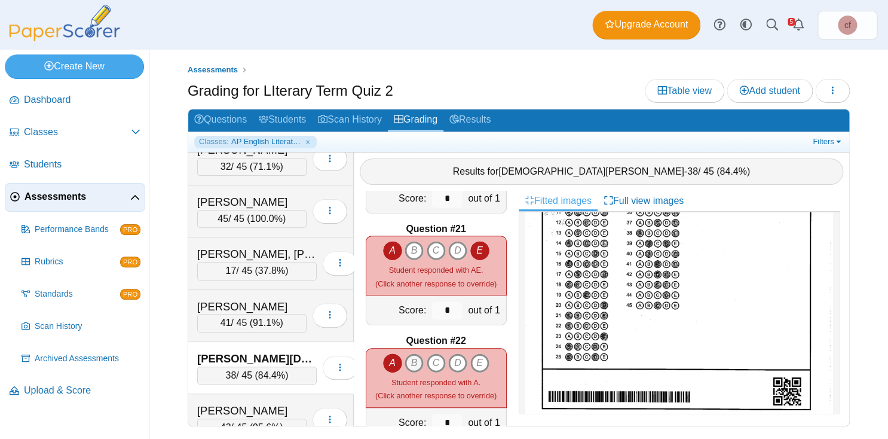
click at [414, 359] on icon "B" at bounding box center [414, 362] width 19 height 19
drag, startPoint x: 482, startPoint y: 359, endPoint x: 415, endPoint y: 360, distance: 67.0
click at [415, 360] on div "A B C D E" at bounding box center [436, 362] width 106 height 19
click at [415, 360] on icon "B" at bounding box center [414, 362] width 19 height 19
click at [441, 361] on icon "C" at bounding box center [436, 362] width 19 height 19
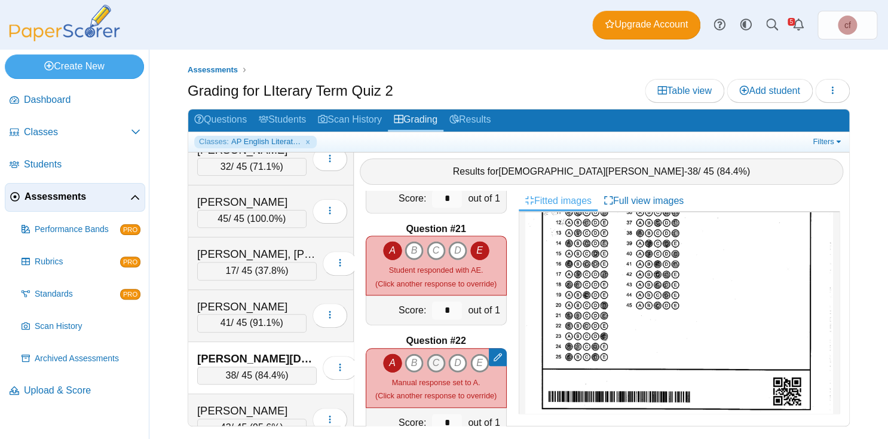
type input "*"
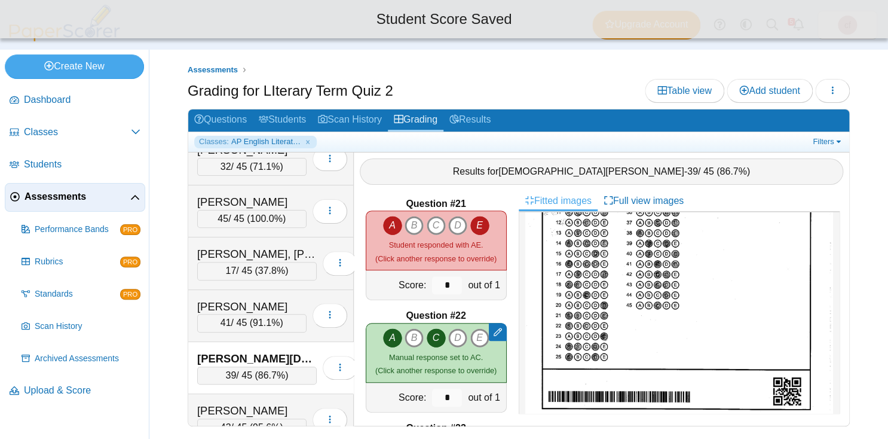
scroll to position [2232, 0]
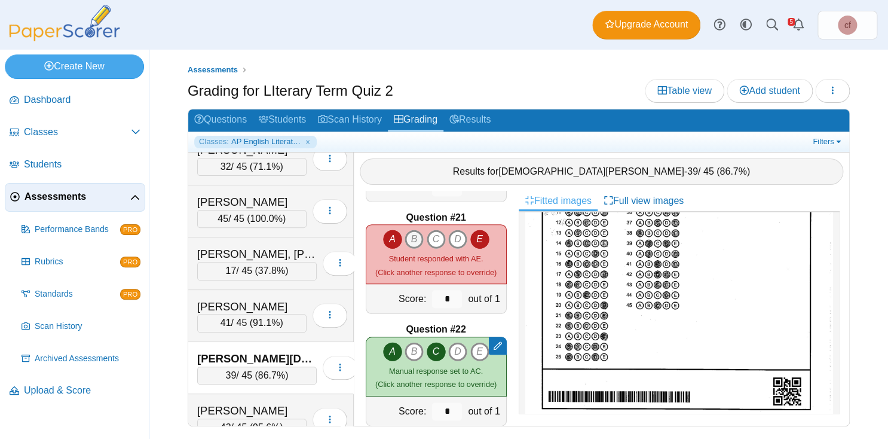
click at [415, 240] on icon "B" at bounding box center [414, 239] width 19 height 19
type input "*"
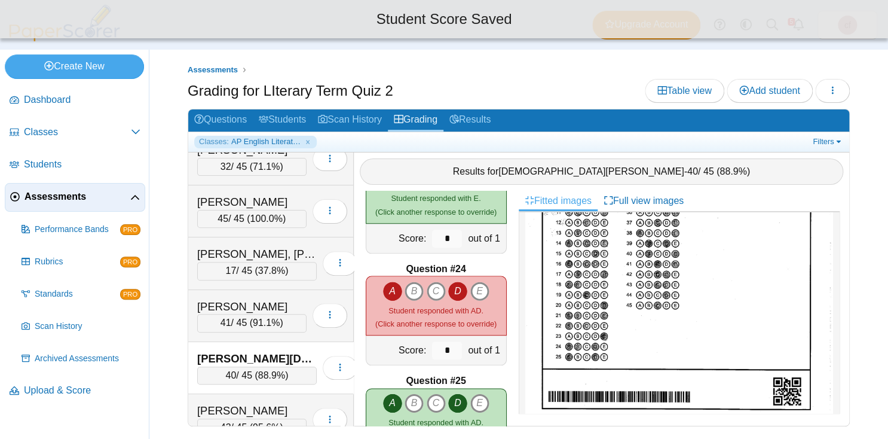
scroll to position [2547, 0]
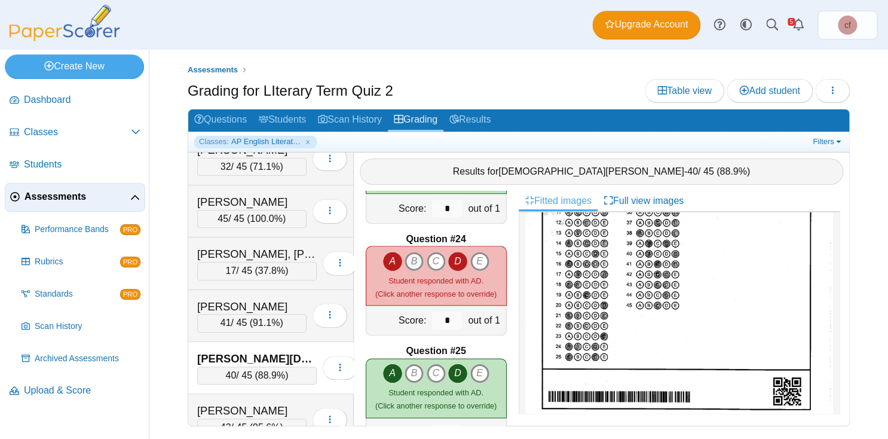
click at [413, 258] on icon "B" at bounding box center [414, 261] width 19 height 19
type input "*"
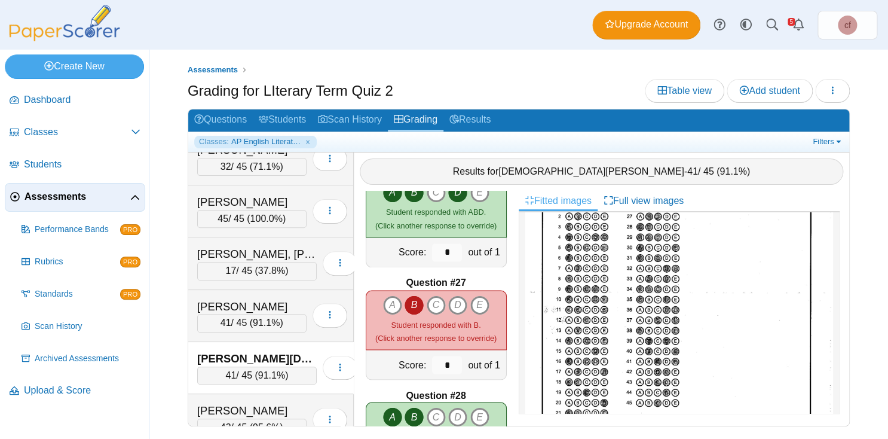
scroll to position [0, 0]
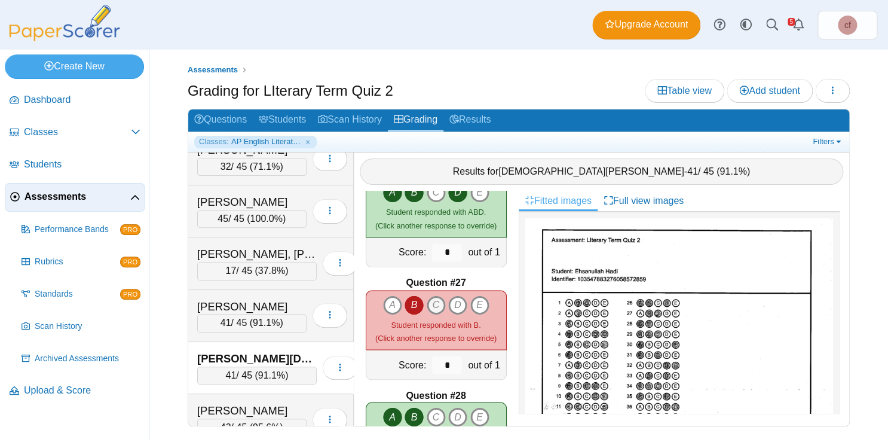
click at [442, 304] on icon "C" at bounding box center [436, 304] width 19 height 19
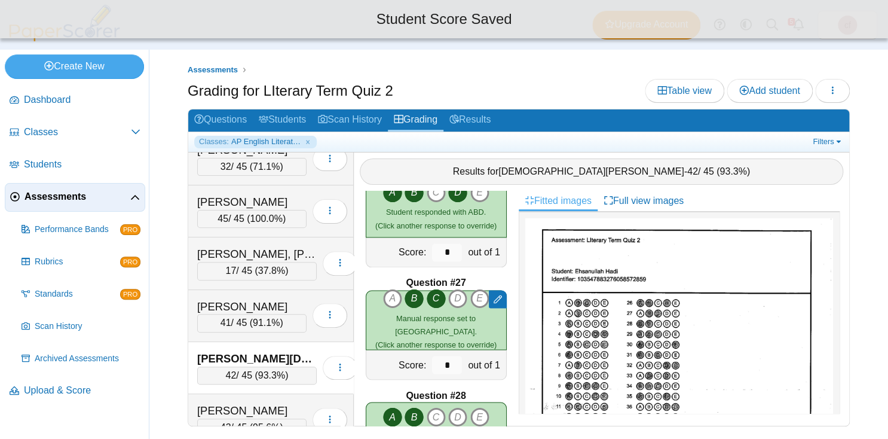
type input "*"
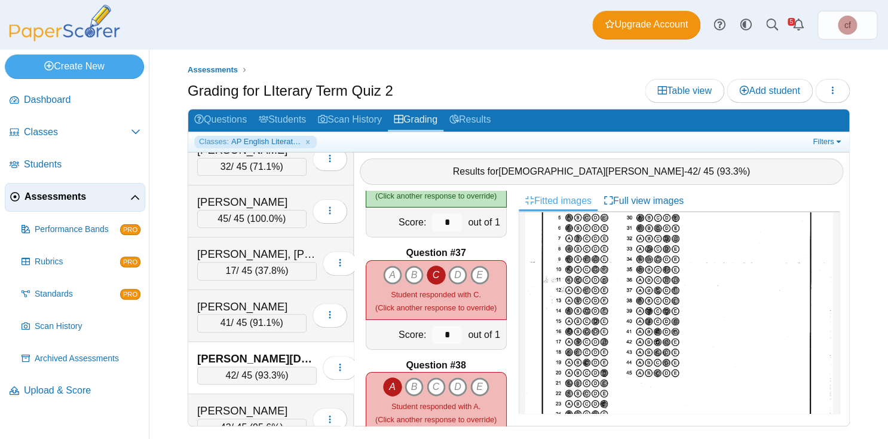
scroll to position [128, 0]
click at [482, 271] on icon "E" at bounding box center [479, 274] width 19 height 19
type input "*"
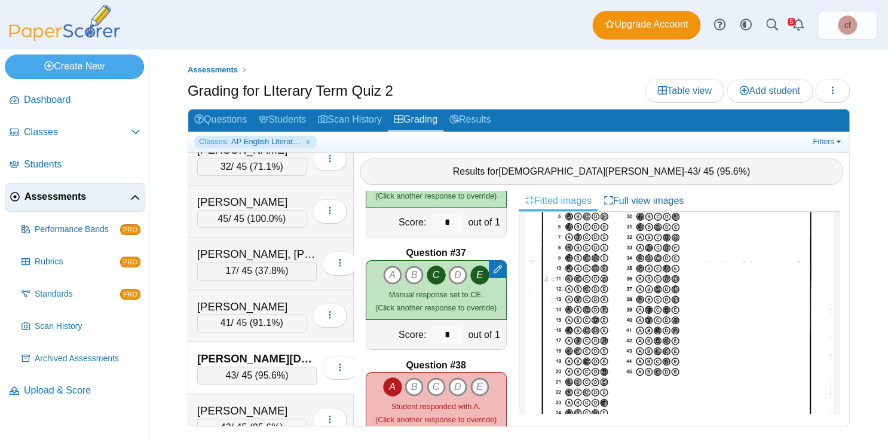
click at [484, 382] on icon "E" at bounding box center [479, 386] width 19 height 19
type input "*"
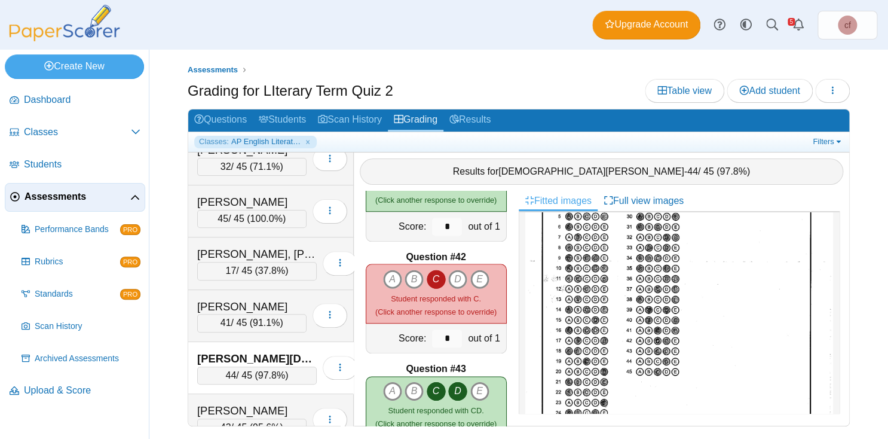
scroll to position [4544, 0]
click at [460, 274] on icon "D" at bounding box center [457, 280] width 19 height 19
type input "*"
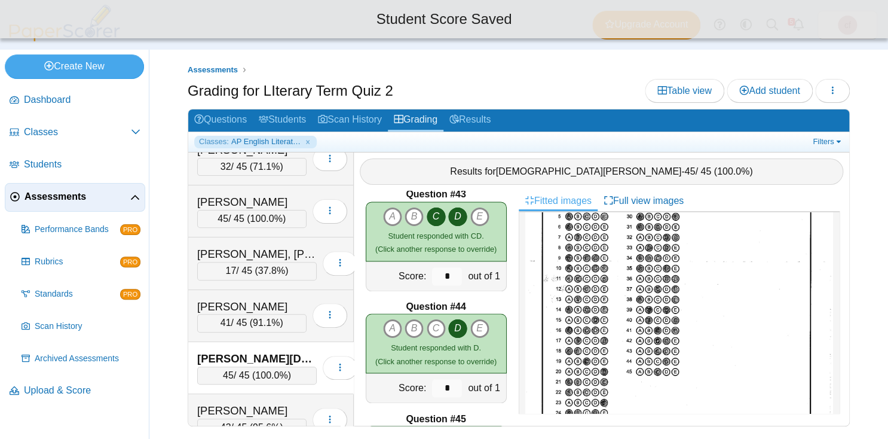
scroll to position [4830, 0]
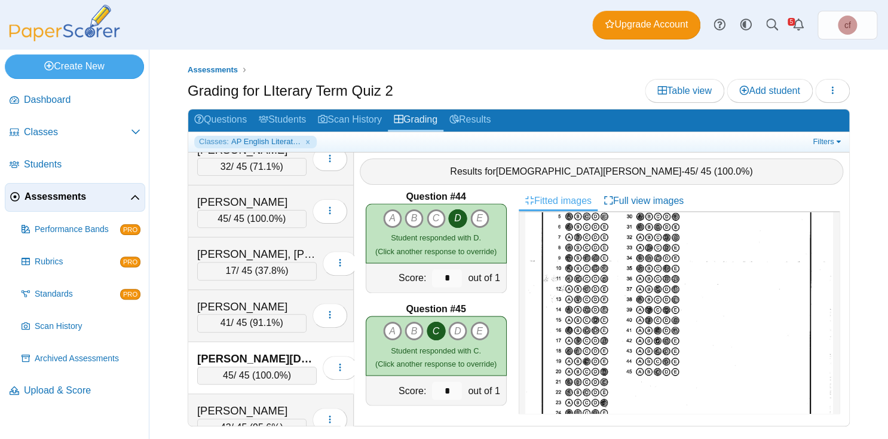
click at [434, 60] on div "Assessments Grading for LIterary Term Quiz 2 Table view Add student Loading… 45…" at bounding box center [518, 244] width 739 height 389
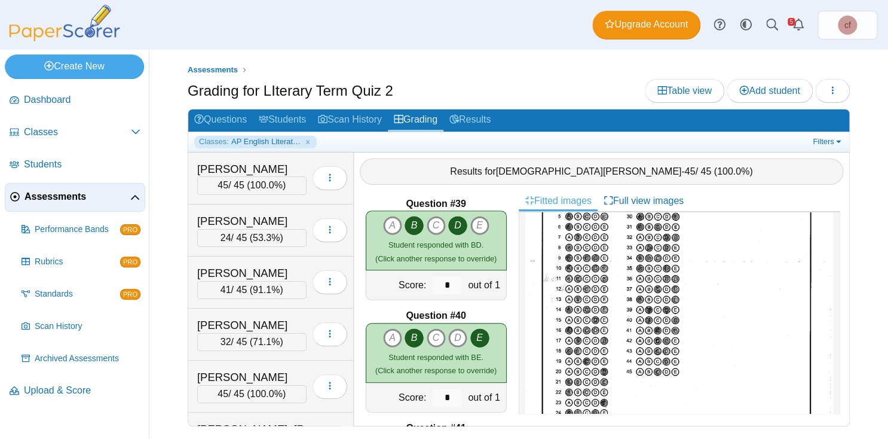
scroll to position [4154, 0]
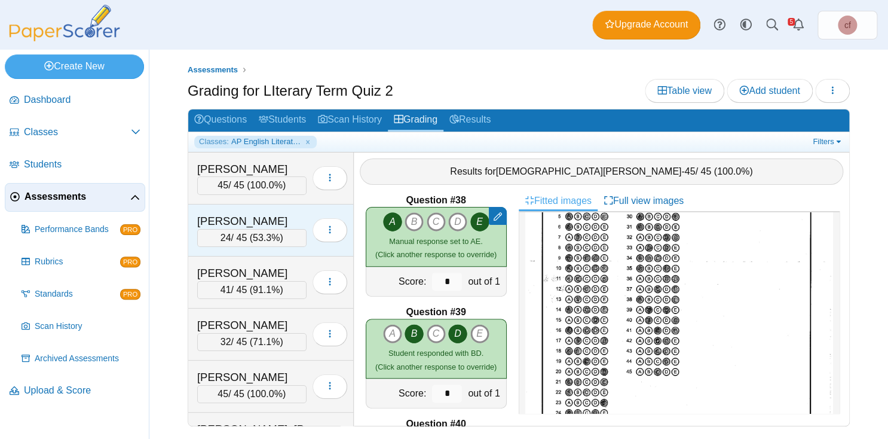
click at [216, 219] on div "Barnes, Camerin" at bounding box center [251, 221] width 109 height 16
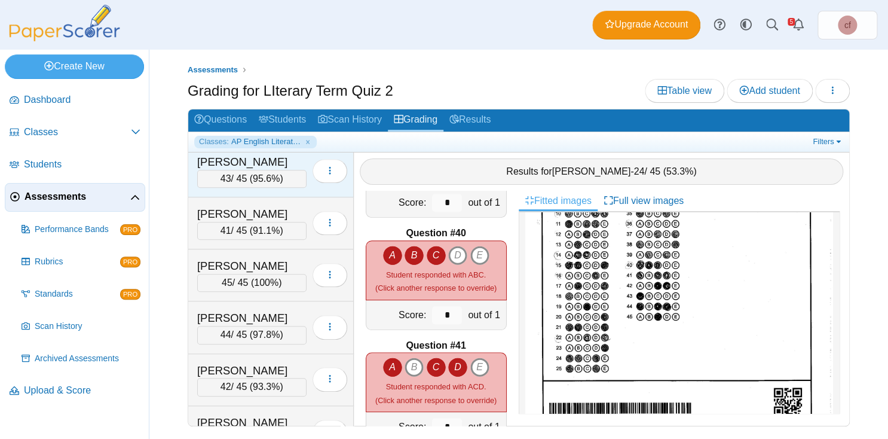
scroll to position [424, 0]
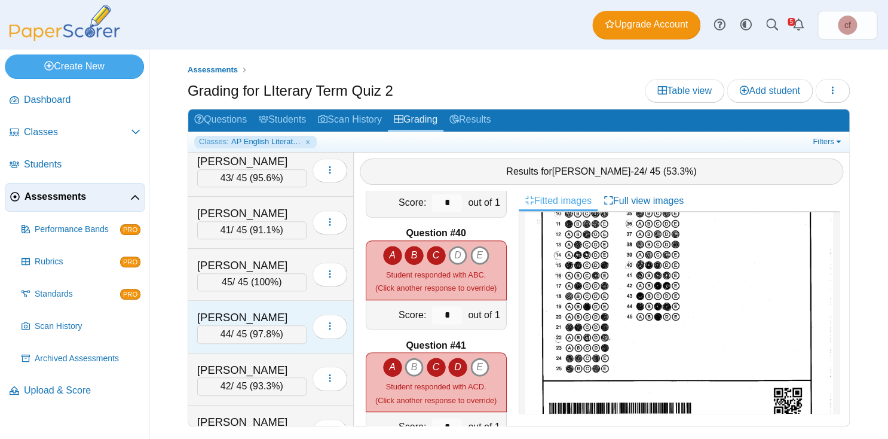
click at [234, 310] on div "Naji, Marina" at bounding box center [251, 318] width 109 height 16
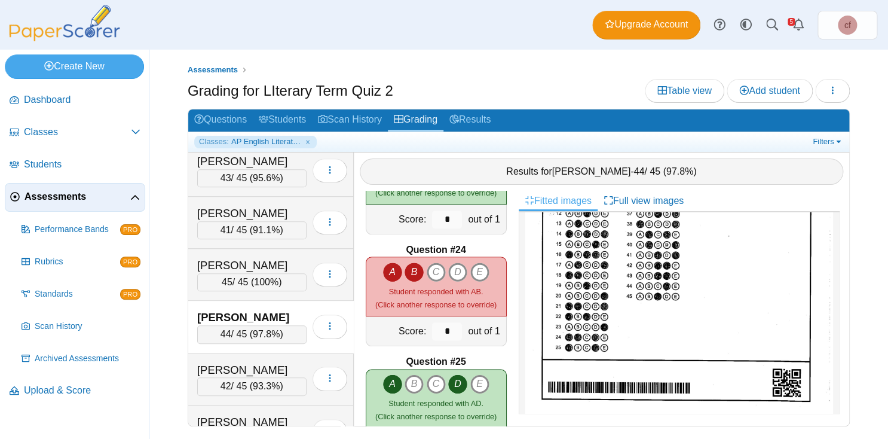
scroll to position [212, 0]
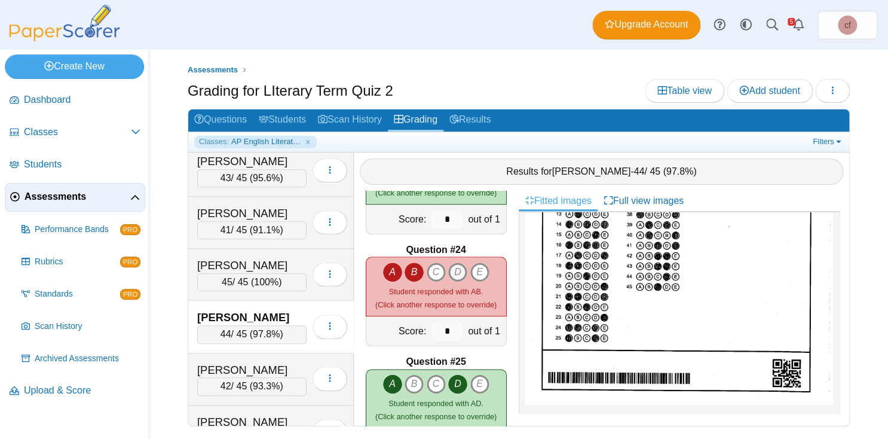
click at [456, 268] on icon "D" at bounding box center [457, 271] width 19 height 19
type input "*"
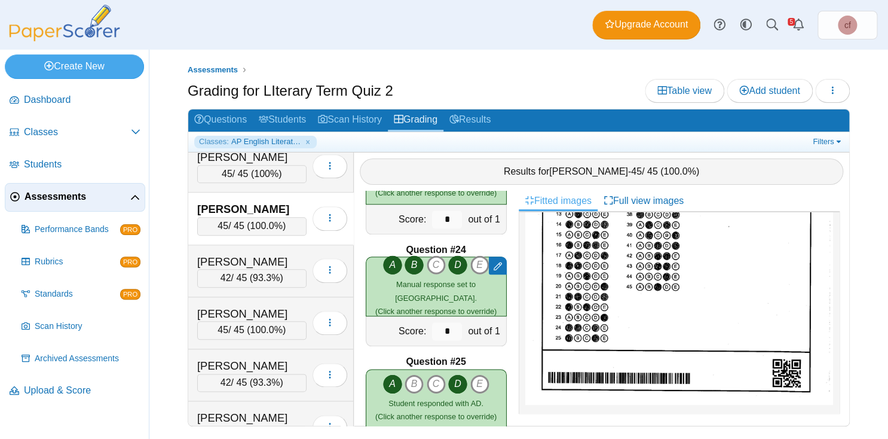
scroll to position [547, 0]
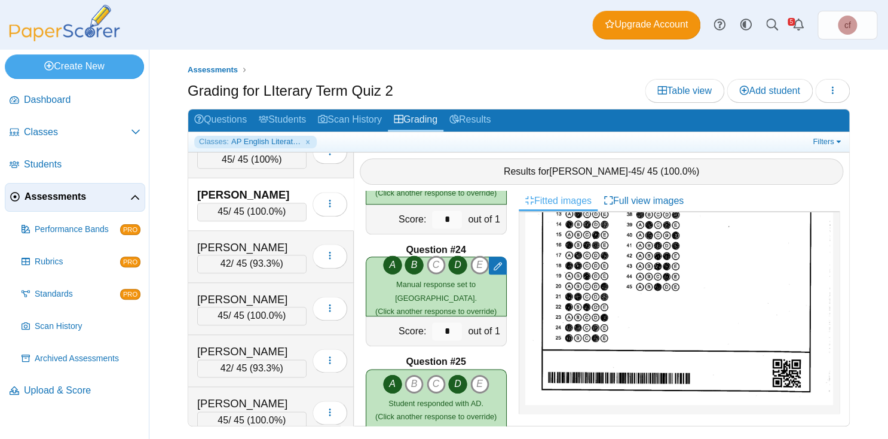
click at [844, 149] on div "Classes: AP English Literature Per 1 Filters Show only: Loading…" at bounding box center [518, 142] width 661 height 20
click at [836, 139] on link "Filters" at bounding box center [828, 142] width 36 height 12
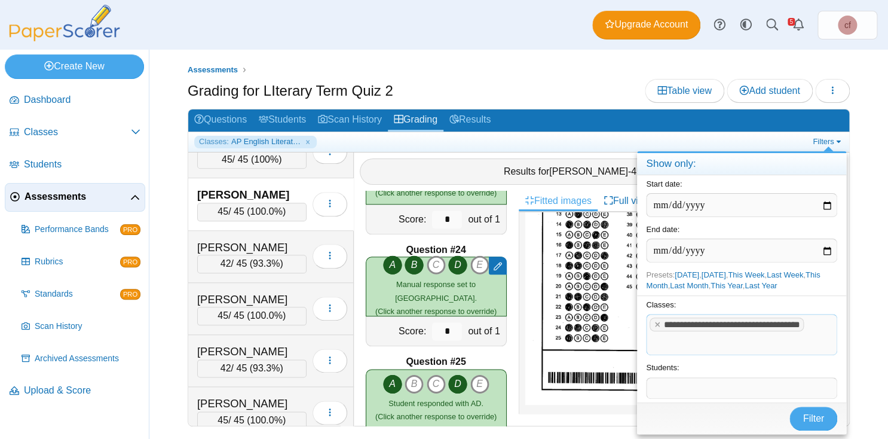
click at [653, 319] on tag "**********" at bounding box center [727, 324] width 154 height 14
click at [656, 319] on tag "**********" at bounding box center [727, 324] width 154 height 14
click at [658, 326] on x "remove tag" at bounding box center [657, 324] width 10 height 8
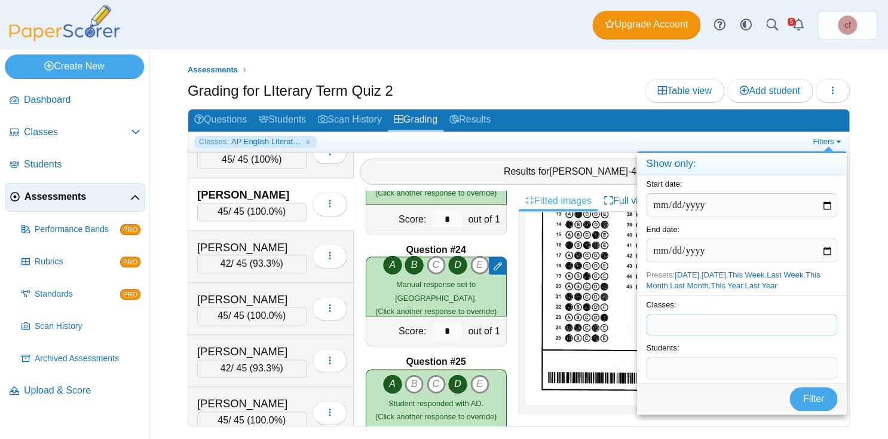
click at [698, 329] on span at bounding box center [742, 324] width 190 height 20
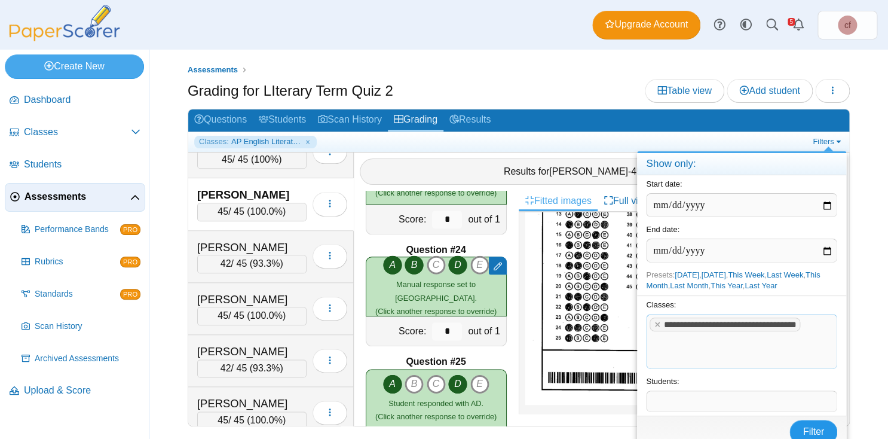
click at [806, 426] on span "Filter" at bounding box center [814, 431] width 22 height 10
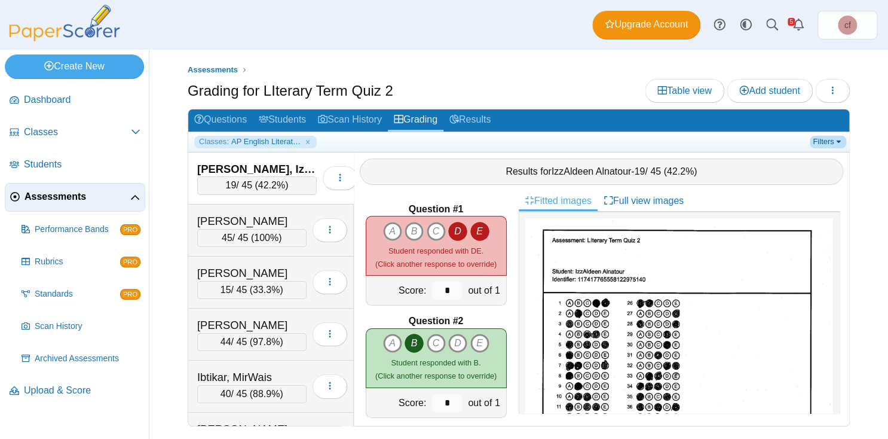
click at [825, 140] on link "Filters" at bounding box center [828, 142] width 36 height 12
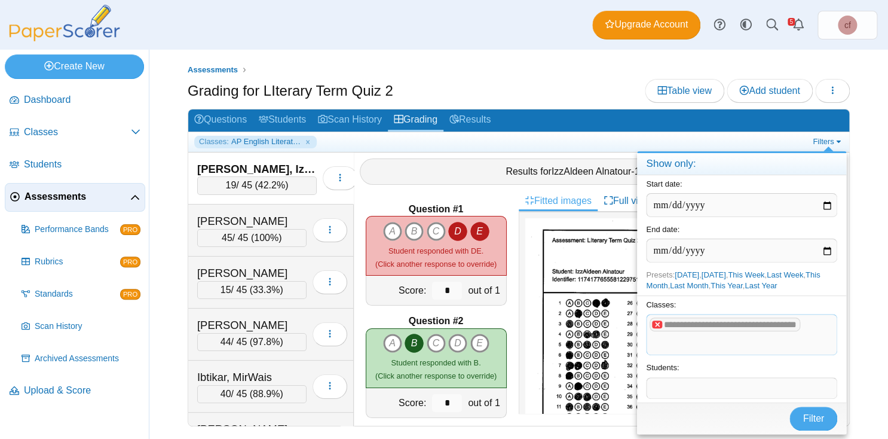
click at [659, 323] on x "remove tag" at bounding box center [657, 324] width 10 height 8
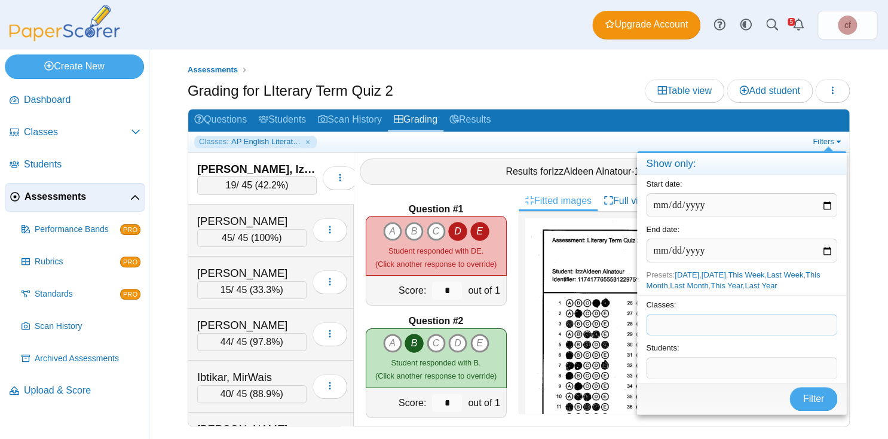
click at [659, 323] on span at bounding box center [742, 324] width 190 height 20
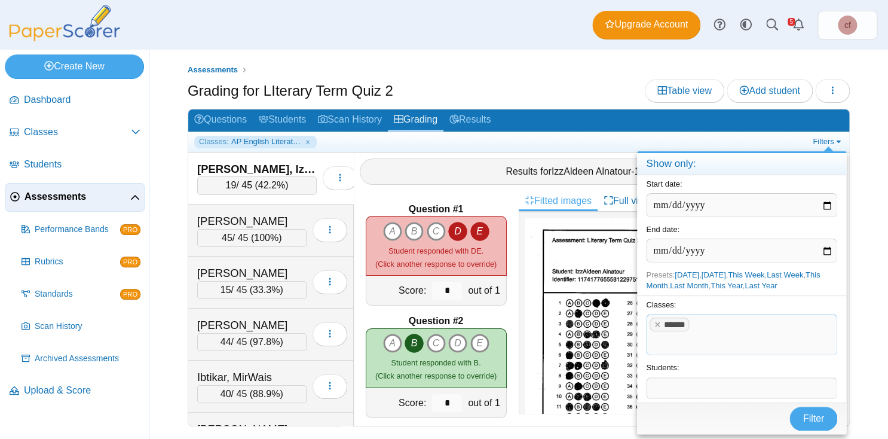
click at [722, 334] on span at bounding box center [721, 344] width 148 height 20
click at [654, 322] on x "remove tag" at bounding box center [657, 324] width 10 height 8
click at [57, 390] on span "Upload & Score" at bounding box center [82, 390] width 117 height 13
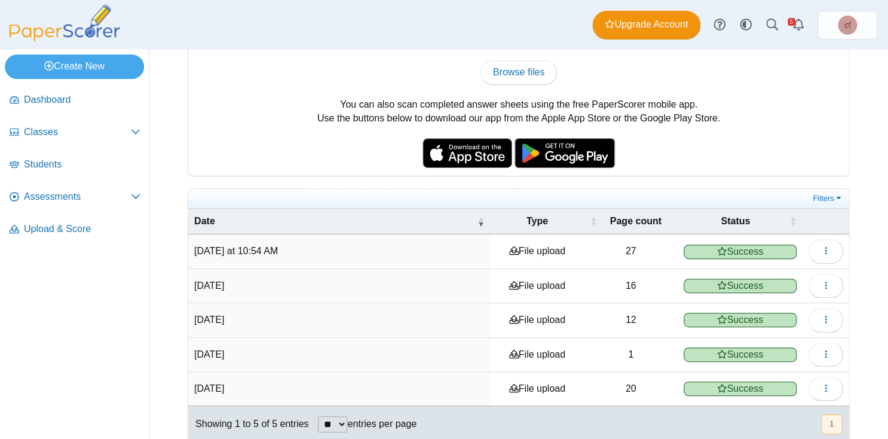
scroll to position [96, 0]
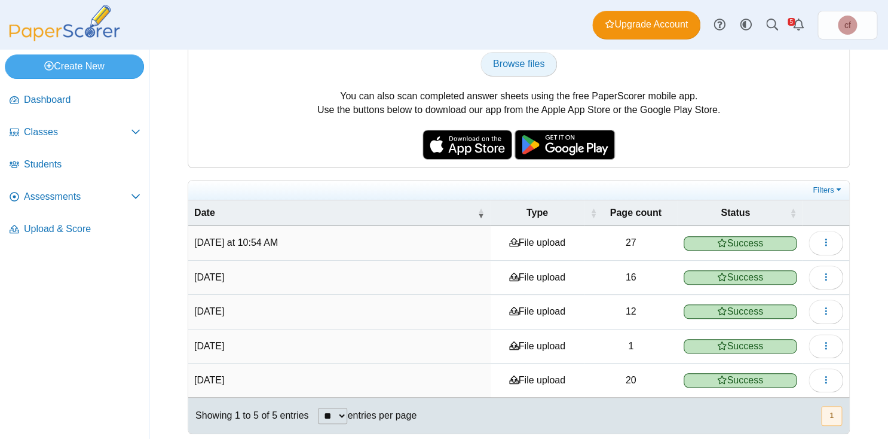
click at [517, 62] on span "Browse files" at bounding box center [518, 64] width 51 height 10
type input "**********"
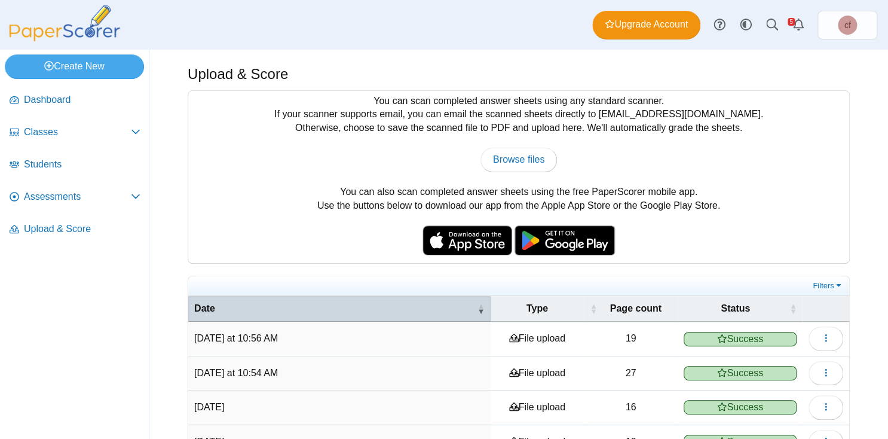
scroll to position [8, 0]
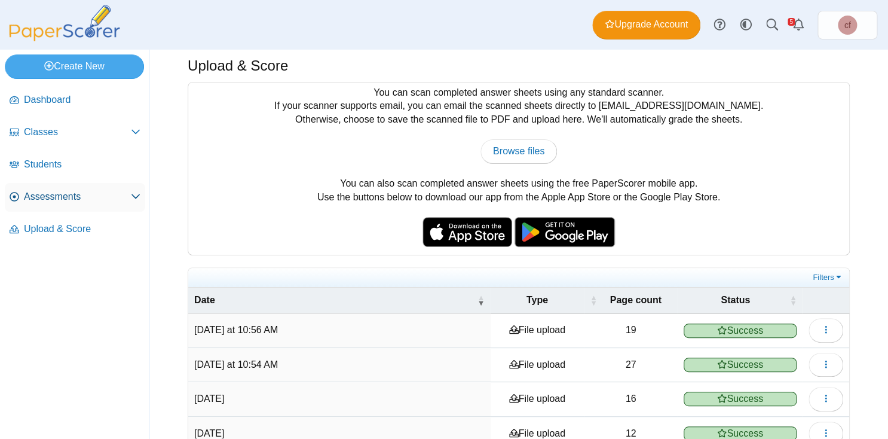
click at [97, 191] on span "Assessments" at bounding box center [77, 196] width 107 height 13
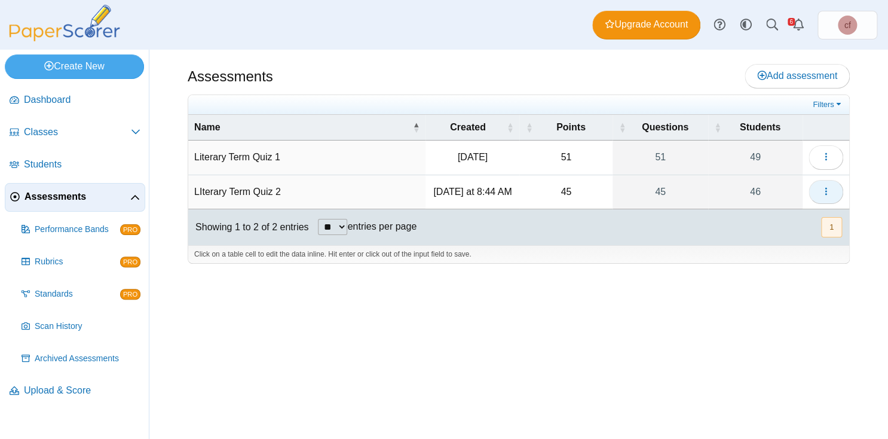
click at [826, 183] on button "button" at bounding box center [826, 192] width 35 height 24
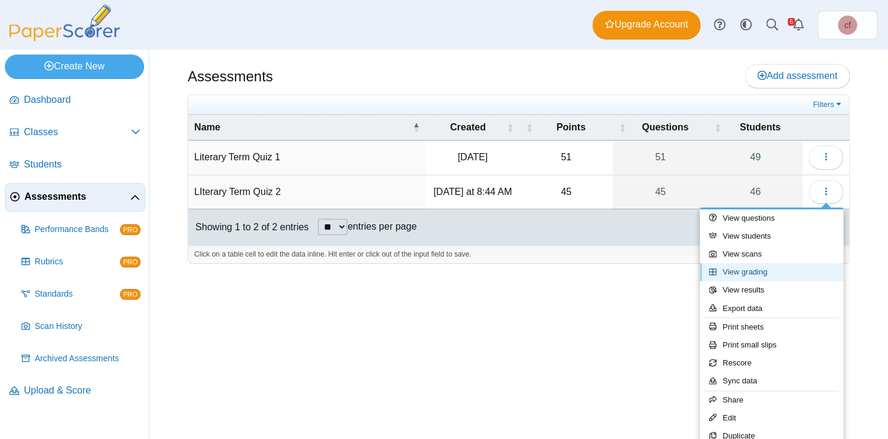
click at [750, 270] on link "View grading" at bounding box center [771, 272] width 143 height 18
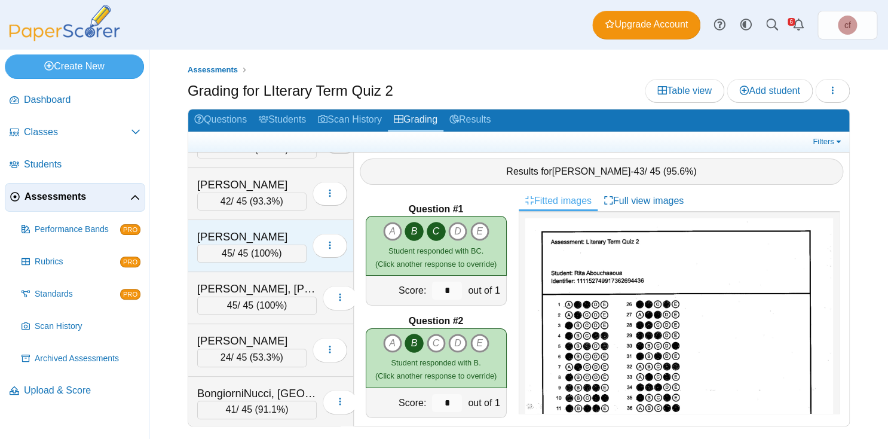
scroll to position [100, 0]
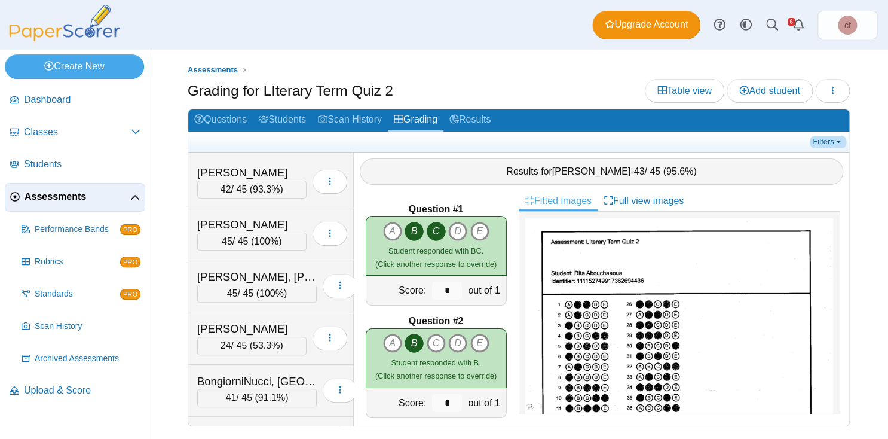
click at [836, 139] on link "Filters" at bounding box center [828, 142] width 36 height 12
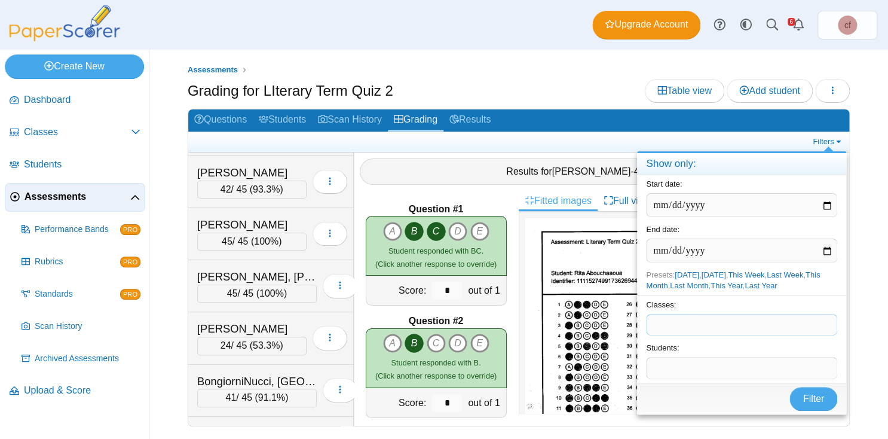
click at [676, 327] on span at bounding box center [742, 324] width 190 height 20
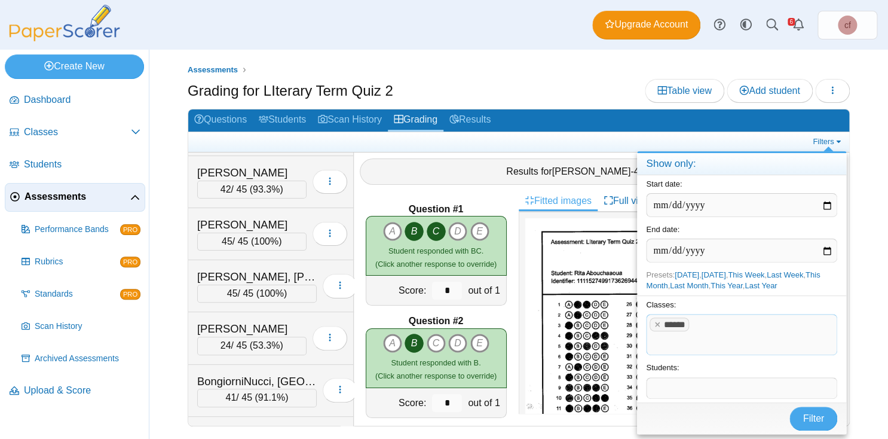
click at [702, 334] on span at bounding box center [721, 344] width 148 height 20
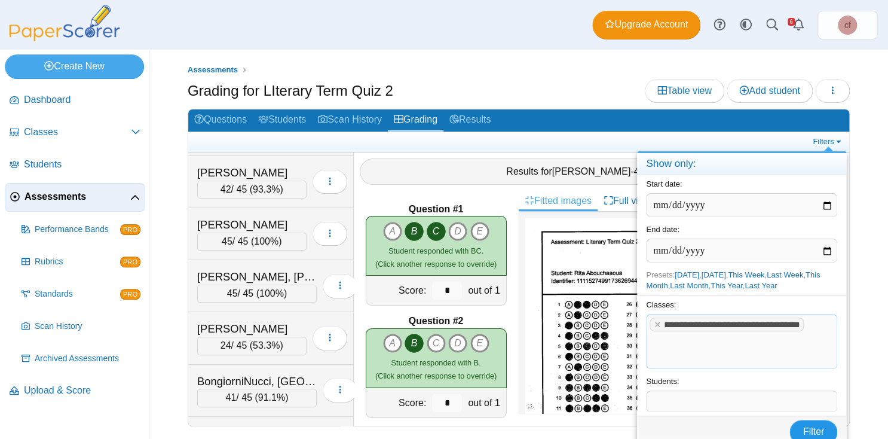
click at [814, 426] on span "Filter" at bounding box center [814, 431] width 22 height 10
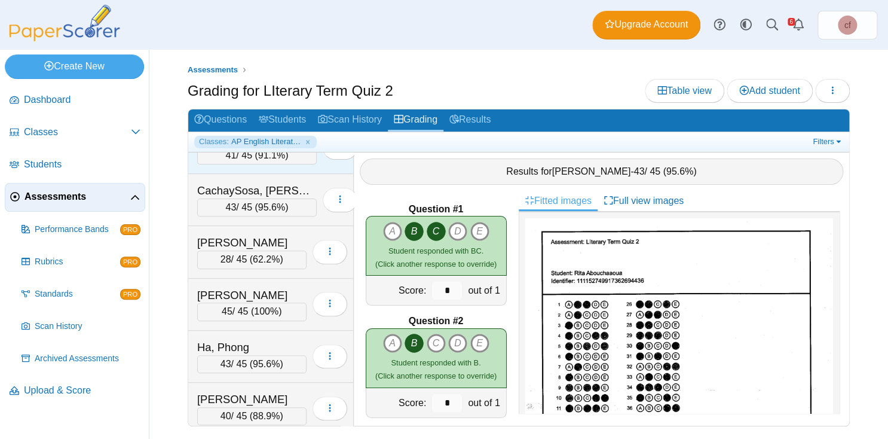
scroll to position [213, 0]
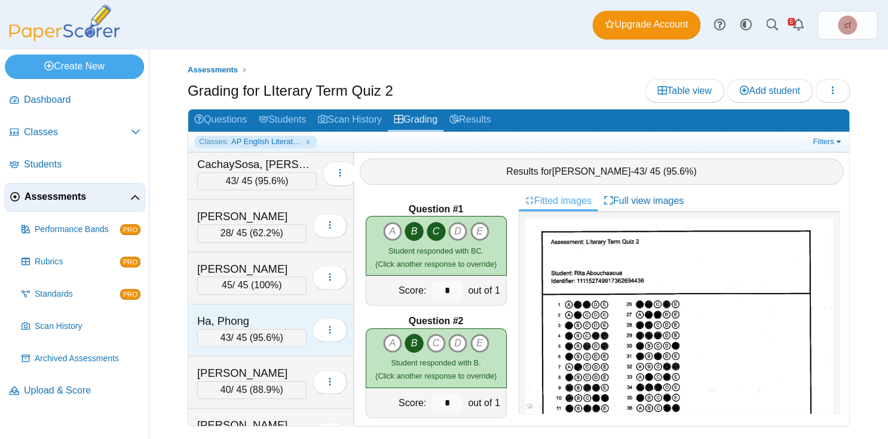
click at [265, 313] on div "Ha, Phong" at bounding box center [251, 321] width 109 height 16
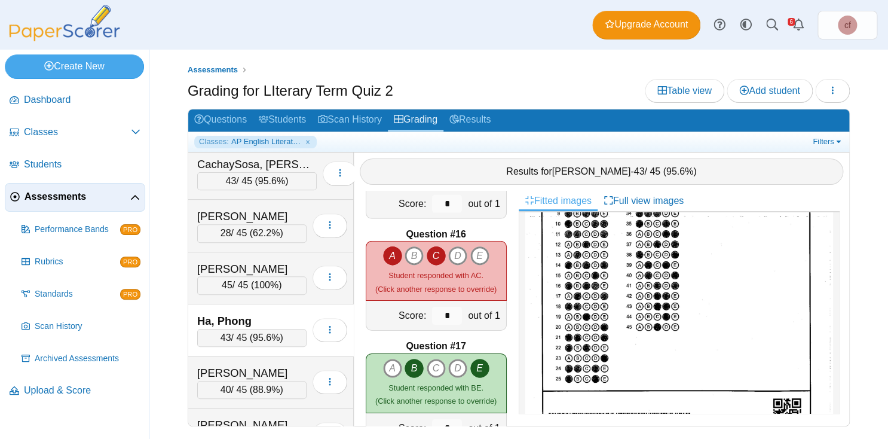
scroll to position [179, 0]
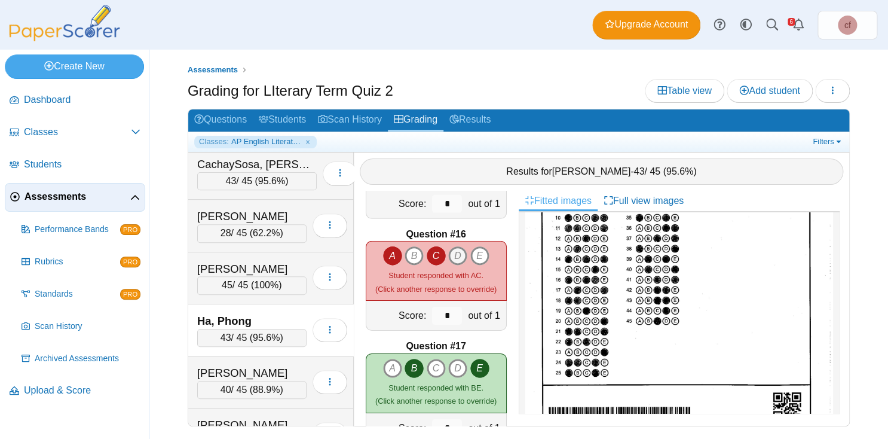
click at [459, 252] on icon "D" at bounding box center [457, 255] width 19 height 19
type input "*"
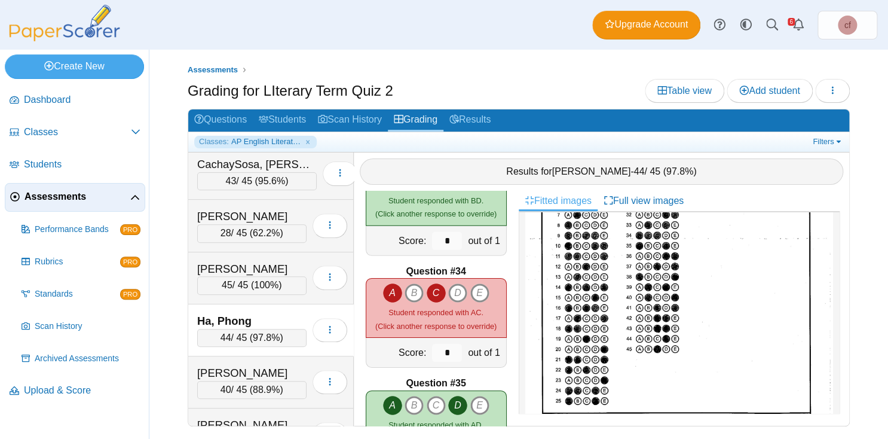
scroll to position [147, 0]
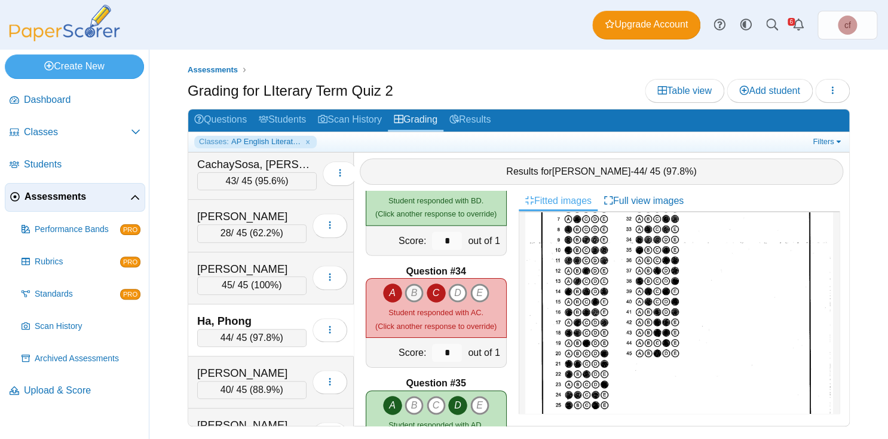
click at [417, 292] on icon "B" at bounding box center [414, 292] width 19 height 19
type input "*"
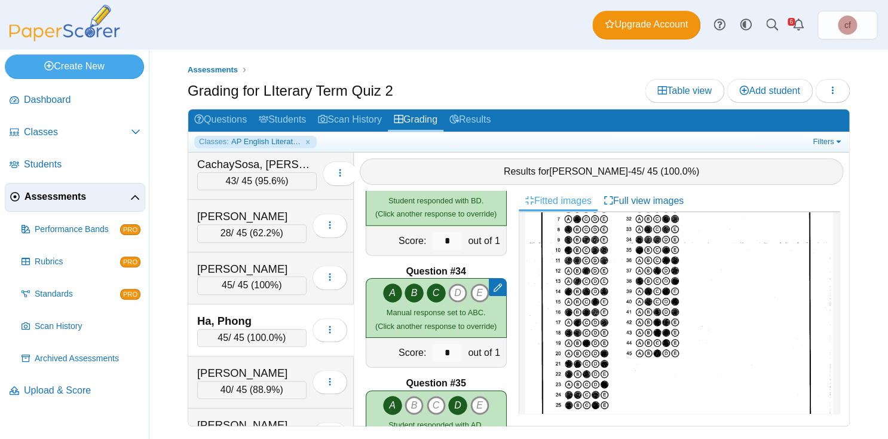
scroll to position [0, 0]
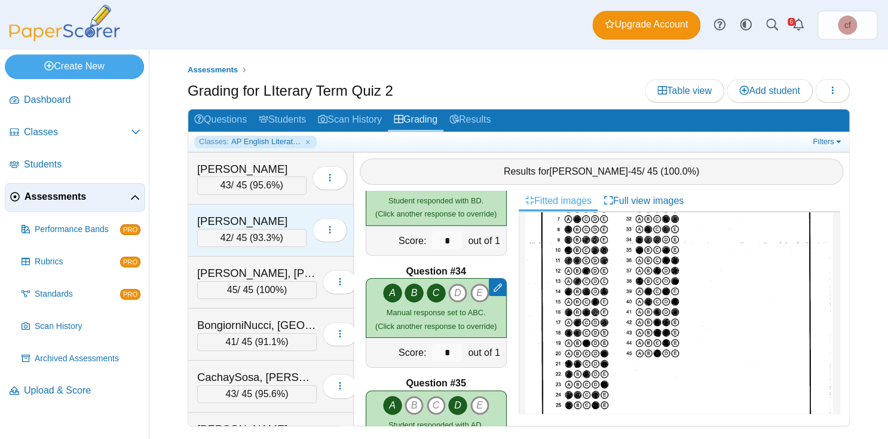
click at [256, 218] on div "[PERSON_NAME]" at bounding box center [251, 221] width 109 height 16
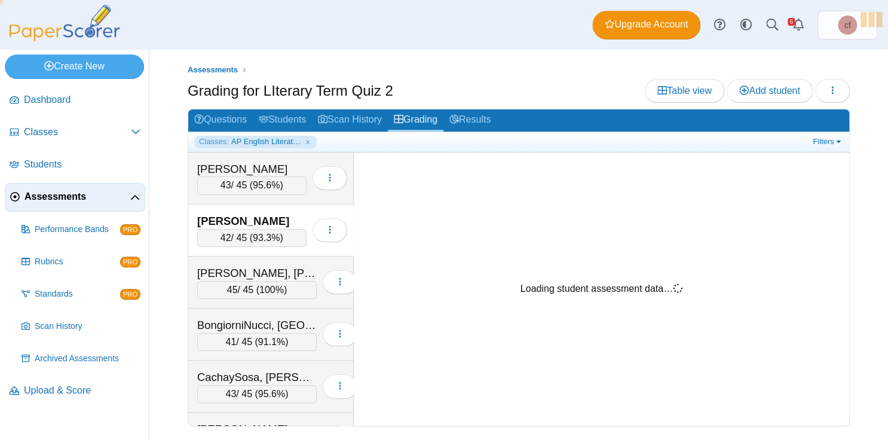
scroll to position [3635, 0]
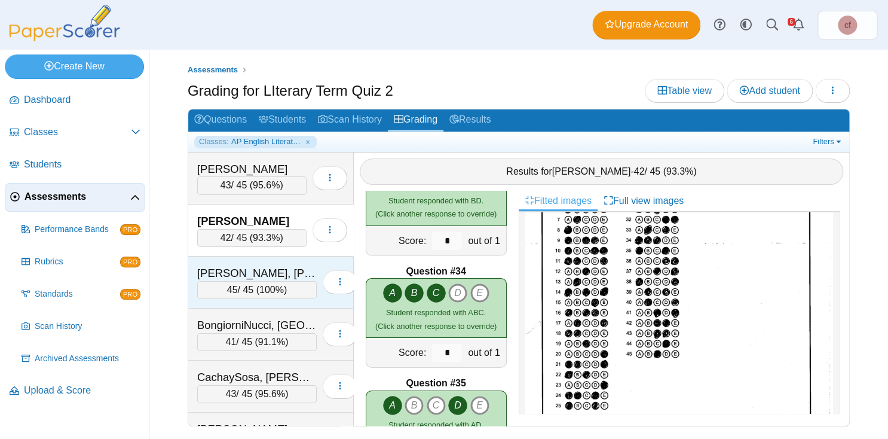
click at [268, 265] on div "[PERSON_NAME], [PERSON_NAME]" at bounding box center [257, 273] width 120 height 16
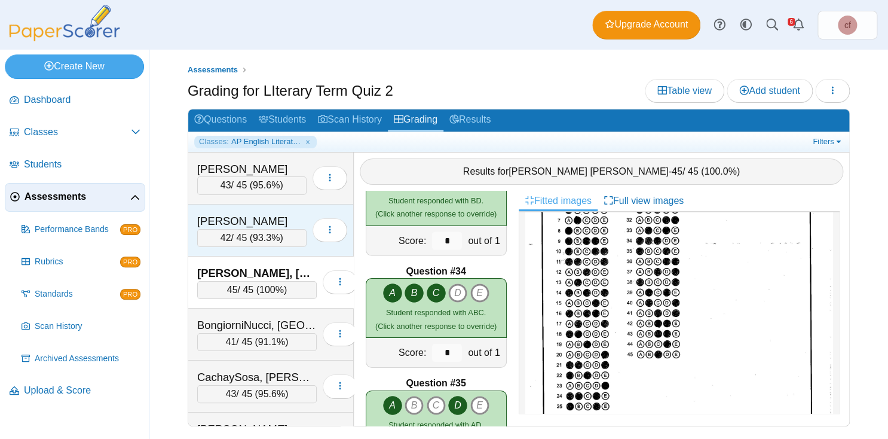
click at [270, 209] on div "Alvarez-Hernandez, Heidy 42 / 45 ( 93.3% )" at bounding box center [271, 230] width 166 height 52
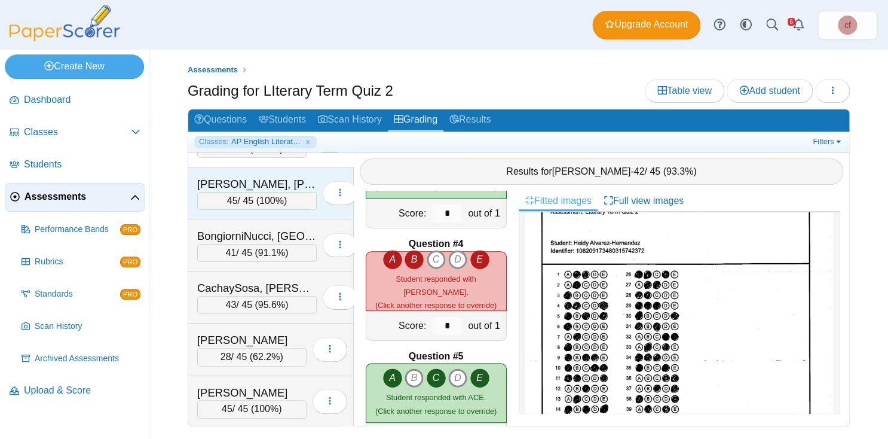
scroll to position [96, 0]
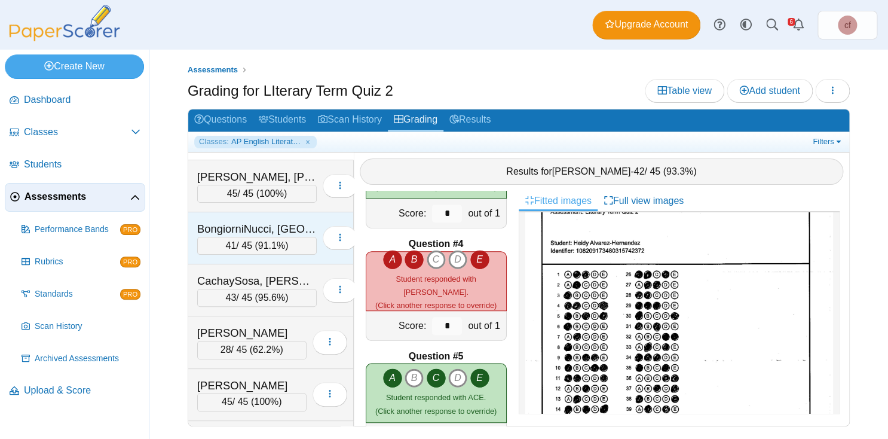
click at [275, 222] on div "BongiorniNucci, [GEOGRAPHIC_DATA]" at bounding box center [257, 229] width 120 height 16
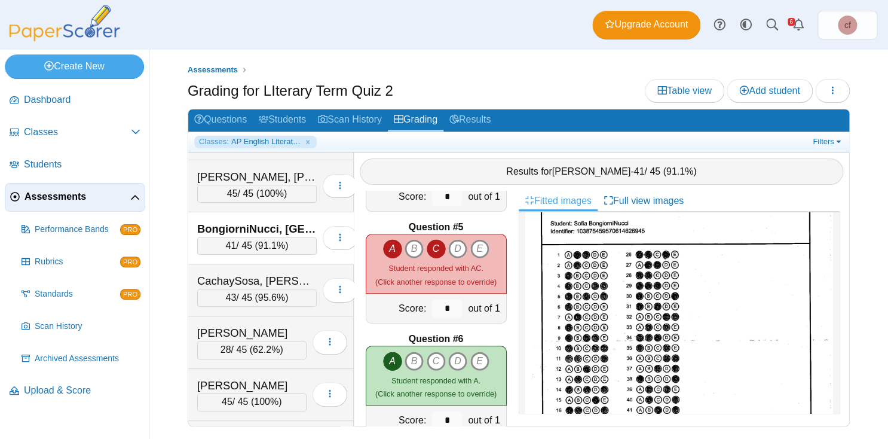
scroll to position [51, 0]
click at [485, 243] on icon "E" at bounding box center [479, 248] width 19 height 19
type input "*"
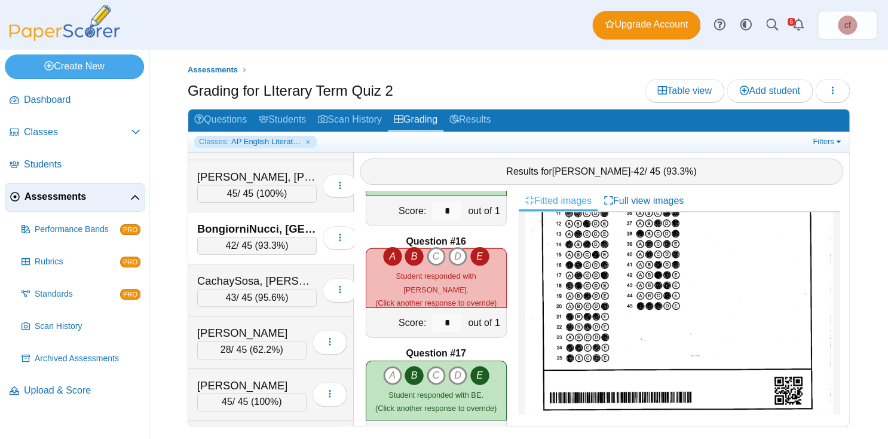
scroll to position [212, 0]
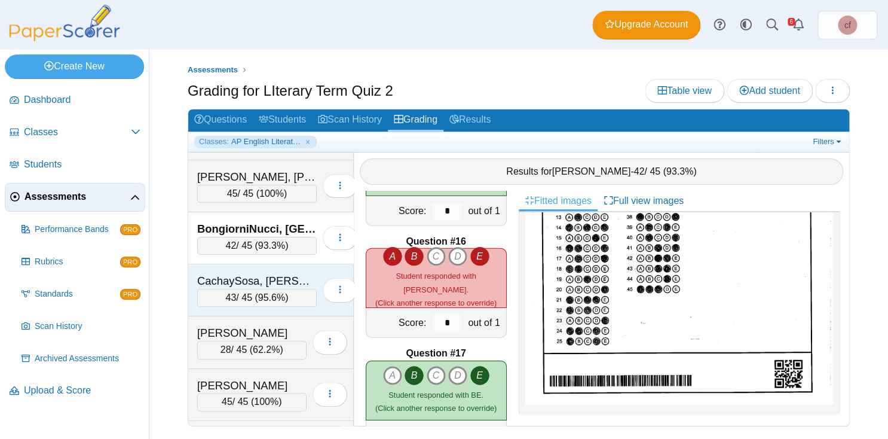
click at [245, 274] on div "CachaySosa, [PERSON_NAME]" at bounding box center [257, 281] width 120 height 16
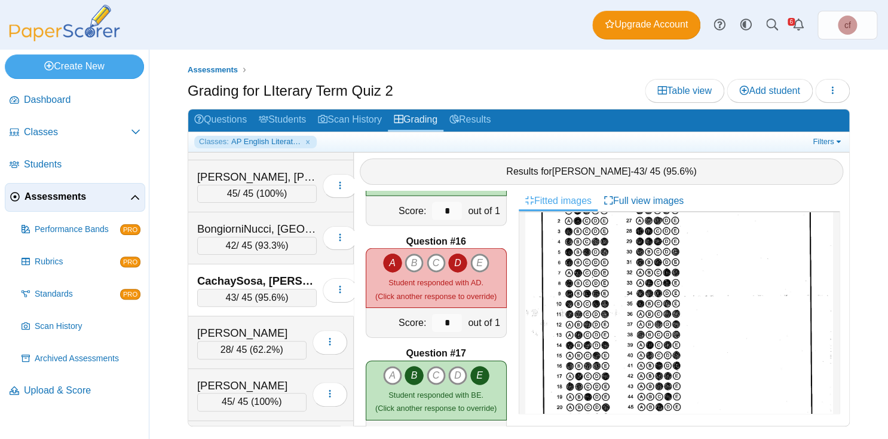
scroll to position [97, 0]
click at [437, 257] on icon "C" at bounding box center [436, 262] width 19 height 19
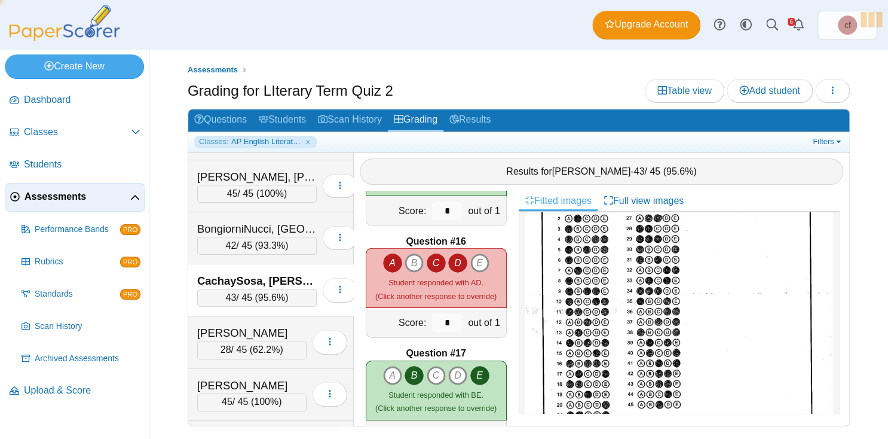
type input "*"
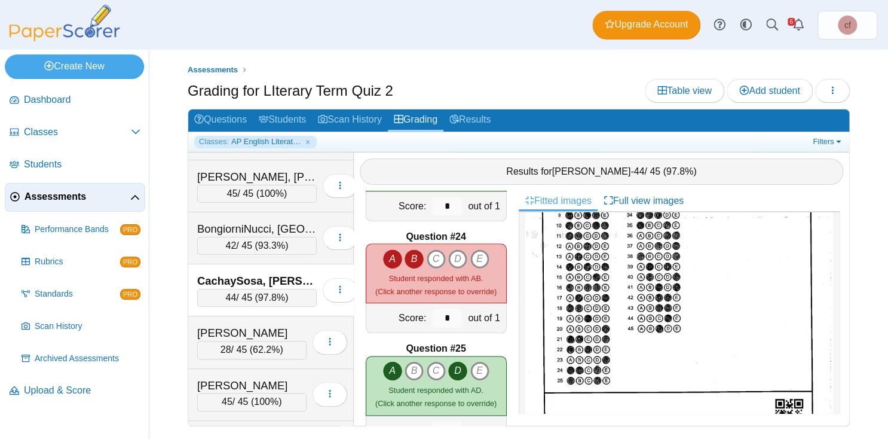
scroll to position [174, 0]
click at [462, 250] on icon "D" at bounding box center [457, 258] width 19 height 19
type input "*"
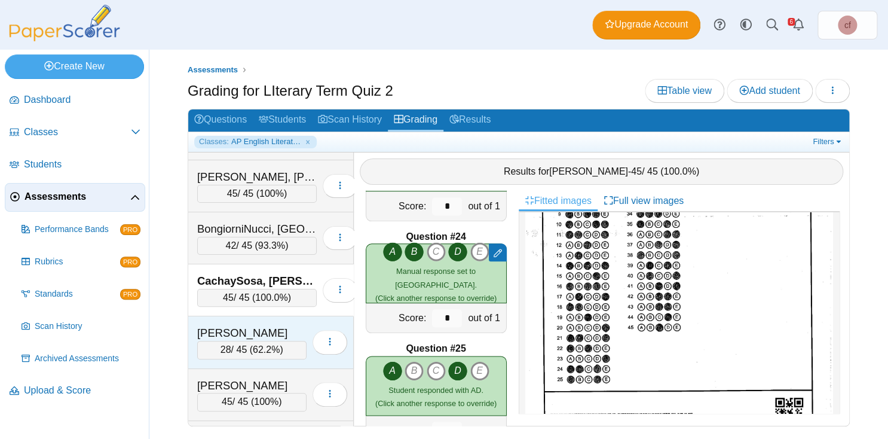
click at [254, 325] on div "Carias-Barrera, John" at bounding box center [251, 333] width 109 height 16
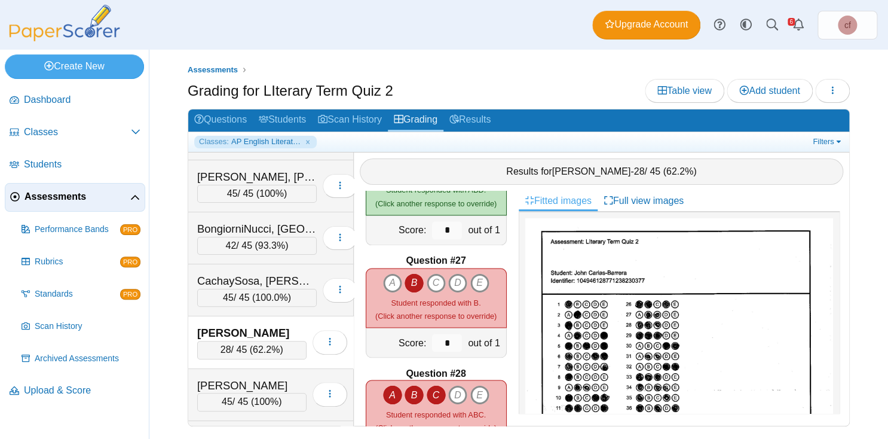
scroll to position [1, 0]
click at [436, 277] on icon "C" at bounding box center [436, 282] width 19 height 19
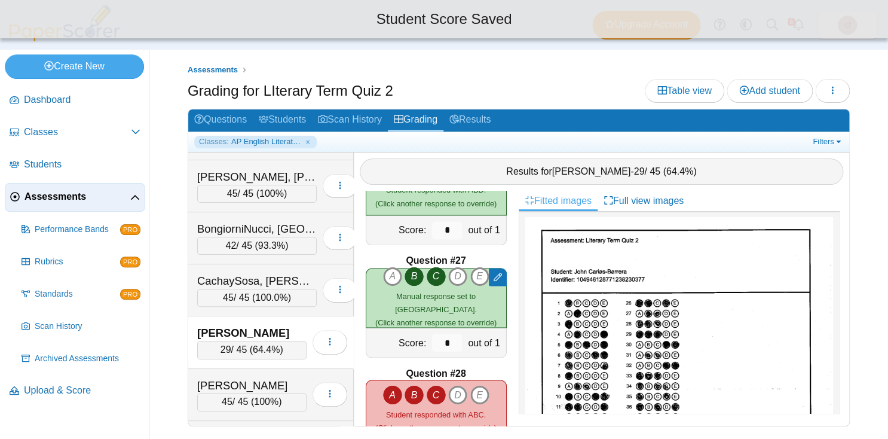
type input "*"
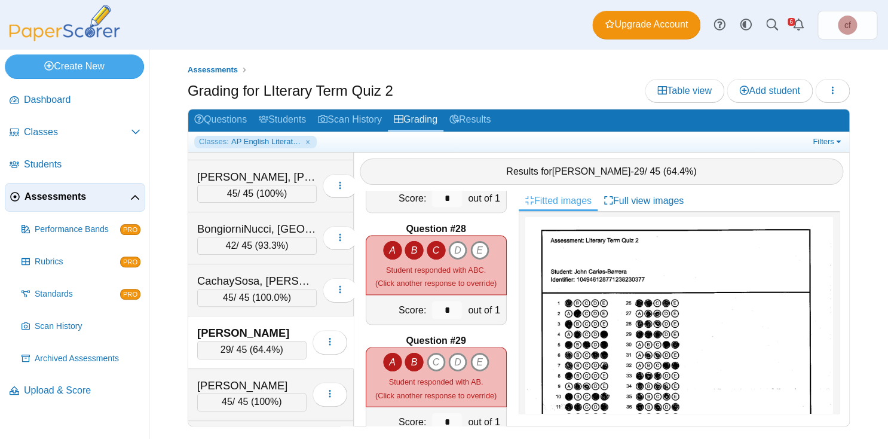
scroll to position [3006, 0]
click at [436, 357] on icon "C" at bounding box center [436, 361] width 19 height 19
type input "*"
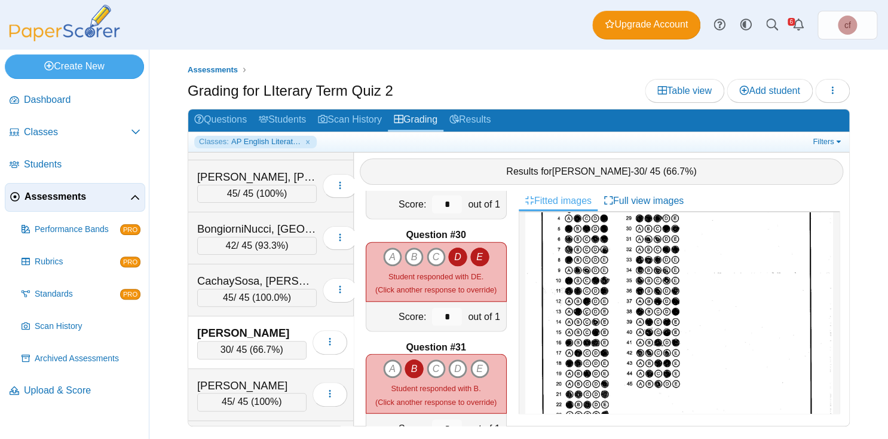
scroll to position [120, 0]
click at [435, 365] on icon "C" at bounding box center [436, 368] width 19 height 19
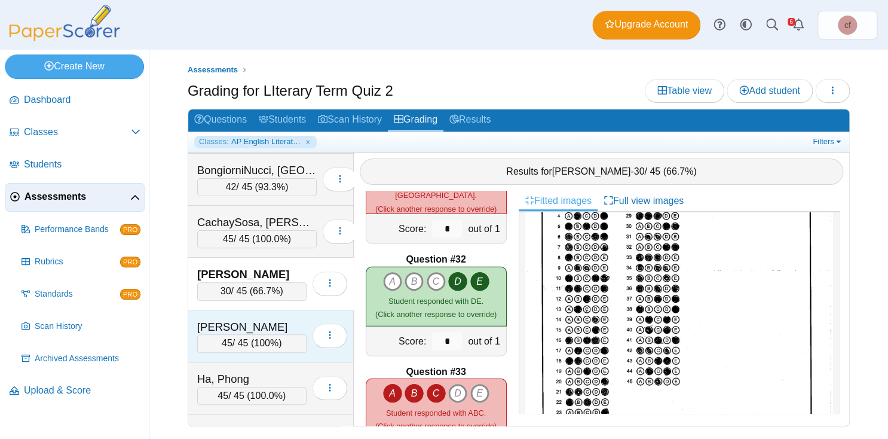
scroll to position [171, 0]
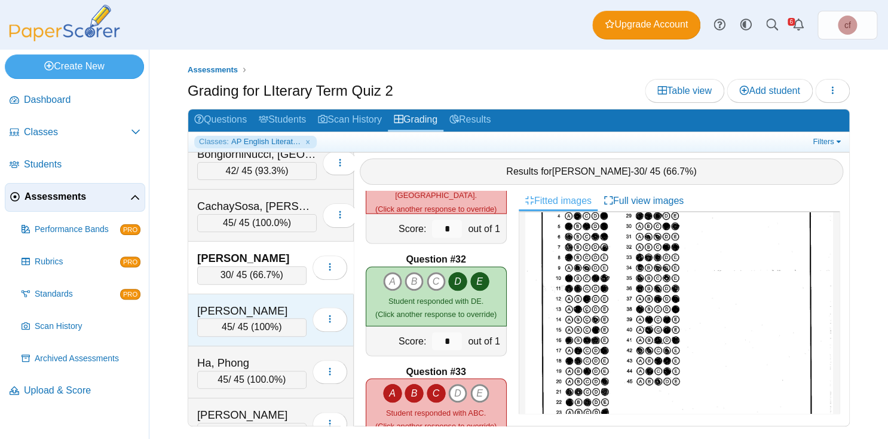
click at [240, 303] on div "[PERSON_NAME]" at bounding box center [251, 311] width 109 height 16
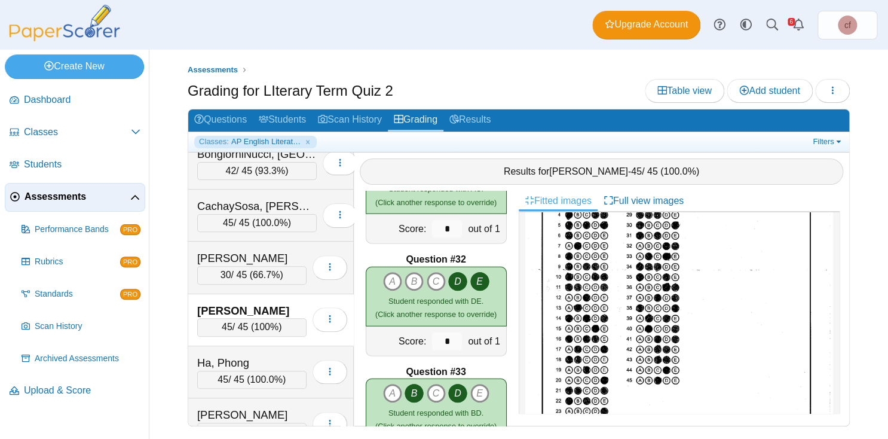
scroll to position [3423, 0]
click at [258, 355] on div "Ha, Phong" at bounding box center [251, 363] width 109 height 16
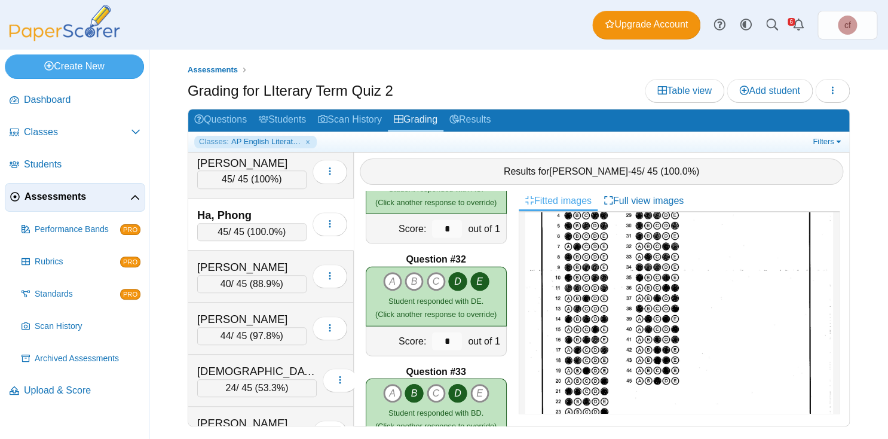
scroll to position [320, 0]
click at [262, 258] on div "[PERSON_NAME]" at bounding box center [251, 266] width 109 height 16
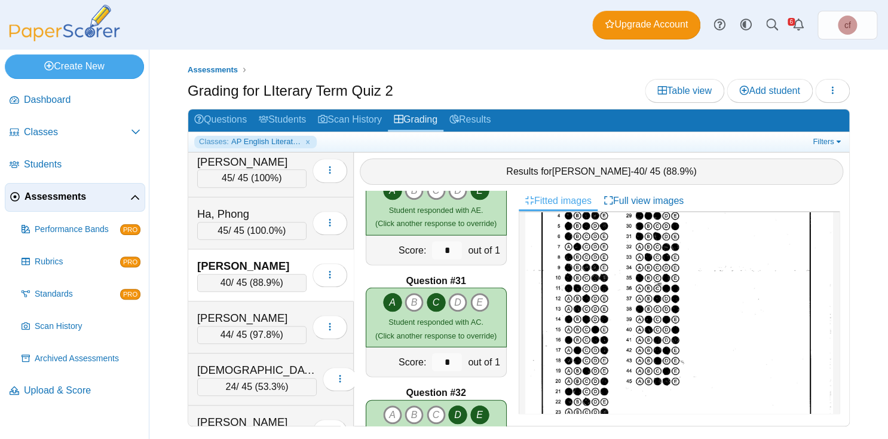
scroll to position [3286, 0]
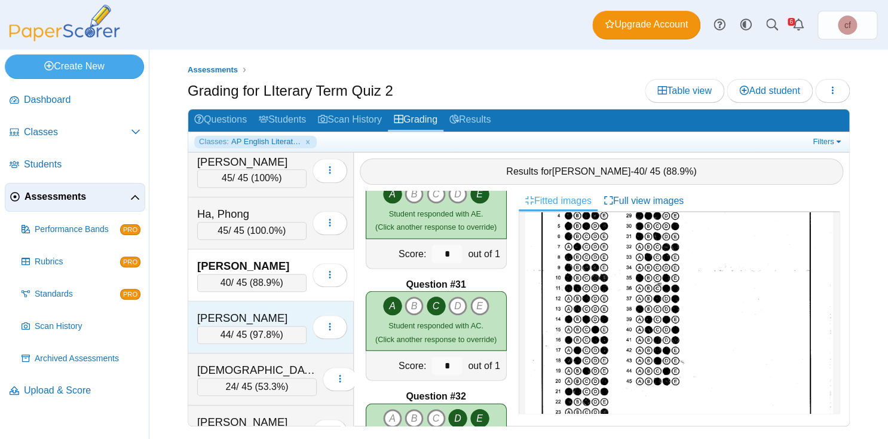
click at [261, 310] on div "[PERSON_NAME]" at bounding box center [251, 318] width 109 height 16
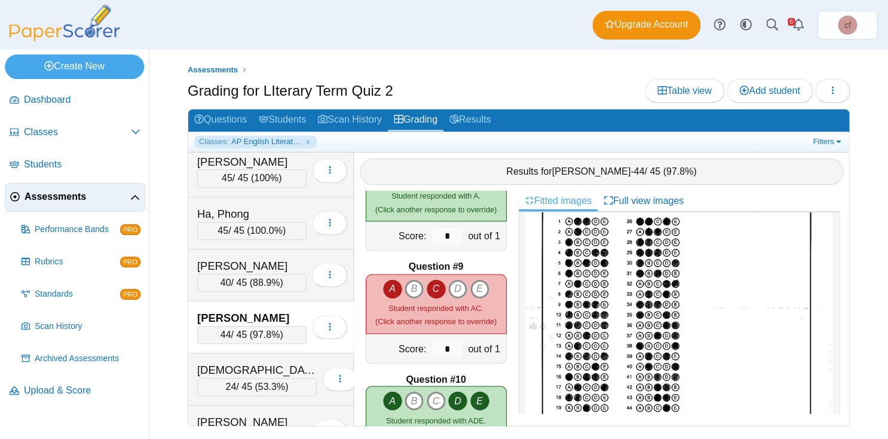
scroll to position [86, 0]
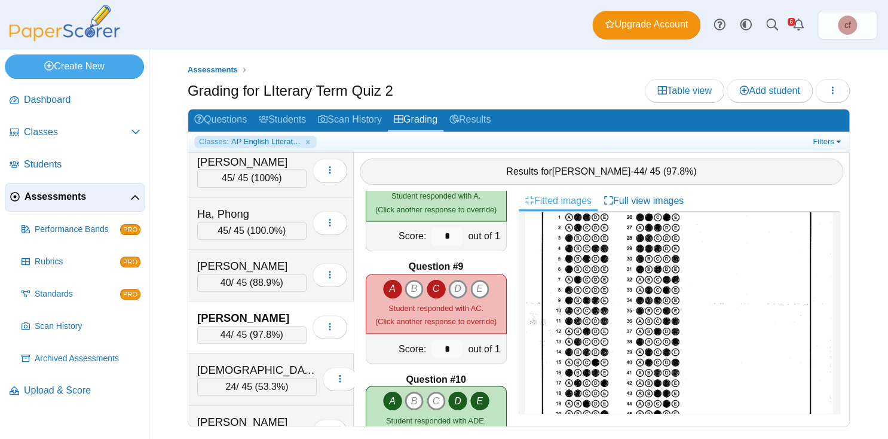
click at [461, 286] on icon "D" at bounding box center [457, 288] width 19 height 19
type input "*"
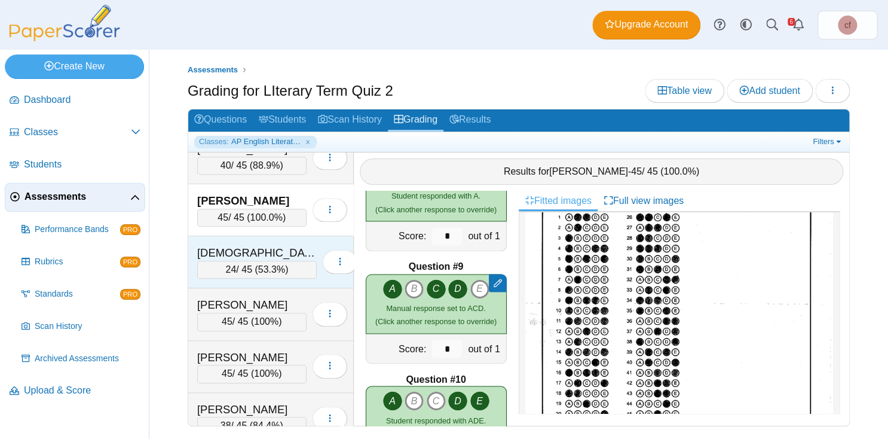
scroll to position [439, 0]
click at [255, 243] on div "[DEMOGRAPHIC_DATA][PERSON_NAME]" at bounding box center [257, 251] width 120 height 16
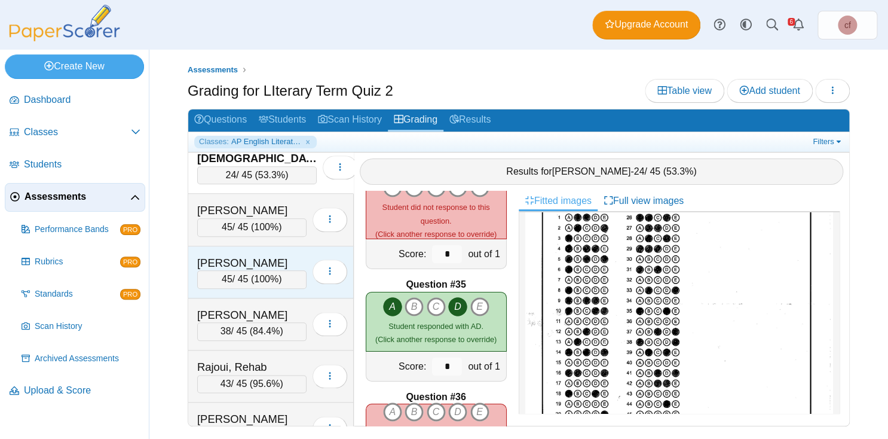
scroll to position [536, 0]
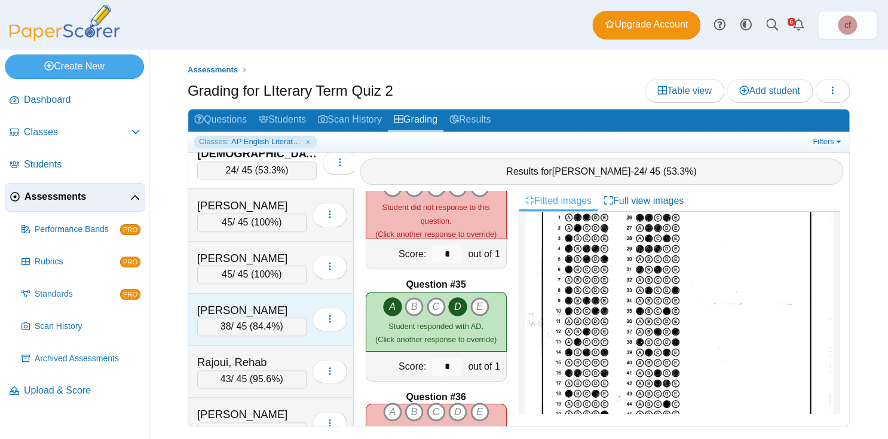
click at [235, 294] on div "Pocevic, Dylan 38 / 45 ( 84.4% ) Loading…" at bounding box center [271, 320] width 166 height 52
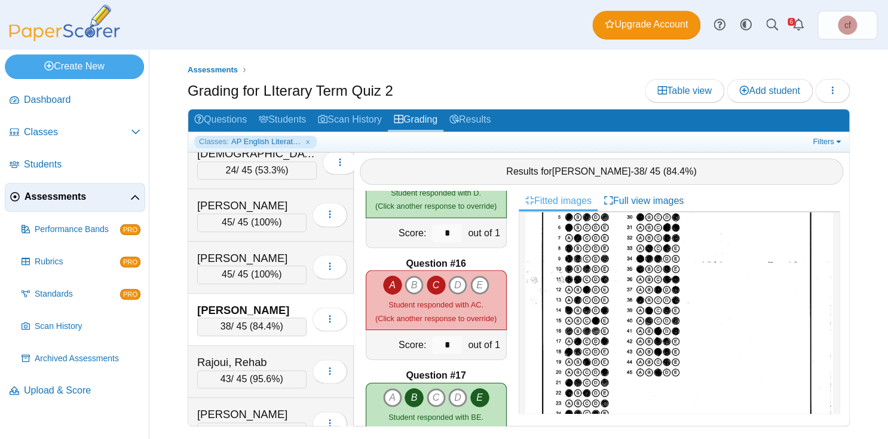
scroll to position [130, 0]
click at [460, 282] on icon "D" at bounding box center [457, 285] width 19 height 19
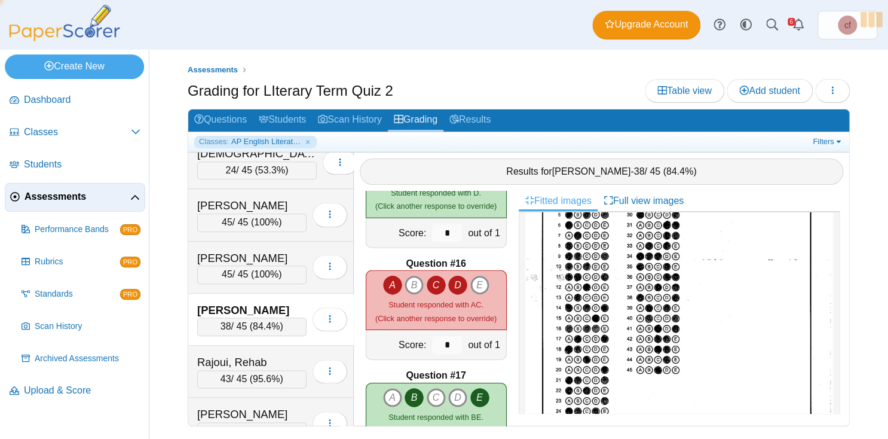
type input "*"
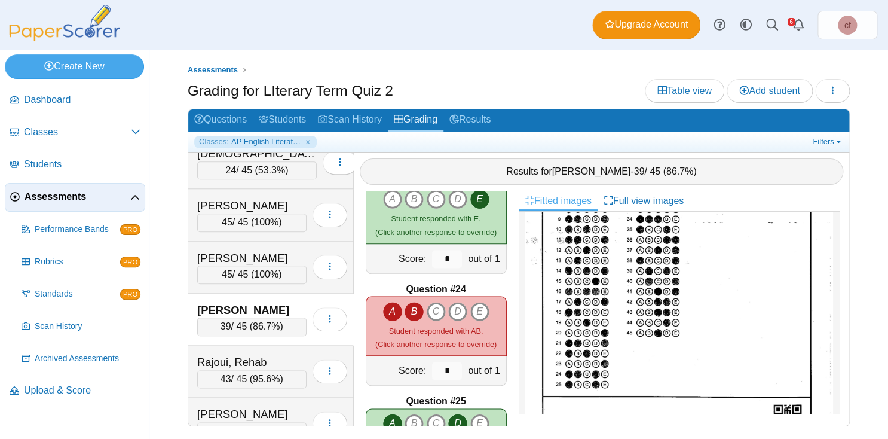
scroll to position [179, 0]
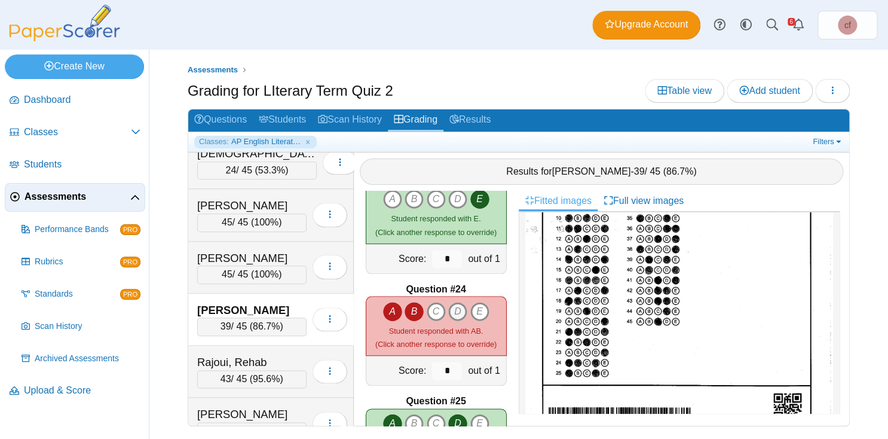
click at [460, 310] on icon "D" at bounding box center [457, 311] width 19 height 19
type input "*"
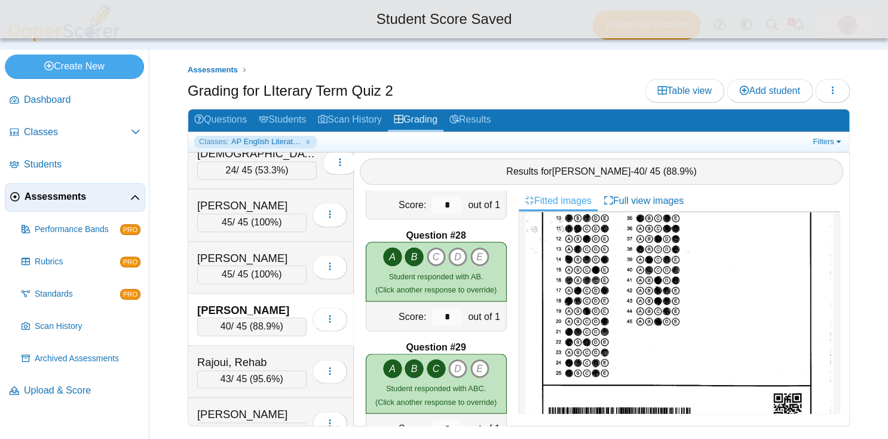
scroll to position [3207, 0]
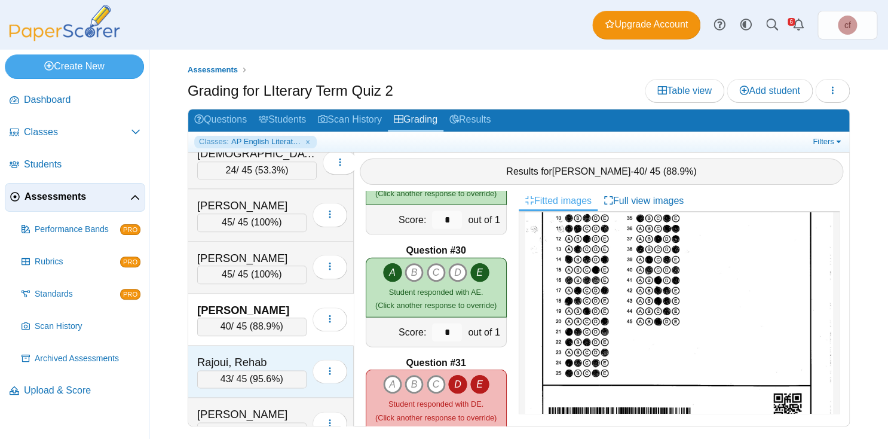
click at [256, 346] on div "Rajoui, Rehab 43 / 45 ( 95.6% ) Loading…" at bounding box center [271, 372] width 166 height 52
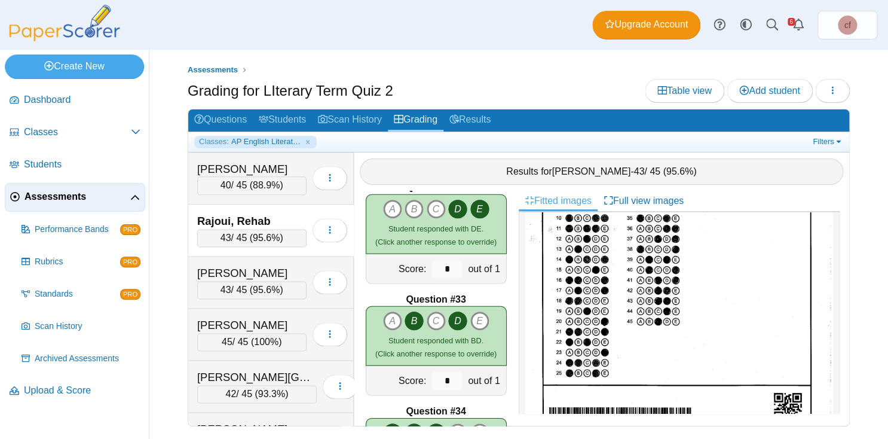
scroll to position [695, 0]
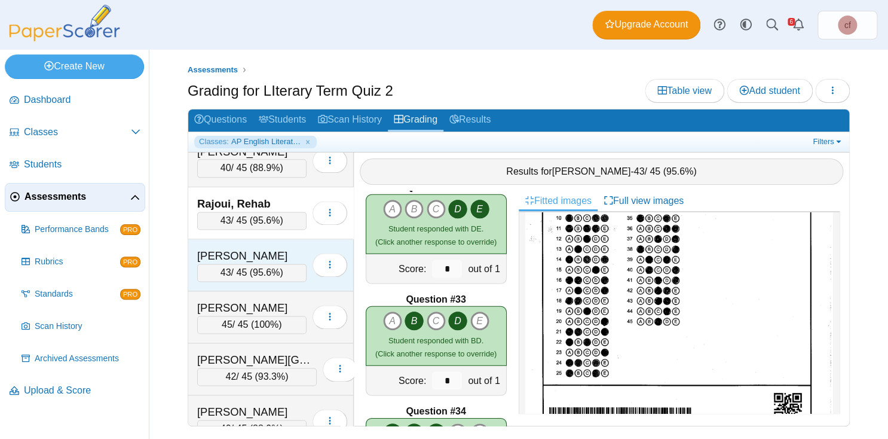
click at [253, 248] on div "[PERSON_NAME]" at bounding box center [251, 256] width 109 height 16
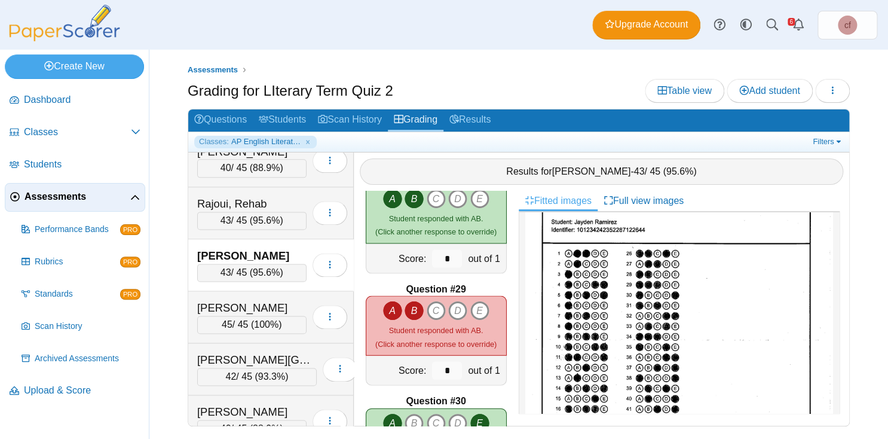
scroll to position [49, 0]
click at [432, 307] on icon "C" at bounding box center [436, 310] width 19 height 19
type input "*"
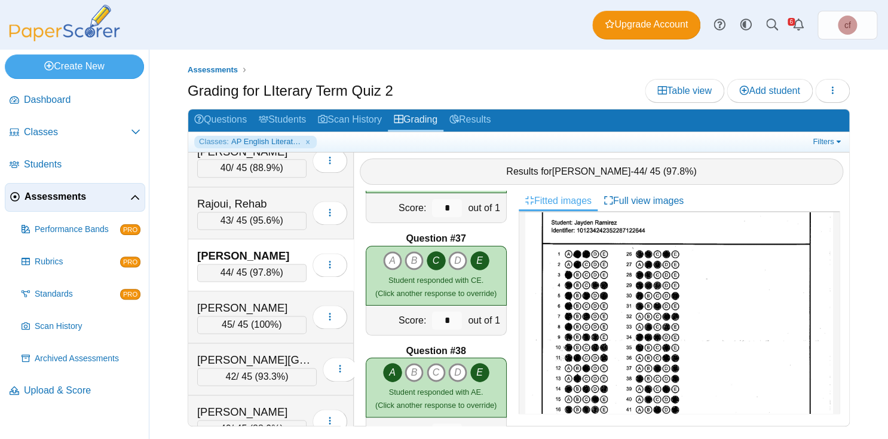
scroll to position [4013, 0]
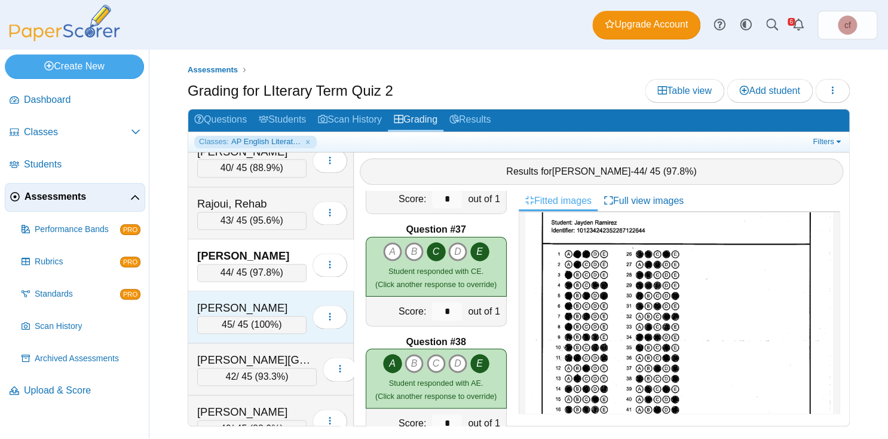
click at [269, 300] on div "[PERSON_NAME]" at bounding box center [251, 308] width 109 height 16
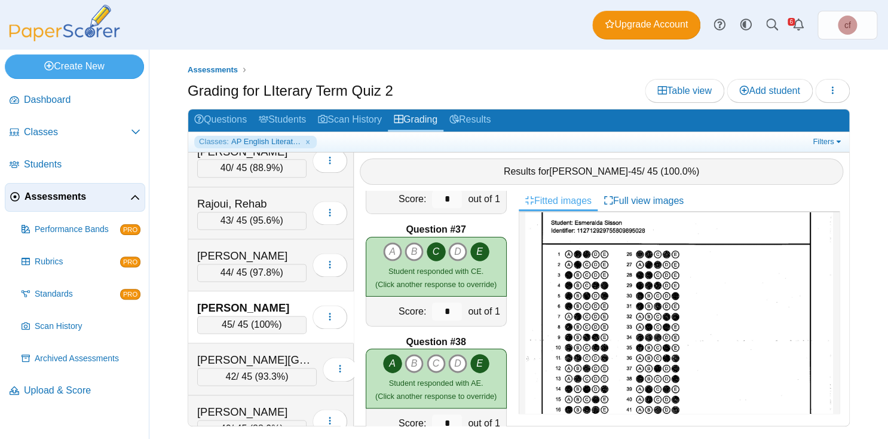
scroll to position [701, 0]
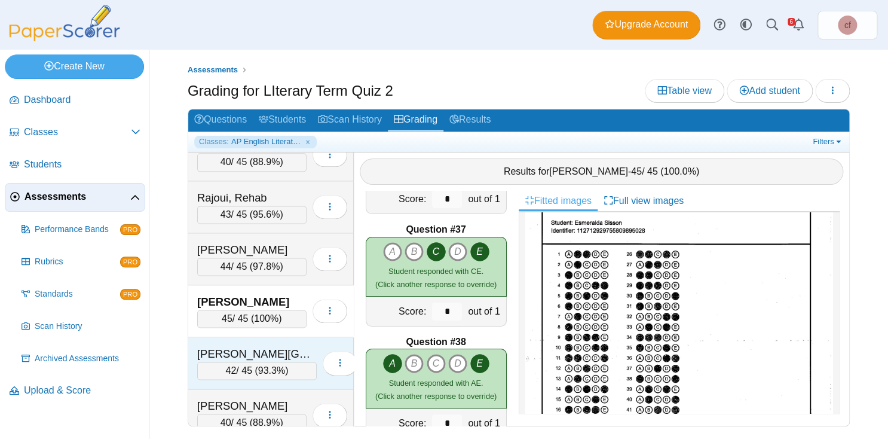
click at [257, 346] on div "[PERSON_NAME][GEOGRAPHIC_DATA]" at bounding box center [257, 354] width 120 height 16
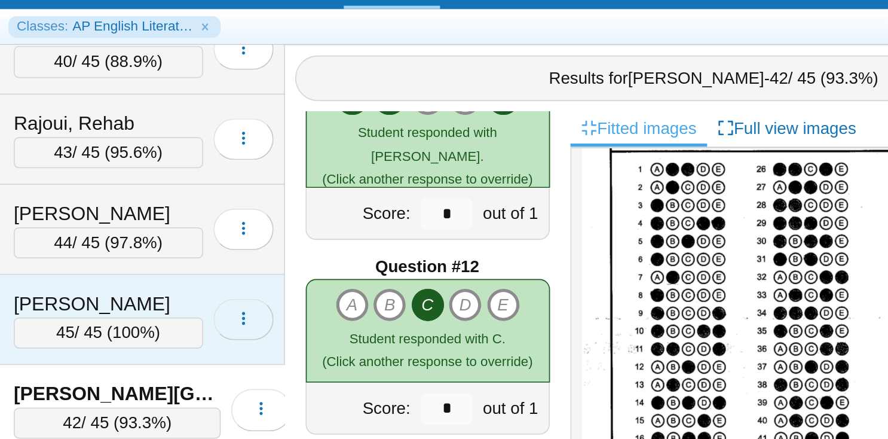
scroll to position [1212, 0]
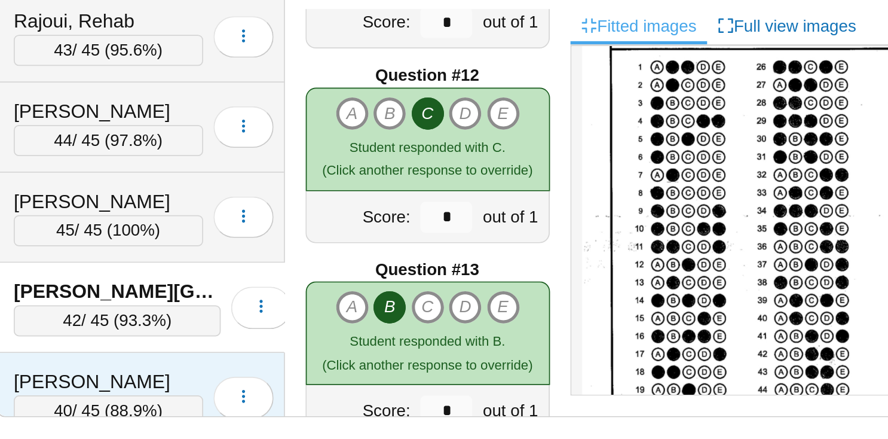
click at [274, 398] on div "[PERSON_NAME]" at bounding box center [251, 406] width 109 height 16
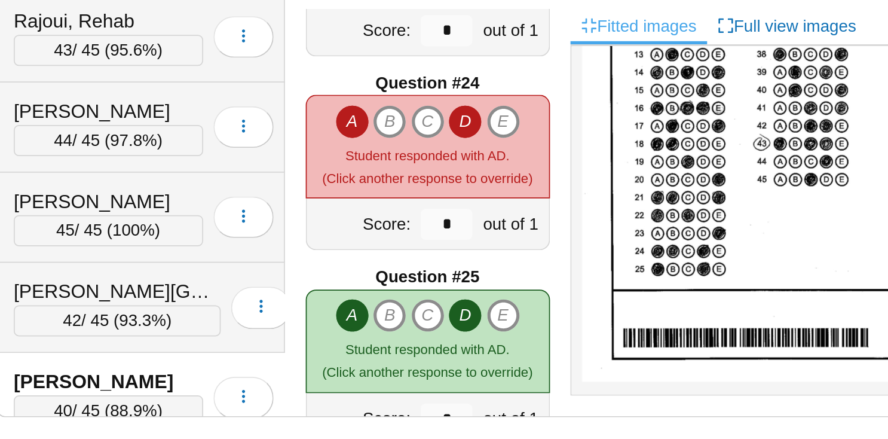
scroll to position [212, 0]
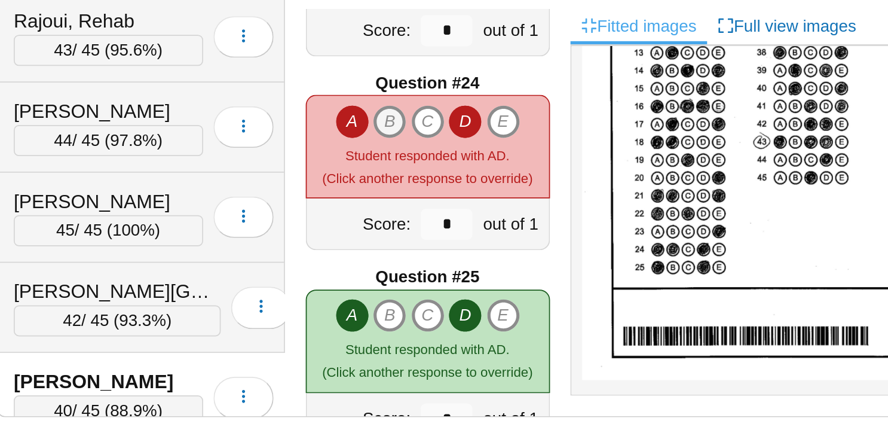
click at [419, 253] on icon "B" at bounding box center [414, 255] width 19 height 19
type input "*"
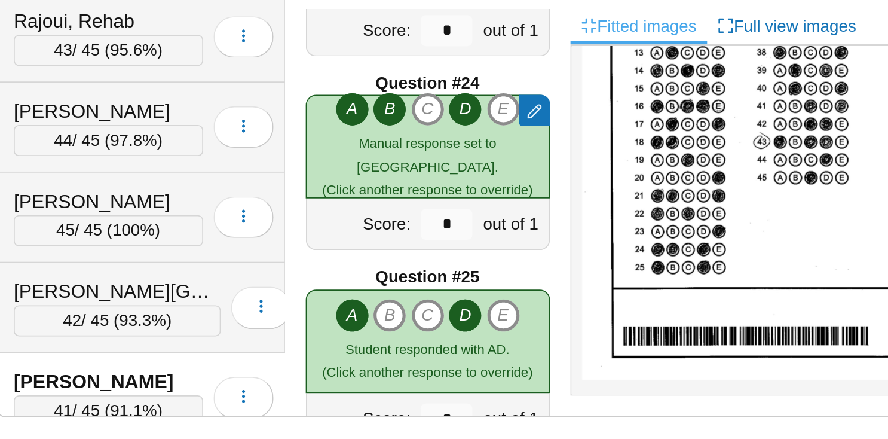
scroll to position [701, 0]
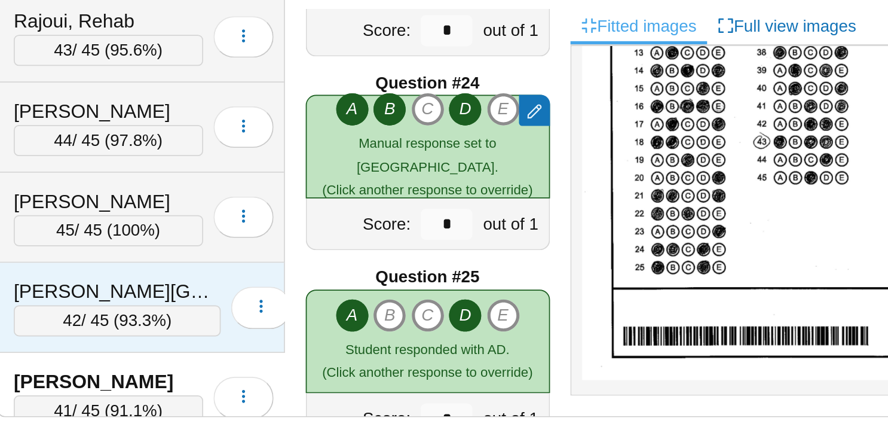
click at [246, 346] on div "[PERSON_NAME][GEOGRAPHIC_DATA]" at bounding box center [257, 354] width 120 height 16
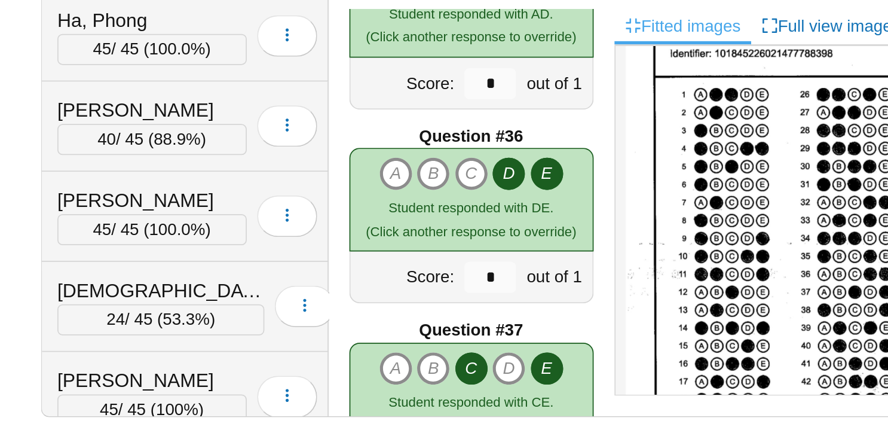
scroll to position [334, 0]
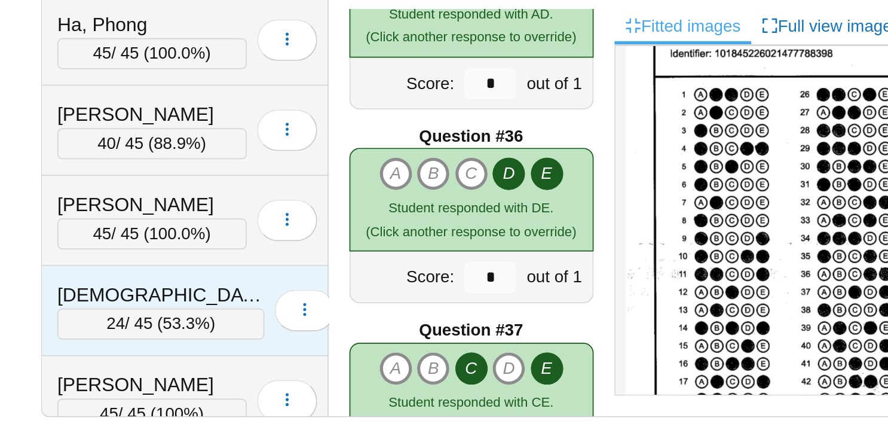
click at [243, 348] on div "[DEMOGRAPHIC_DATA][PERSON_NAME]" at bounding box center [257, 356] width 120 height 16
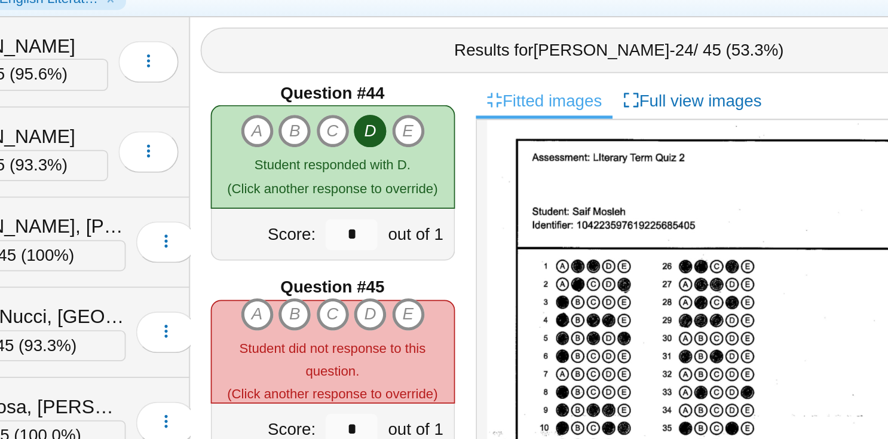
scroll to position [0, 0]
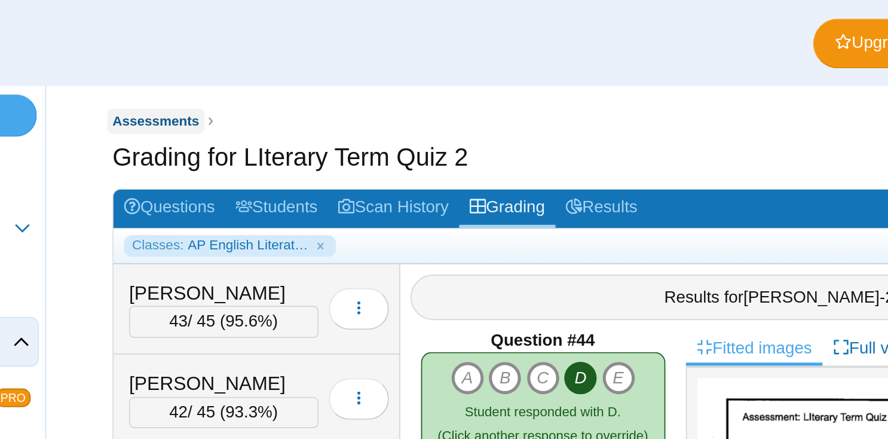
click at [222, 72] on span "Assessments" at bounding box center [213, 69] width 50 height 9
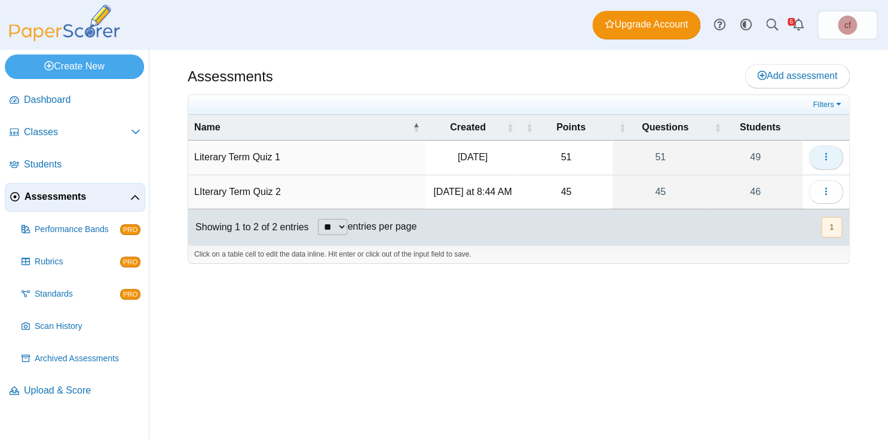
click at [839, 151] on button "button" at bounding box center [826, 157] width 35 height 24
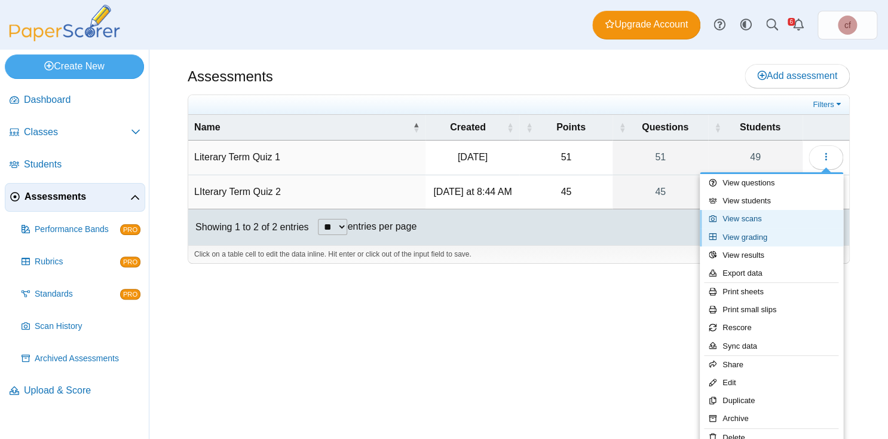
click at [762, 239] on link "View grading" at bounding box center [771, 237] width 143 height 18
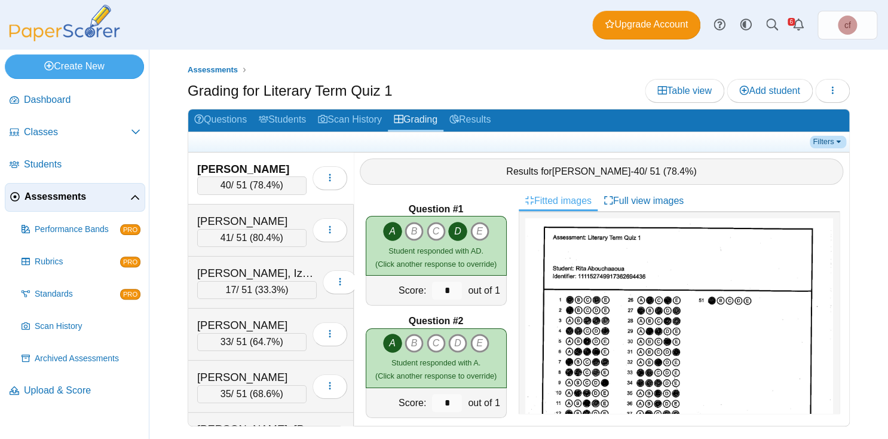
click at [830, 138] on link "Filters" at bounding box center [828, 142] width 36 height 12
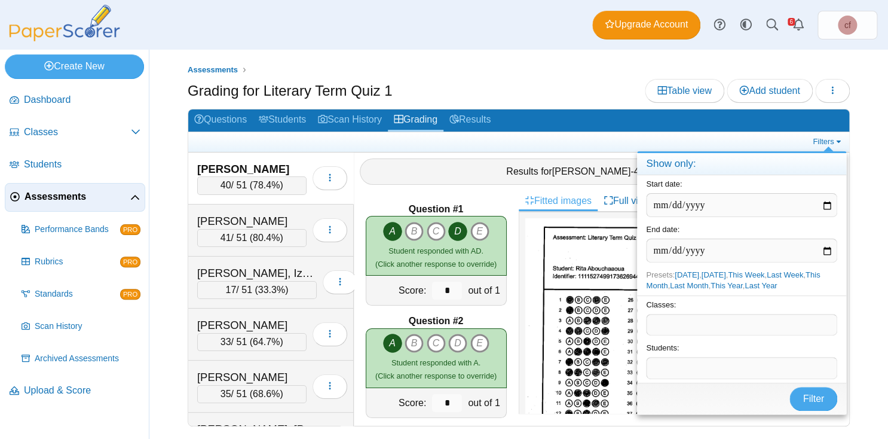
click at [680, 312] on div "Classes: ​" at bounding box center [741, 317] width 209 height 44
click at [680, 320] on span at bounding box center [742, 324] width 190 height 20
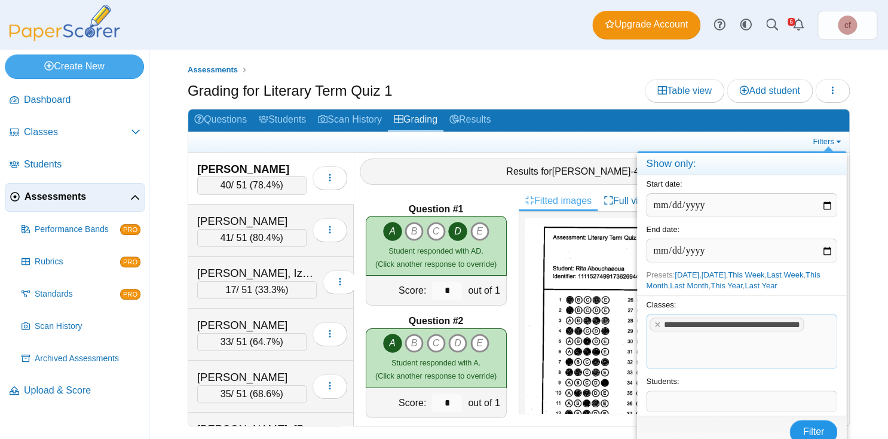
click at [814, 426] on span "Filter" at bounding box center [814, 431] width 22 height 10
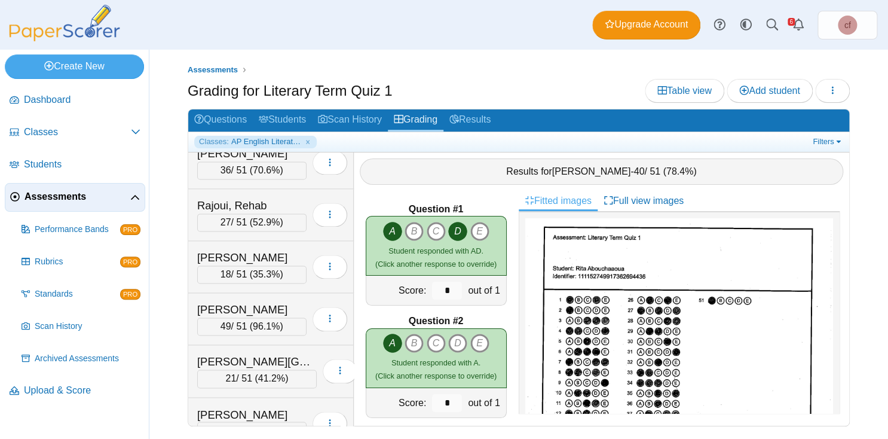
scroll to position [752, 0]
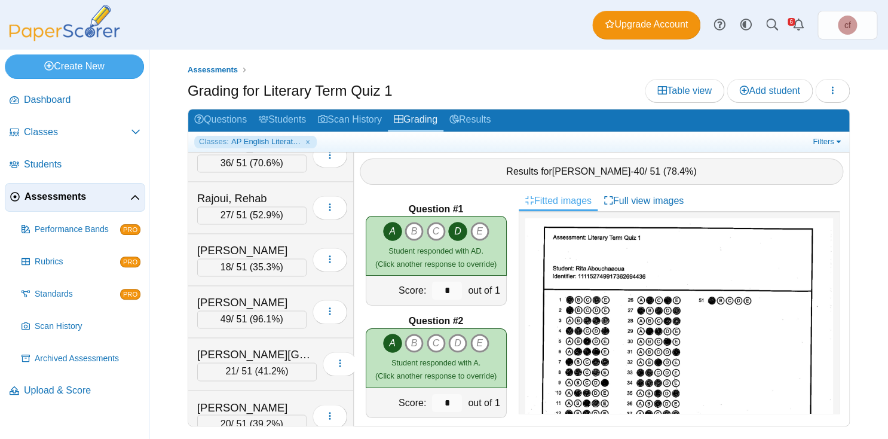
click at [78, 195] on span "Assessments" at bounding box center [78, 196] width 106 height 13
click at [130, 193] on span "Assessments" at bounding box center [78, 196] width 106 height 13
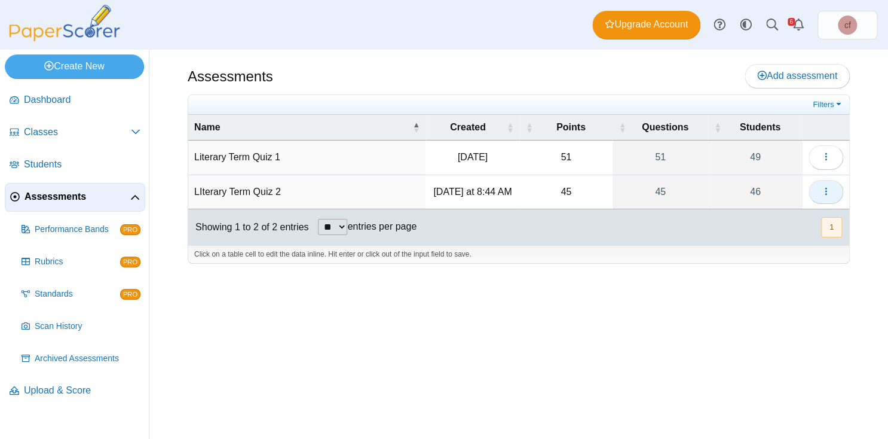
click at [834, 192] on button "button" at bounding box center [826, 192] width 35 height 24
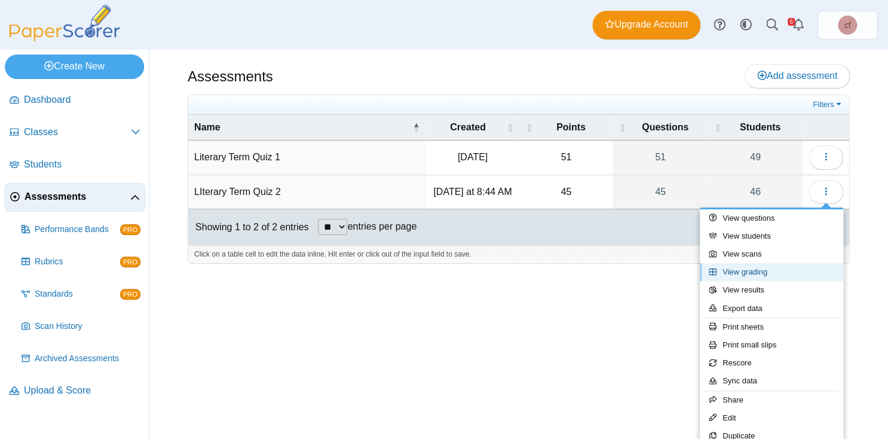
click at [759, 269] on link "View grading" at bounding box center [771, 272] width 143 height 18
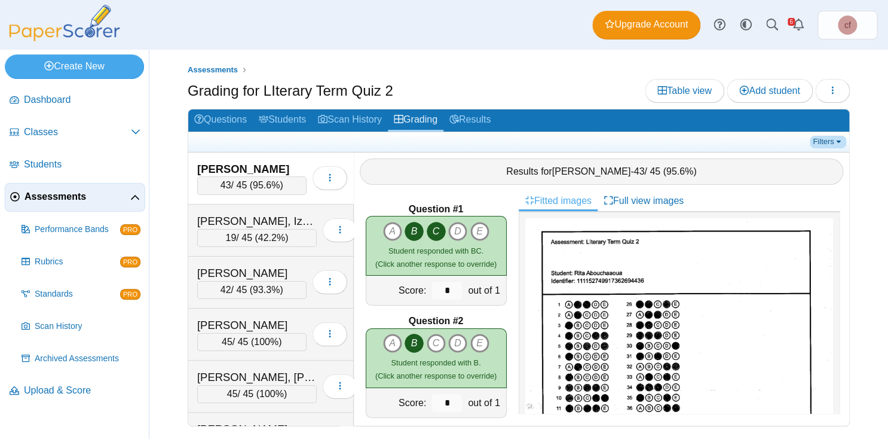
click at [831, 140] on link "Filters" at bounding box center [828, 142] width 36 height 12
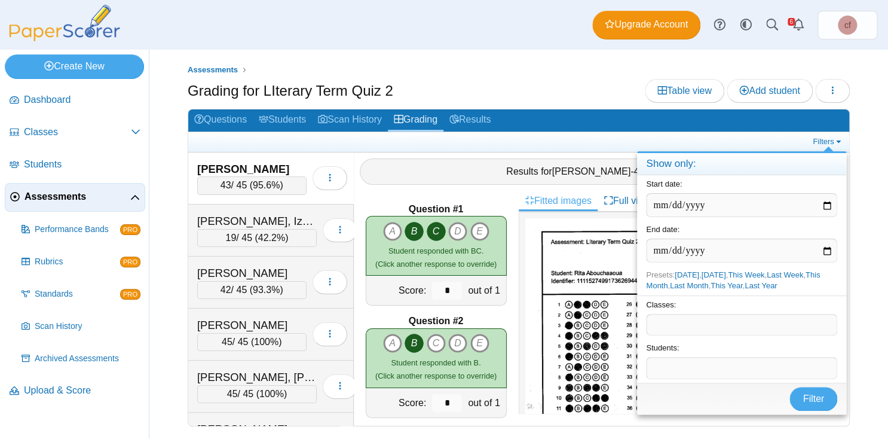
click at [717, 336] on div "Classes: ​" at bounding box center [741, 317] width 209 height 44
click at [717, 326] on span at bounding box center [742, 324] width 190 height 20
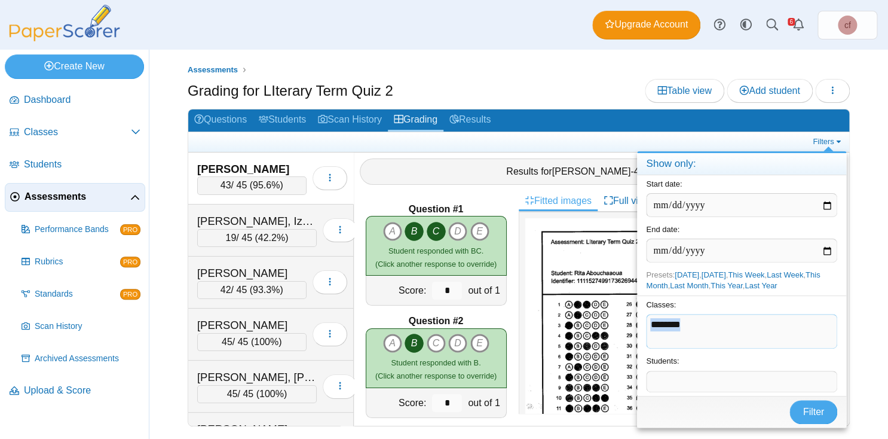
drag, startPoint x: 719, startPoint y: 323, endPoint x: 621, endPoint y: 327, distance: 98.1
click at [620, 327] on body "Dashboard Classes Archived classes Students" at bounding box center [444, 219] width 888 height 439
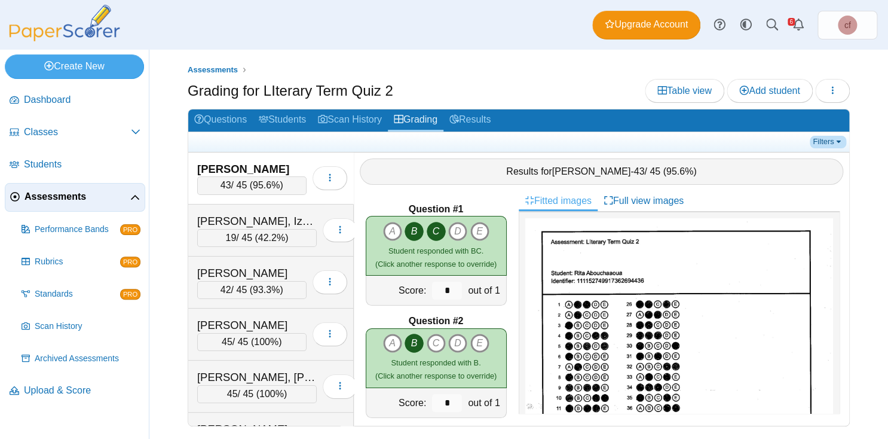
click at [829, 142] on link "Filters" at bounding box center [828, 142] width 36 height 12
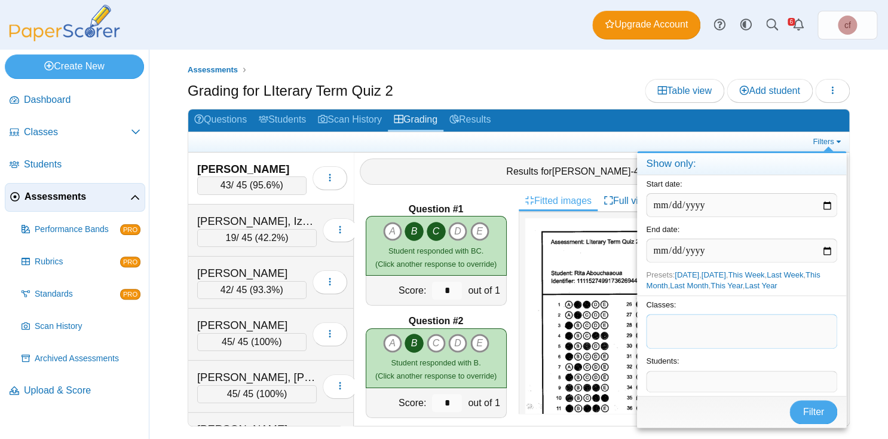
click at [687, 328] on span at bounding box center [742, 324] width 191 height 20
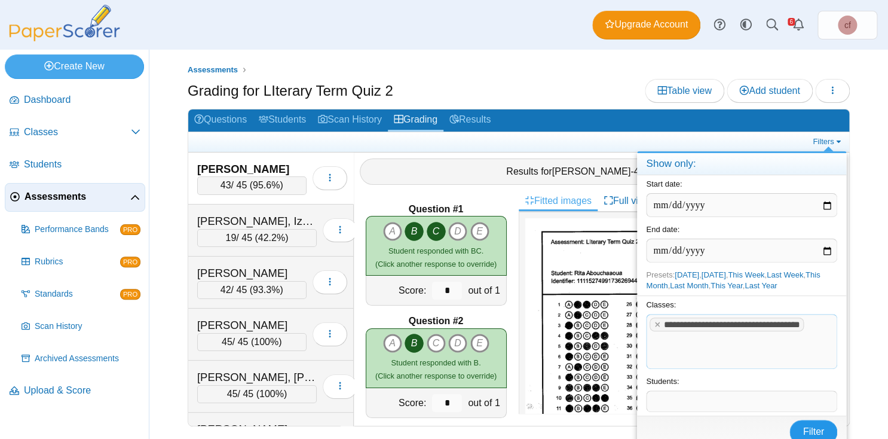
click at [816, 426] on span "Filter" at bounding box center [814, 431] width 22 height 10
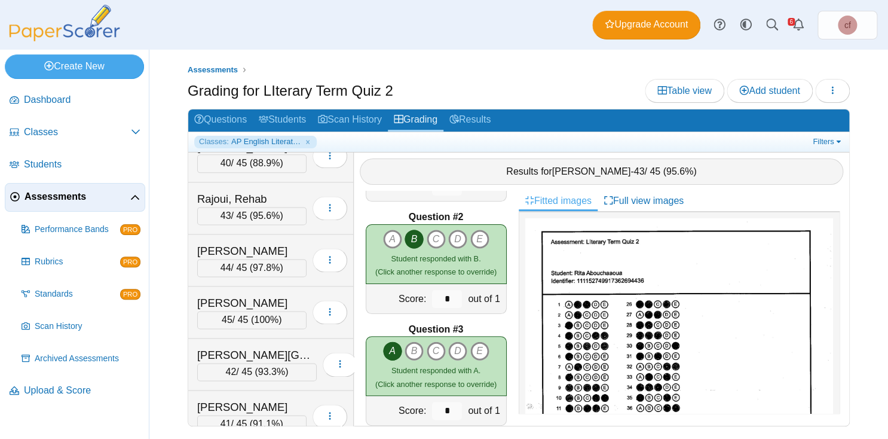
scroll to position [701, 0]
